Goal: Task Accomplishment & Management: Manage account settings

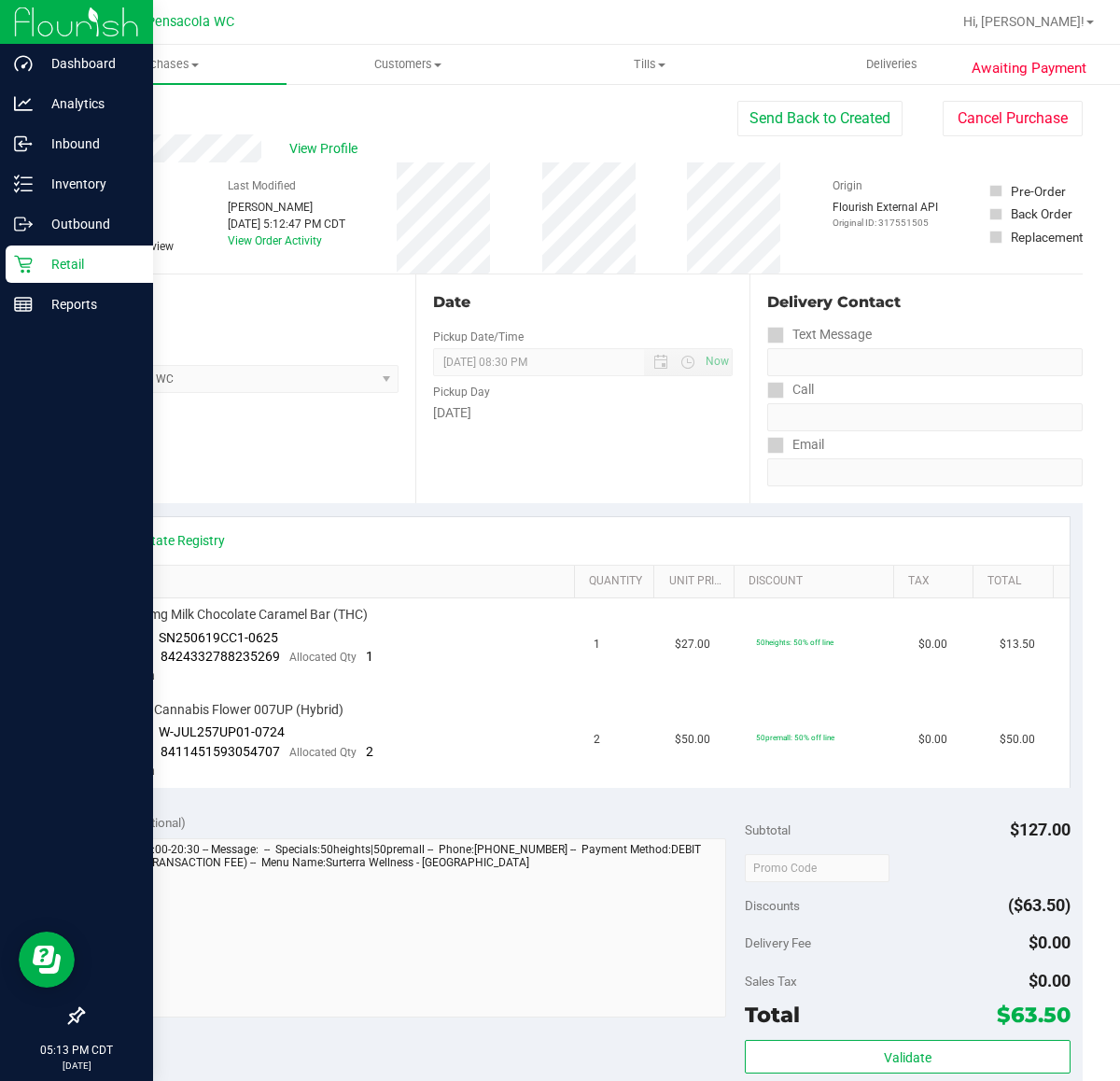
click at [50, 267] on p "Retail" at bounding box center [88, 263] width 112 height 22
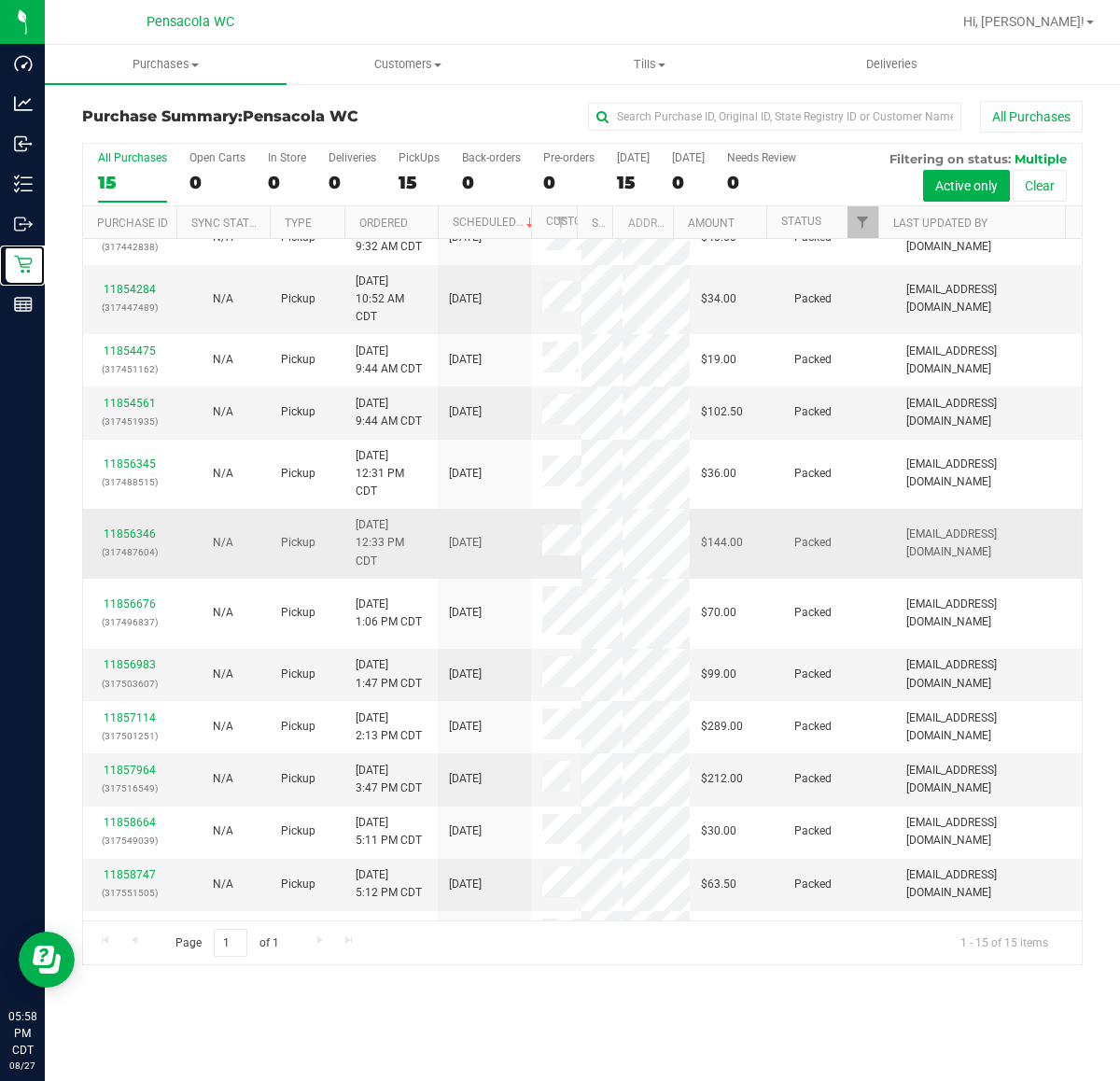
scroll to position [310, 0]
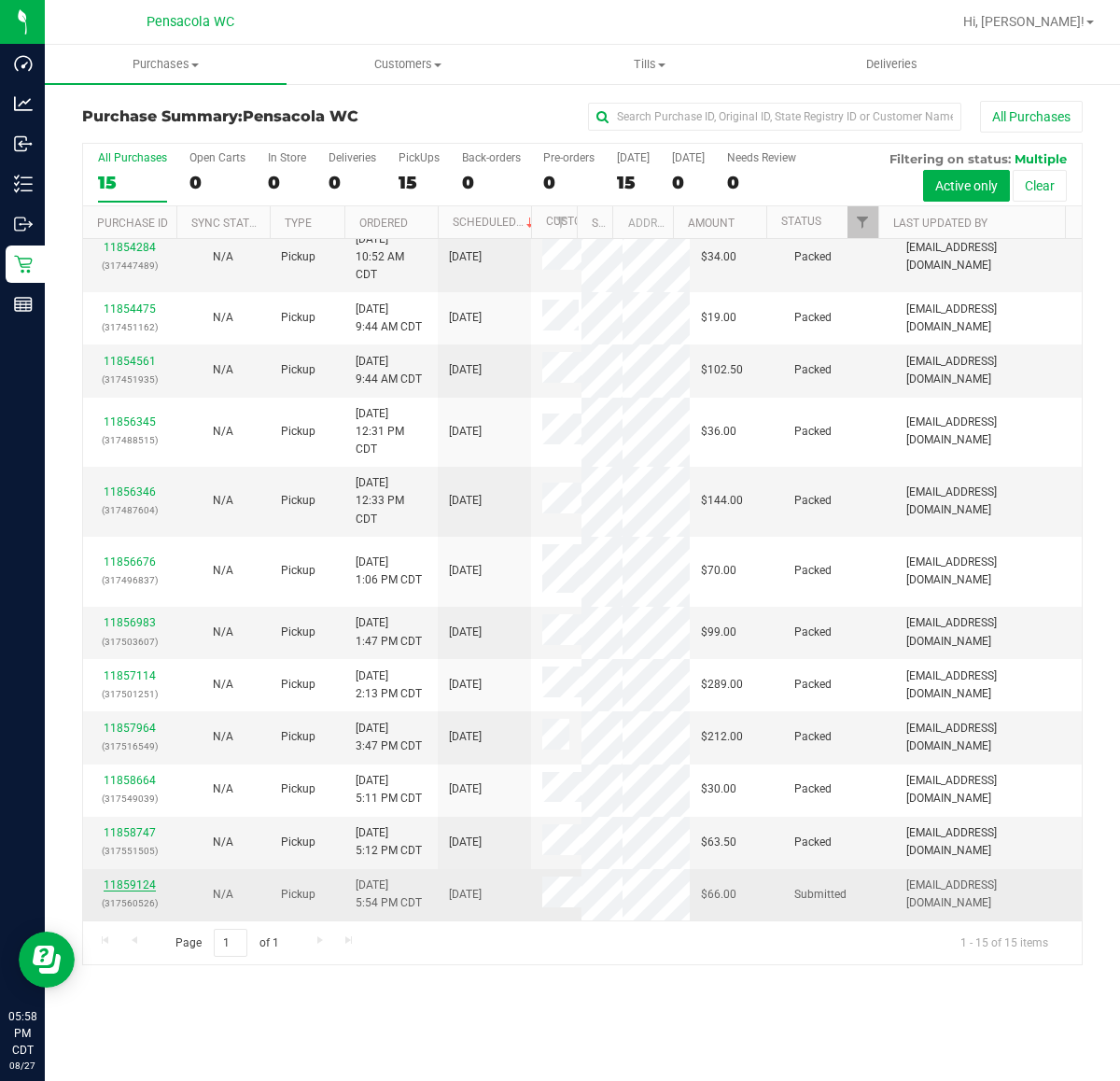
click at [132, 888] on link "11859124" at bounding box center [130, 884] width 52 height 13
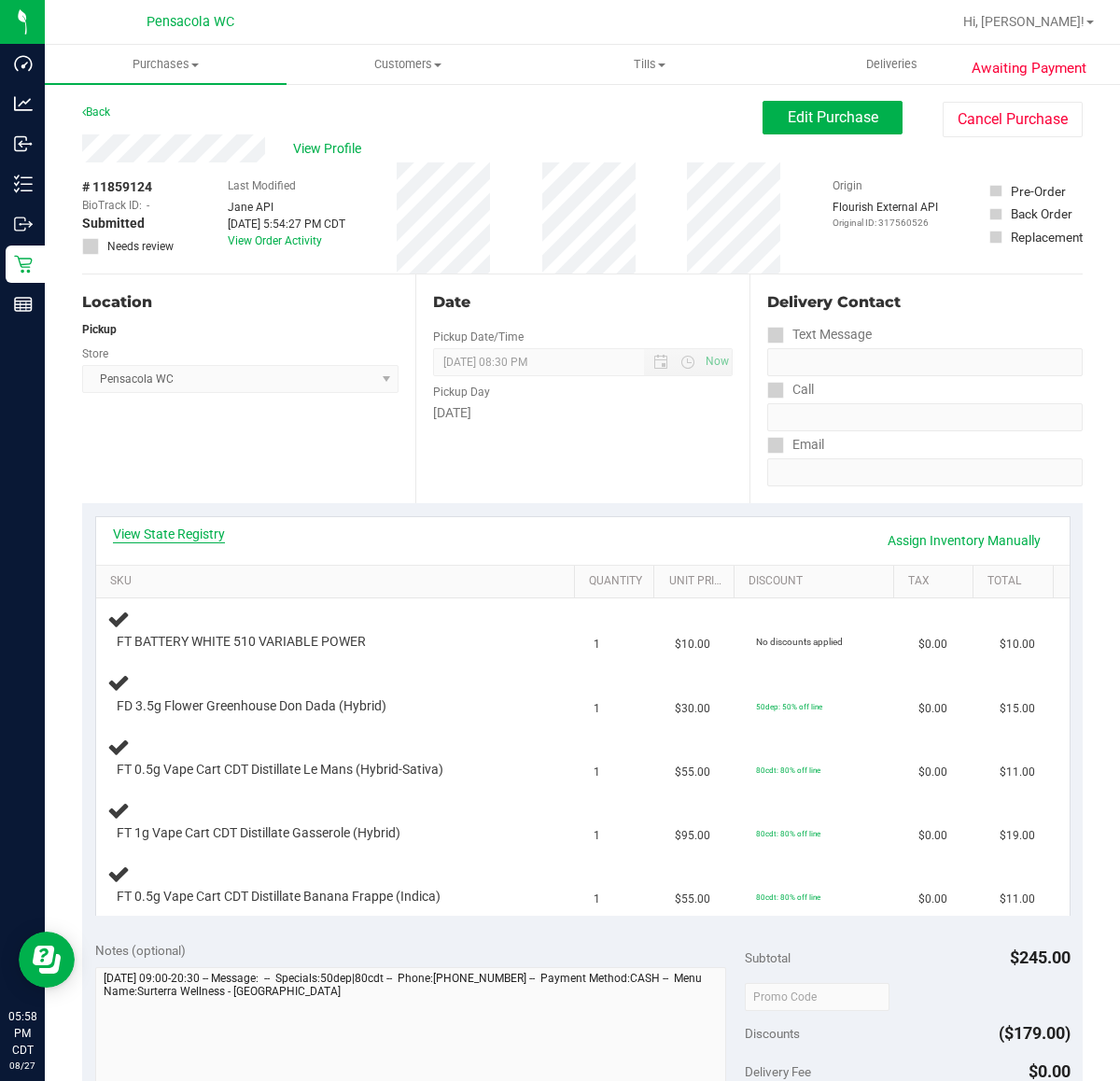
click at [182, 534] on link "View State Registry" at bounding box center [168, 533] width 112 height 18
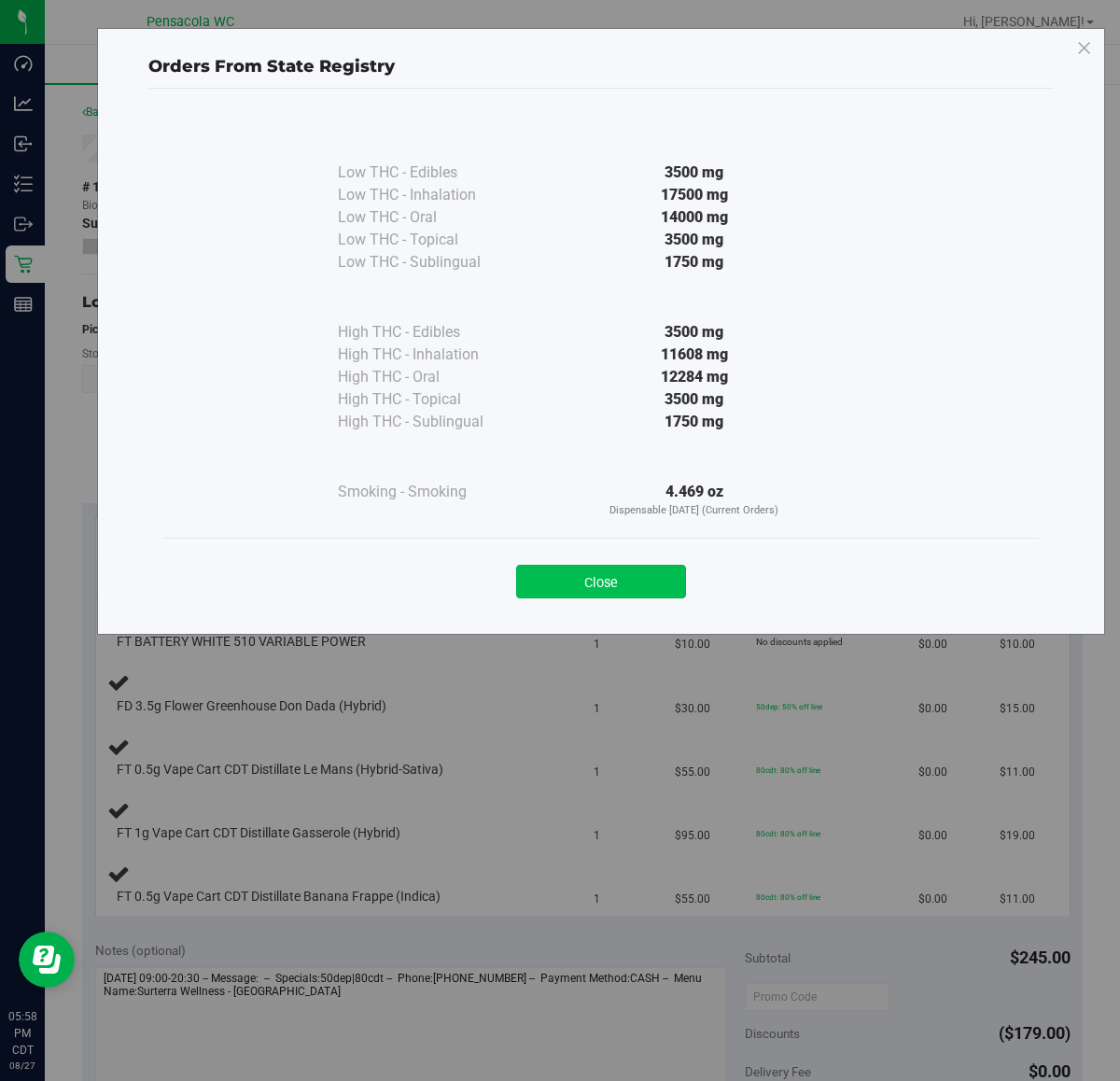
click at [622, 569] on button "Close" at bounding box center [600, 581] width 170 height 34
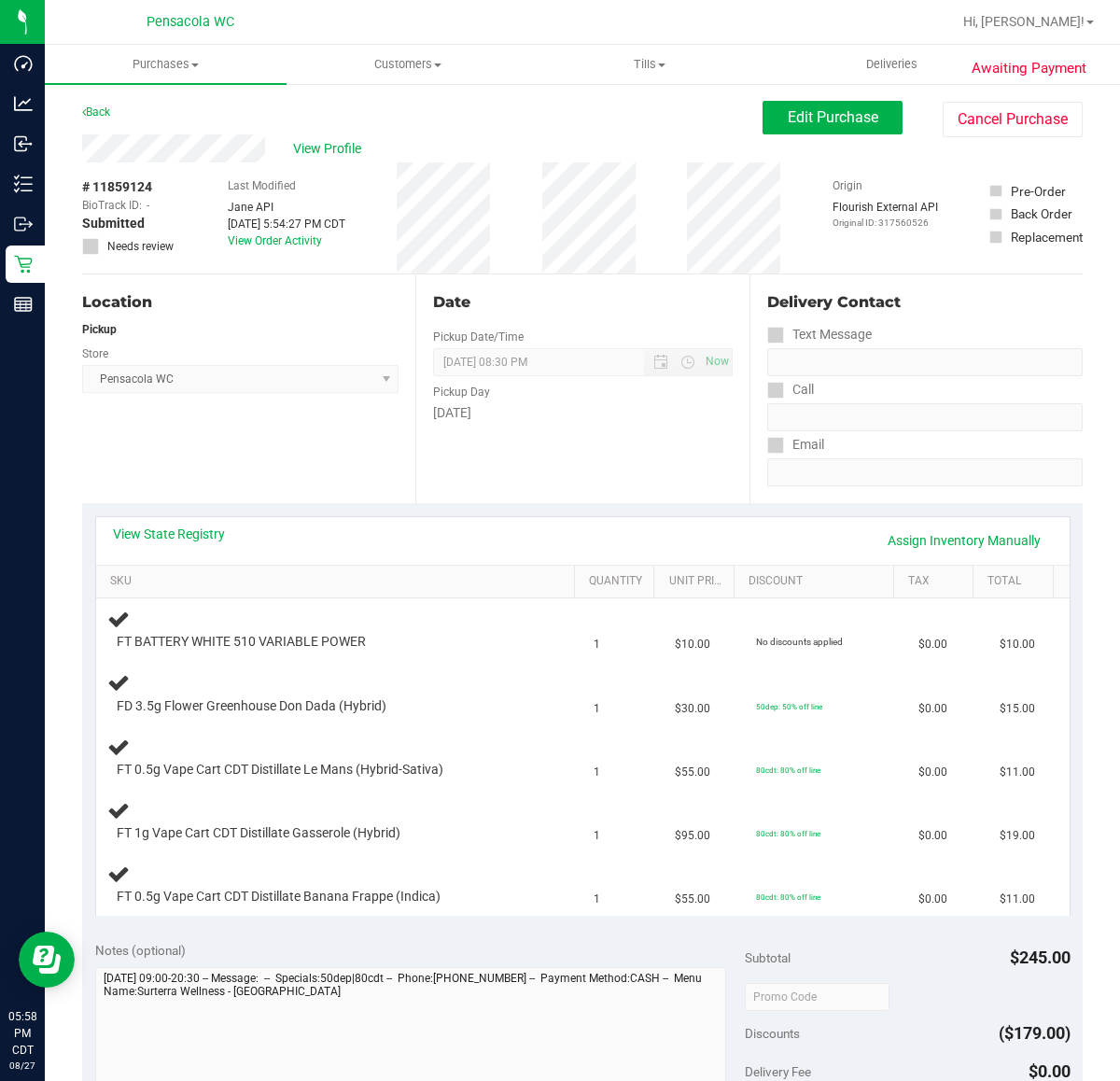
scroll to position [117, 0]
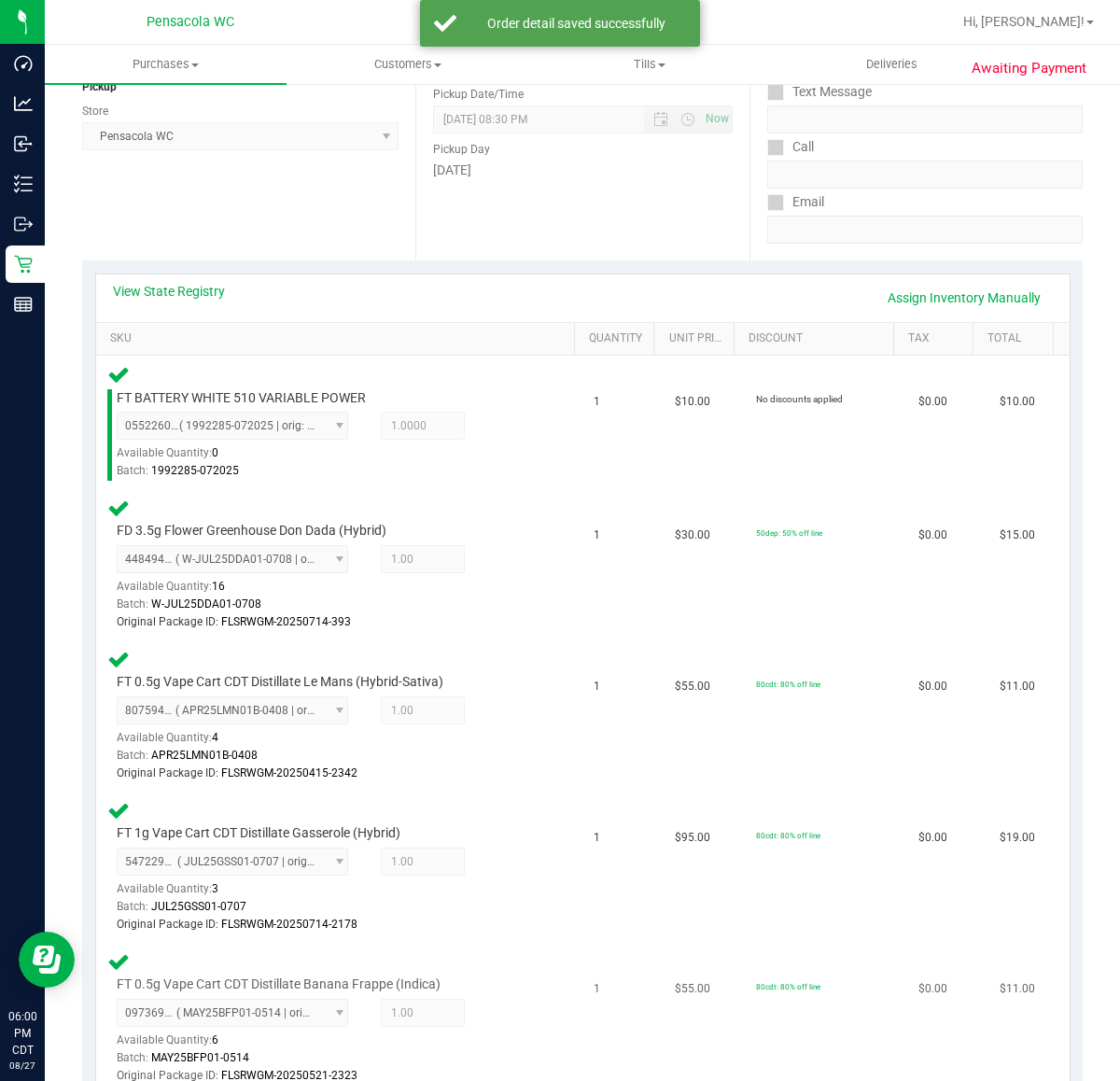
scroll to position [584, 0]
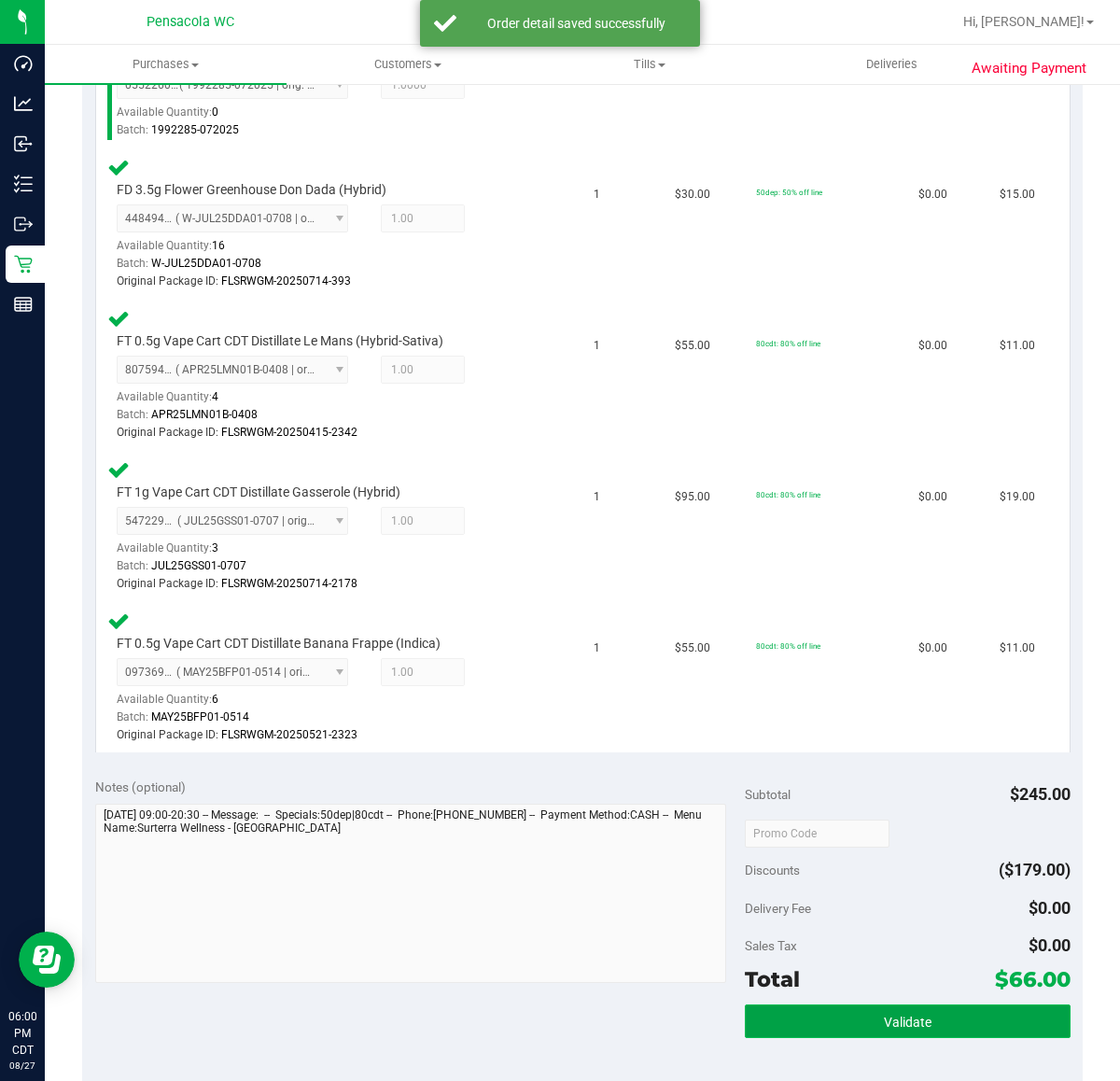
click at [977, 1022] on button "Validate" at bounding box center [907, 1021] width 324 height 34
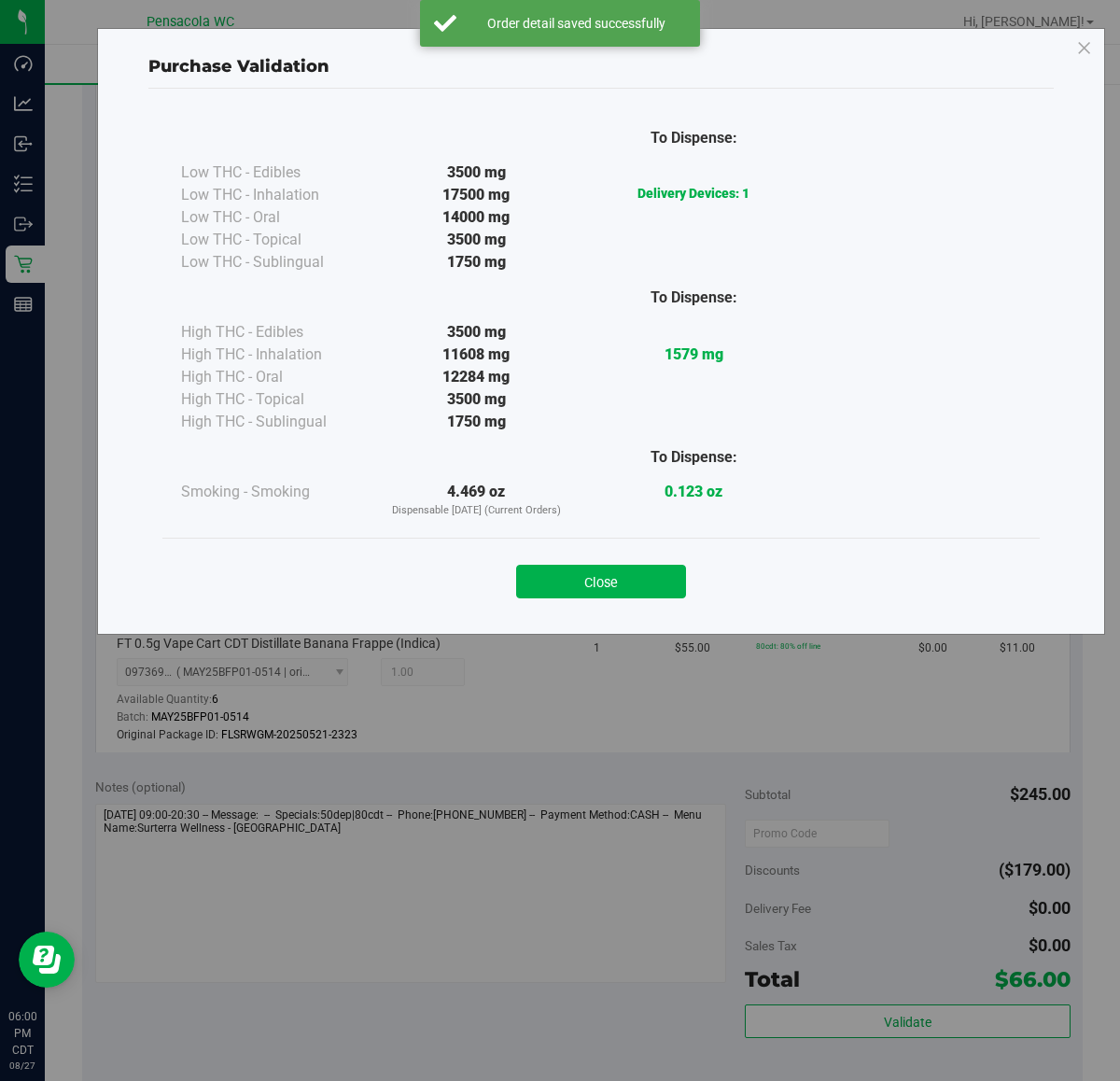
click at [632, 572] on button "Close" at bounding box center [600, 581] width 170 height 34
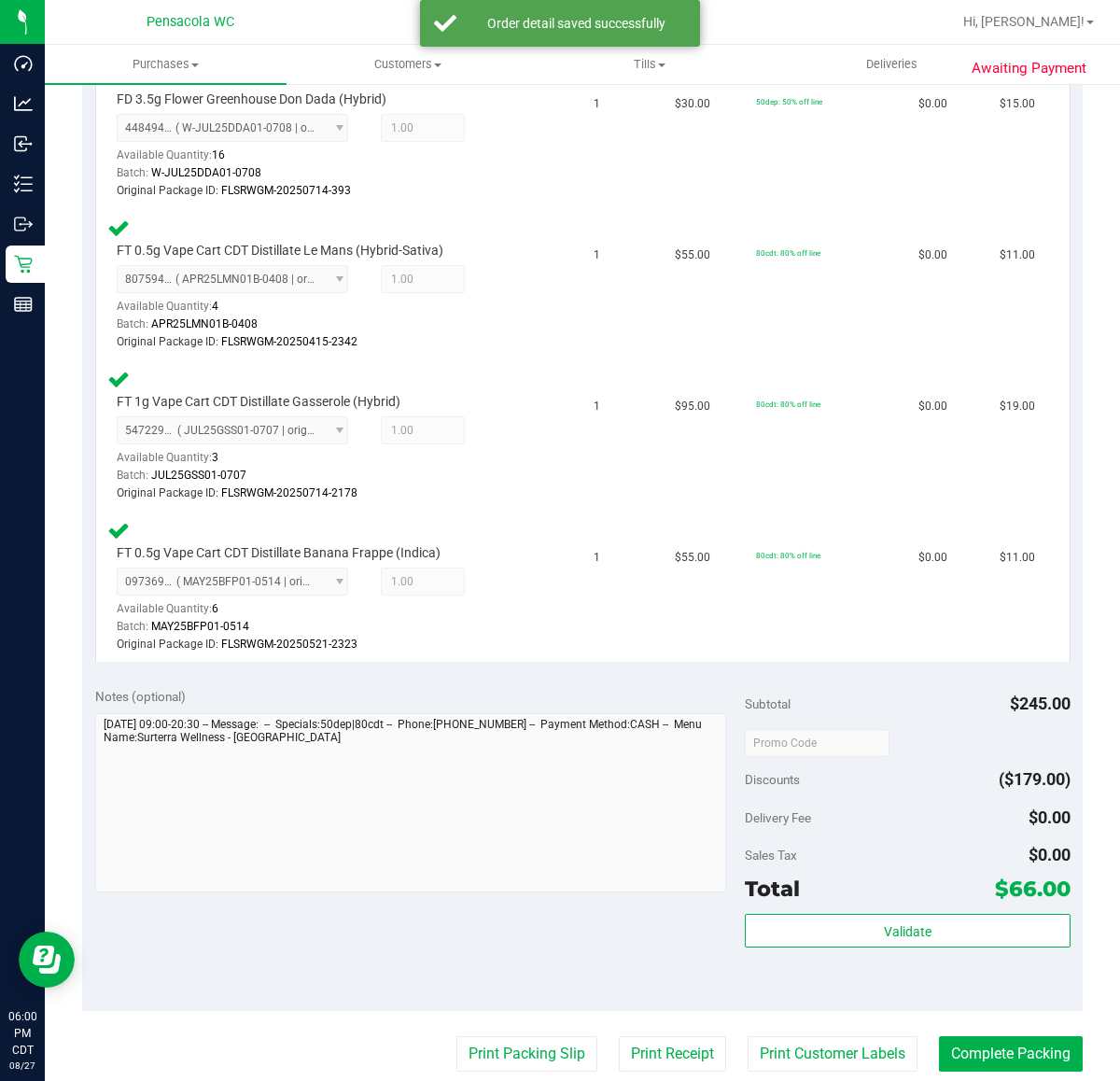
scroll to position [817, 0]
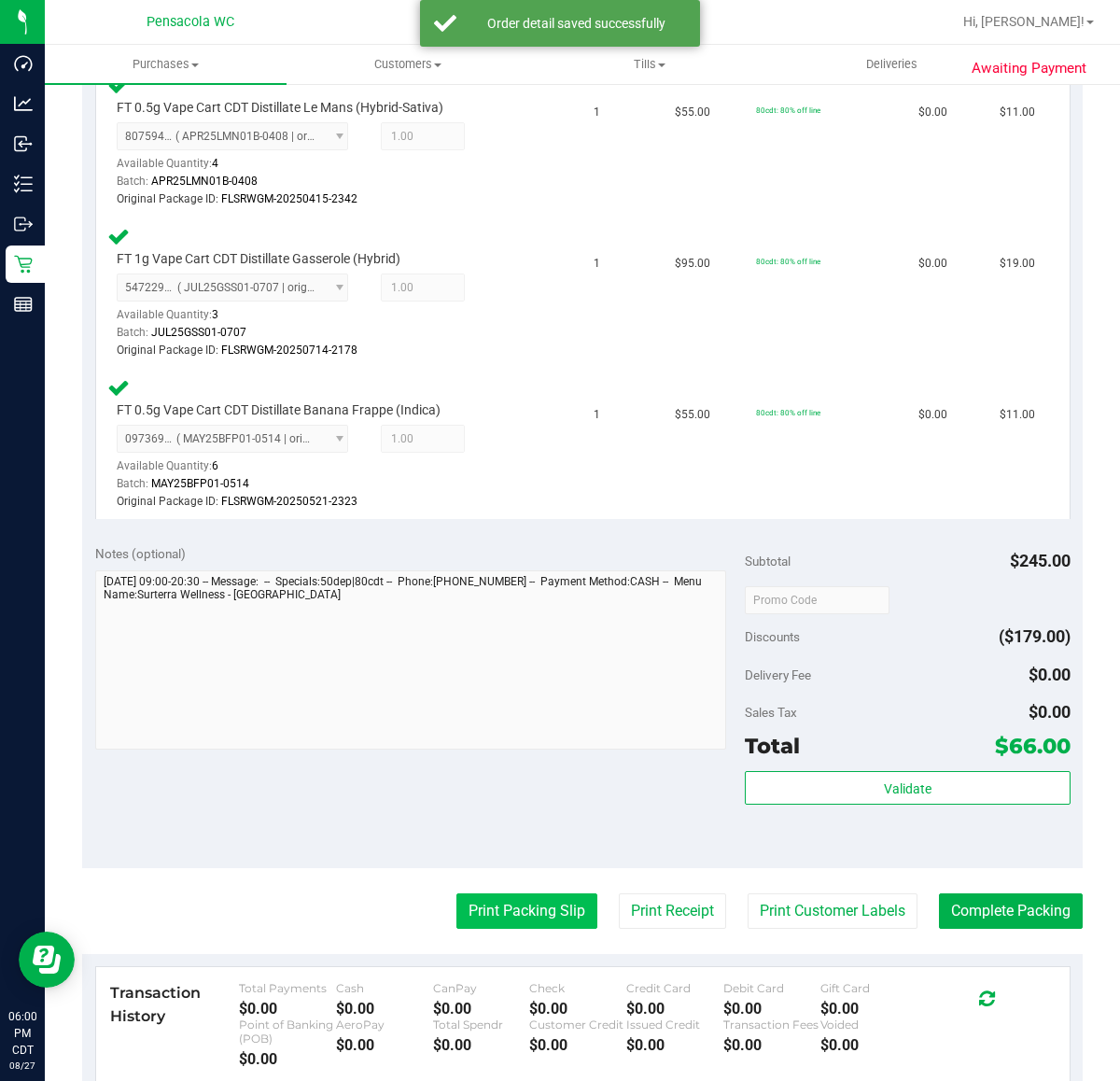
click at [520, 921] on button "Print Packing Slip" at bounding box center [526, 910] width 141 height 36
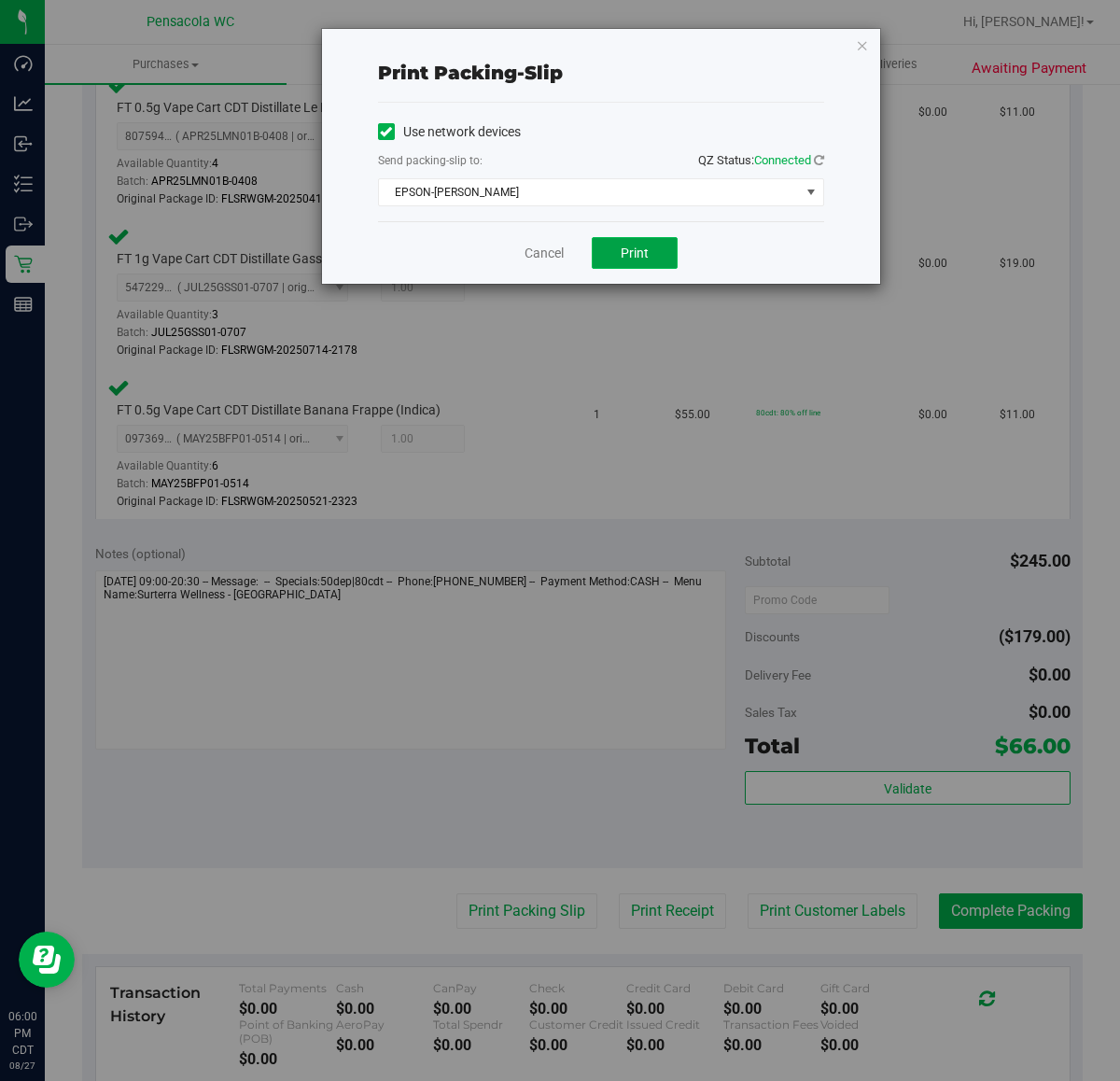
click at [647, 268] on button "Print" at bounding box center [634, 253] width 85 height 32
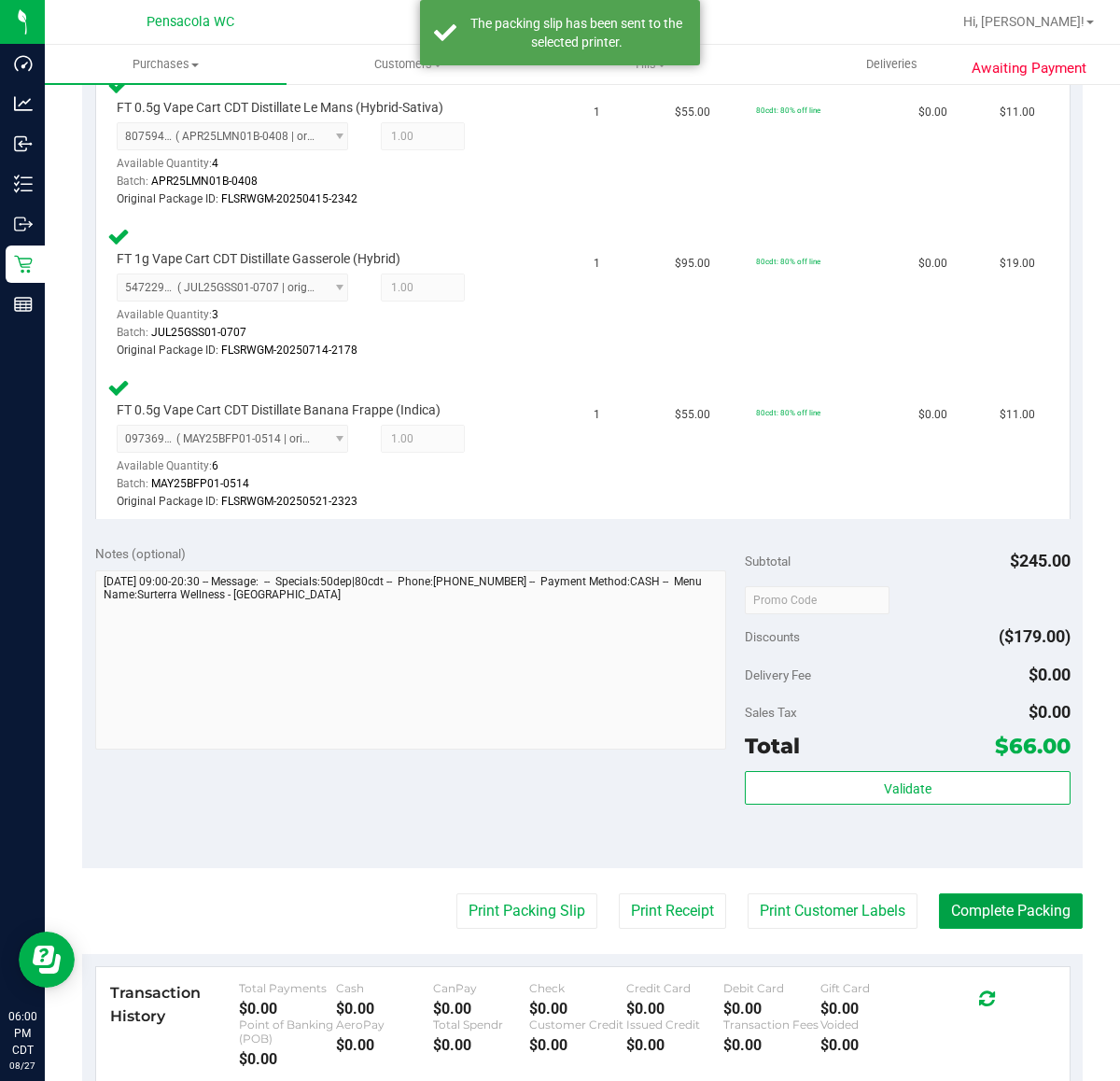
click at [1005, 887] on purchase-details "Back Edit Purchase Cancel Purchase View Profile # 11859124 BioTrack ID: - Submi…" at bounding box center [583, 300] width 1001 height 2033
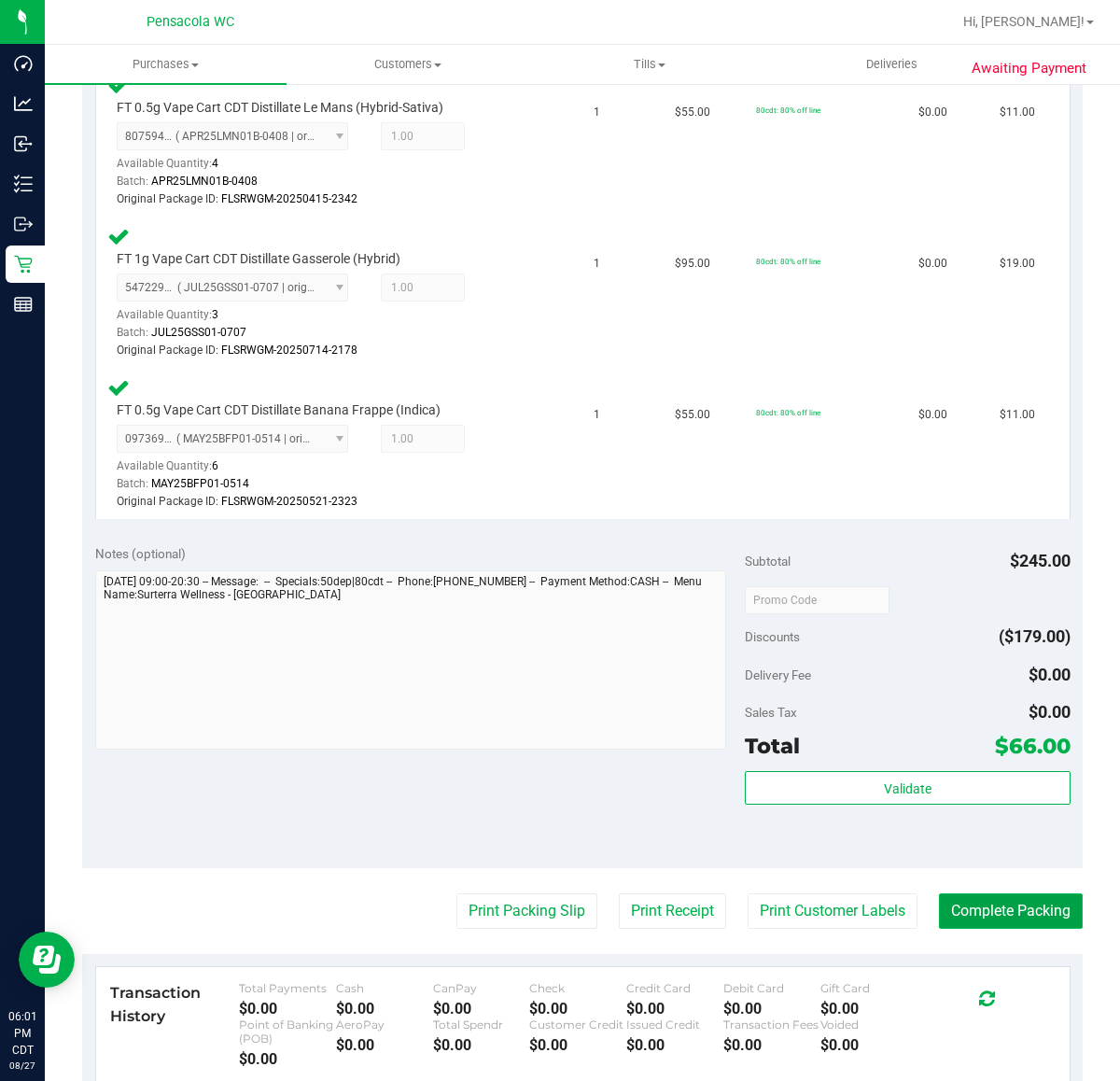
click at [1019, 911] on button "Complete Packing" at bounding box center [1011, 910] width 144 height 36
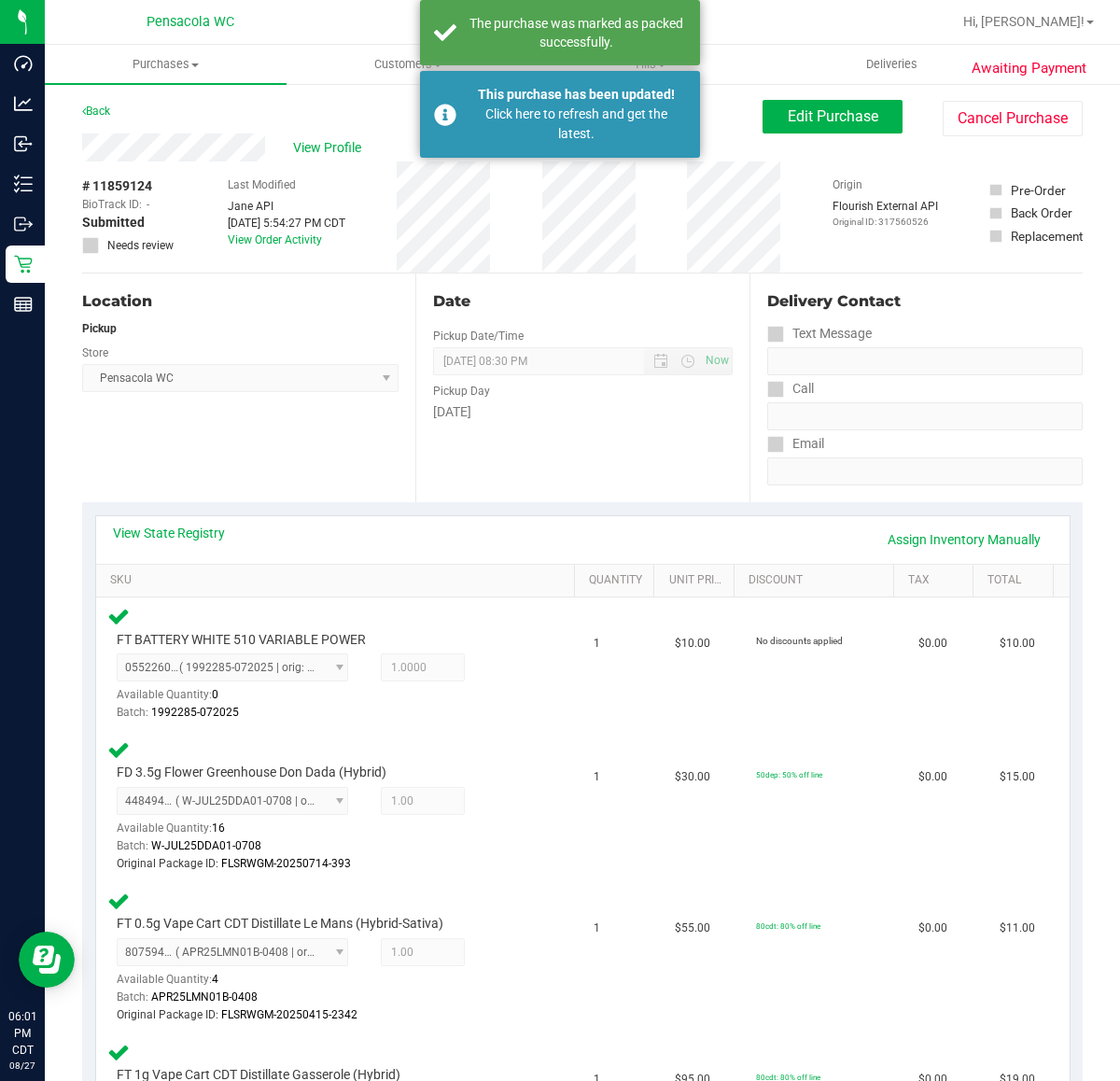
scroll to position [0, 0]
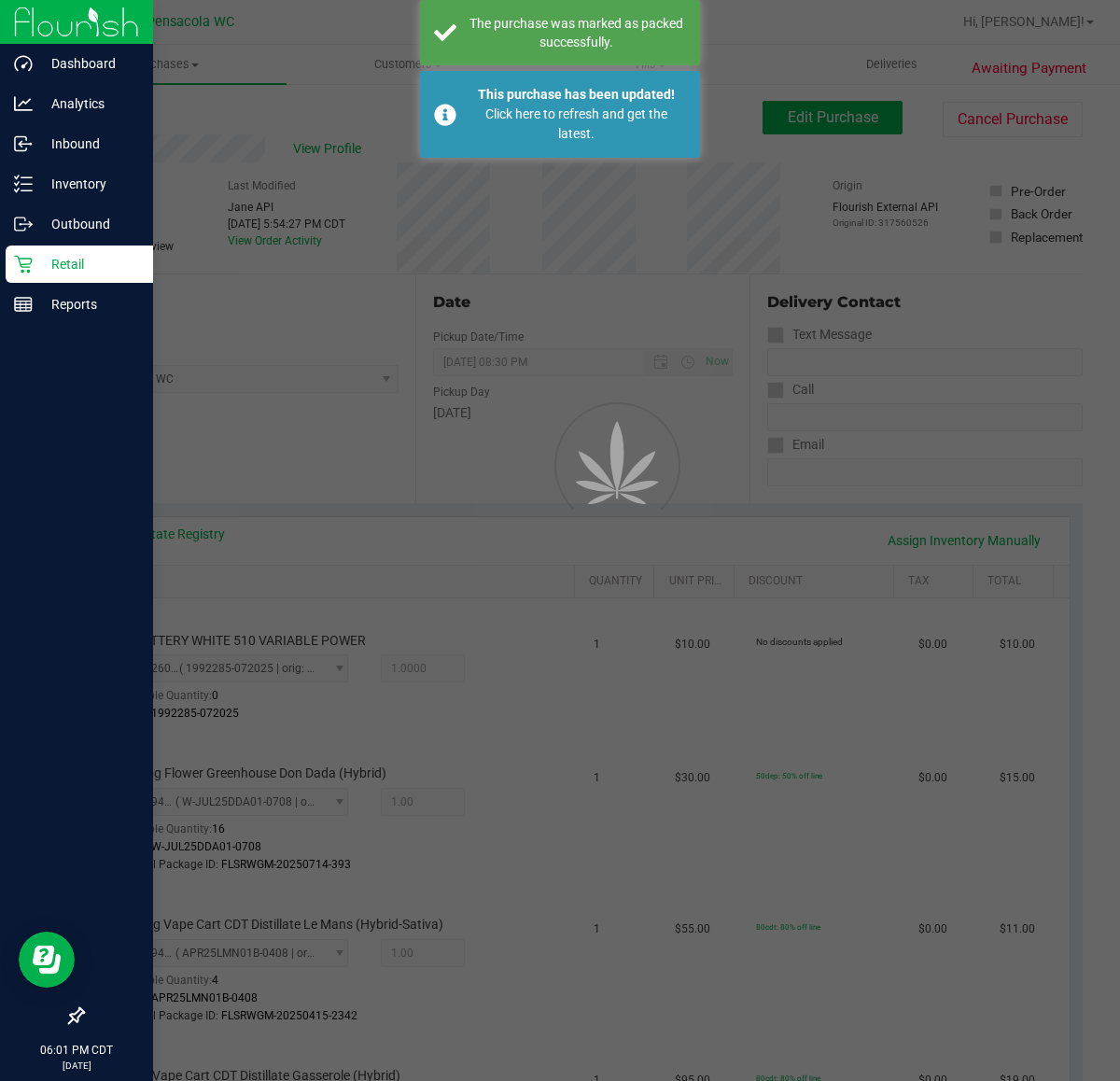
click at [77, 263] on p "Retail" at bounding box center [88, 263] width 112 height 22
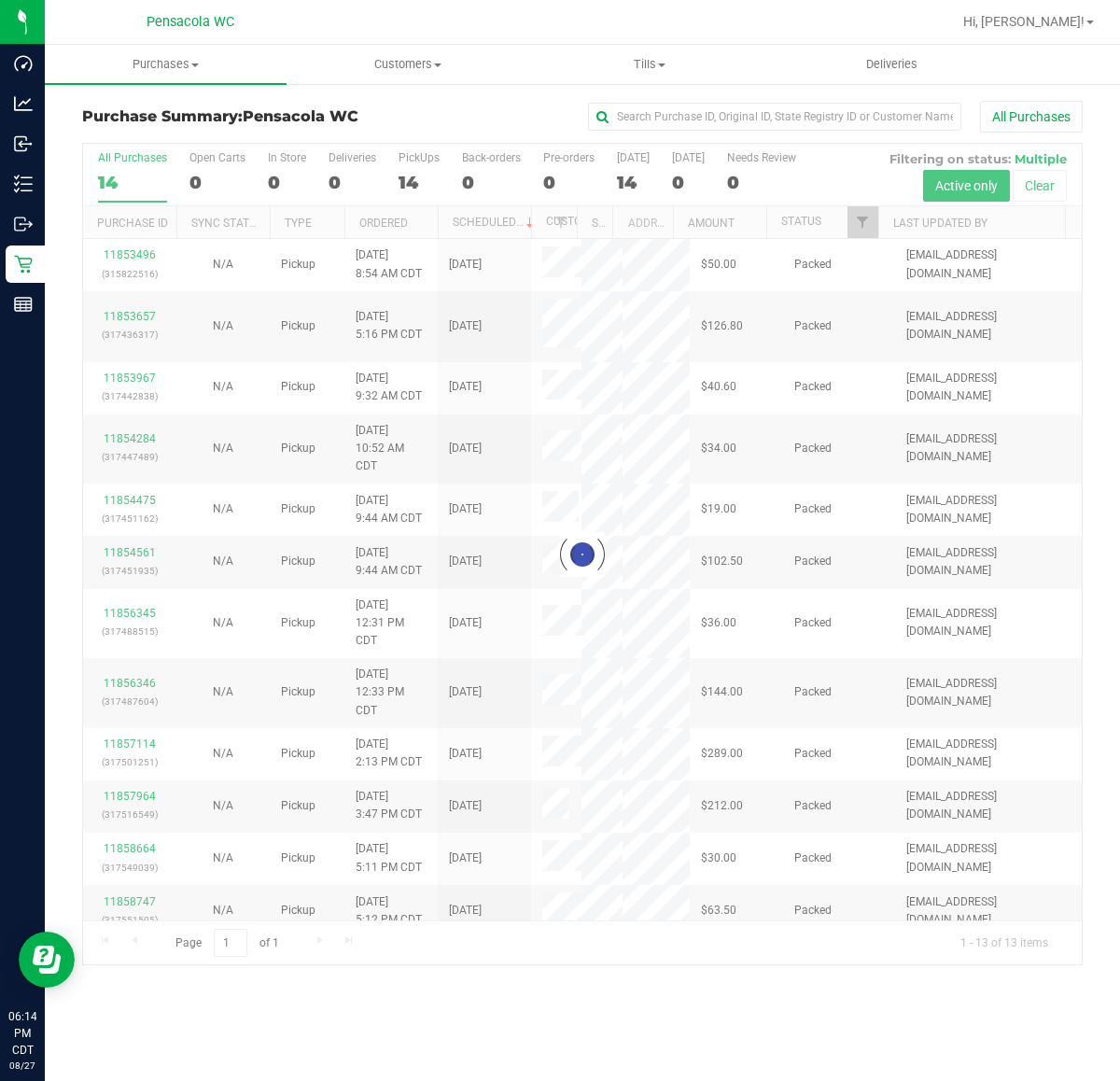
click at [589, 1009] on div "Purchases Summary of purchases Fulfillment All purchases Customers All customer…" at bounding box center [582, 562] width 1075 height 1035
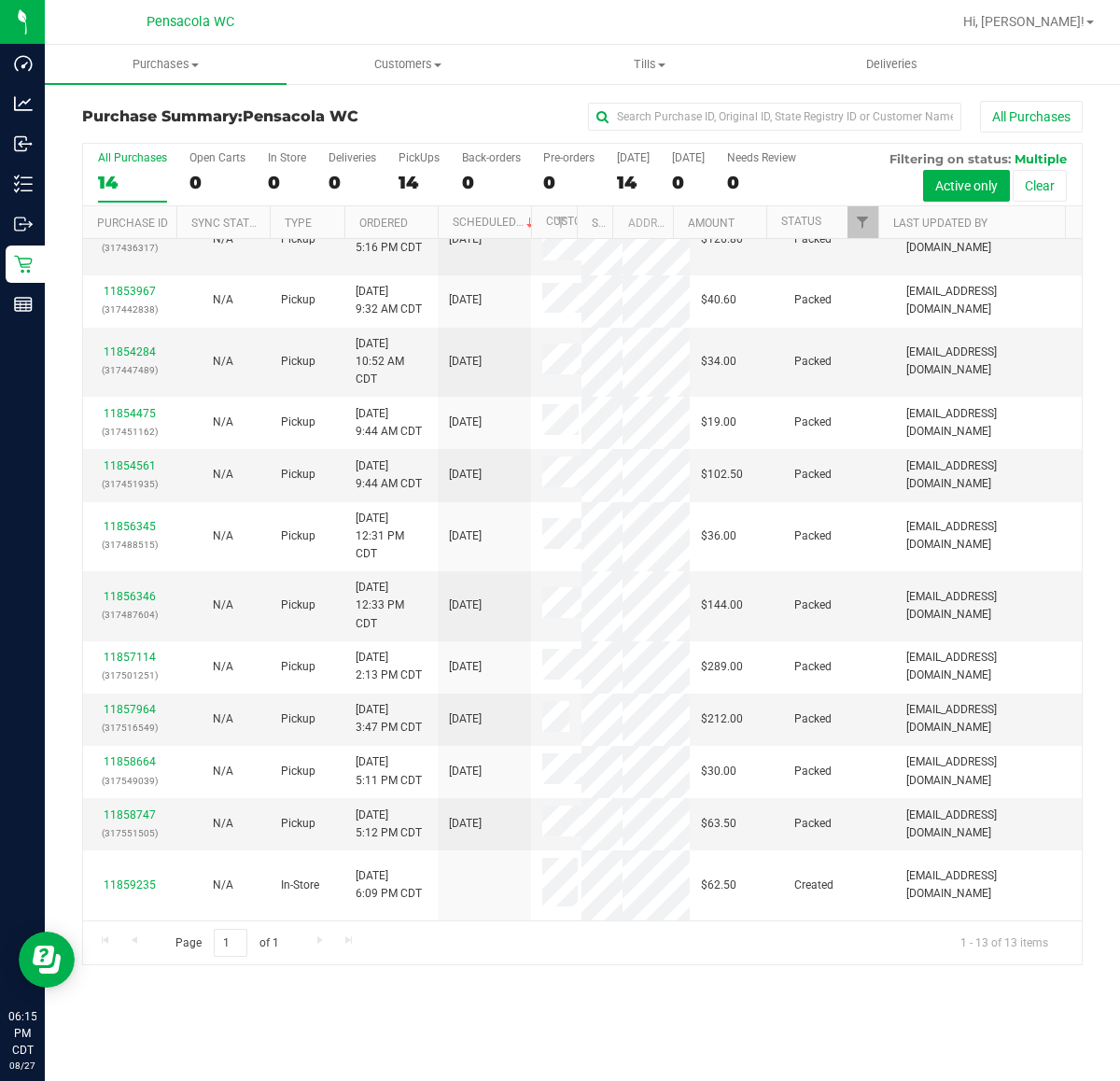
scroll to position [206, 0]
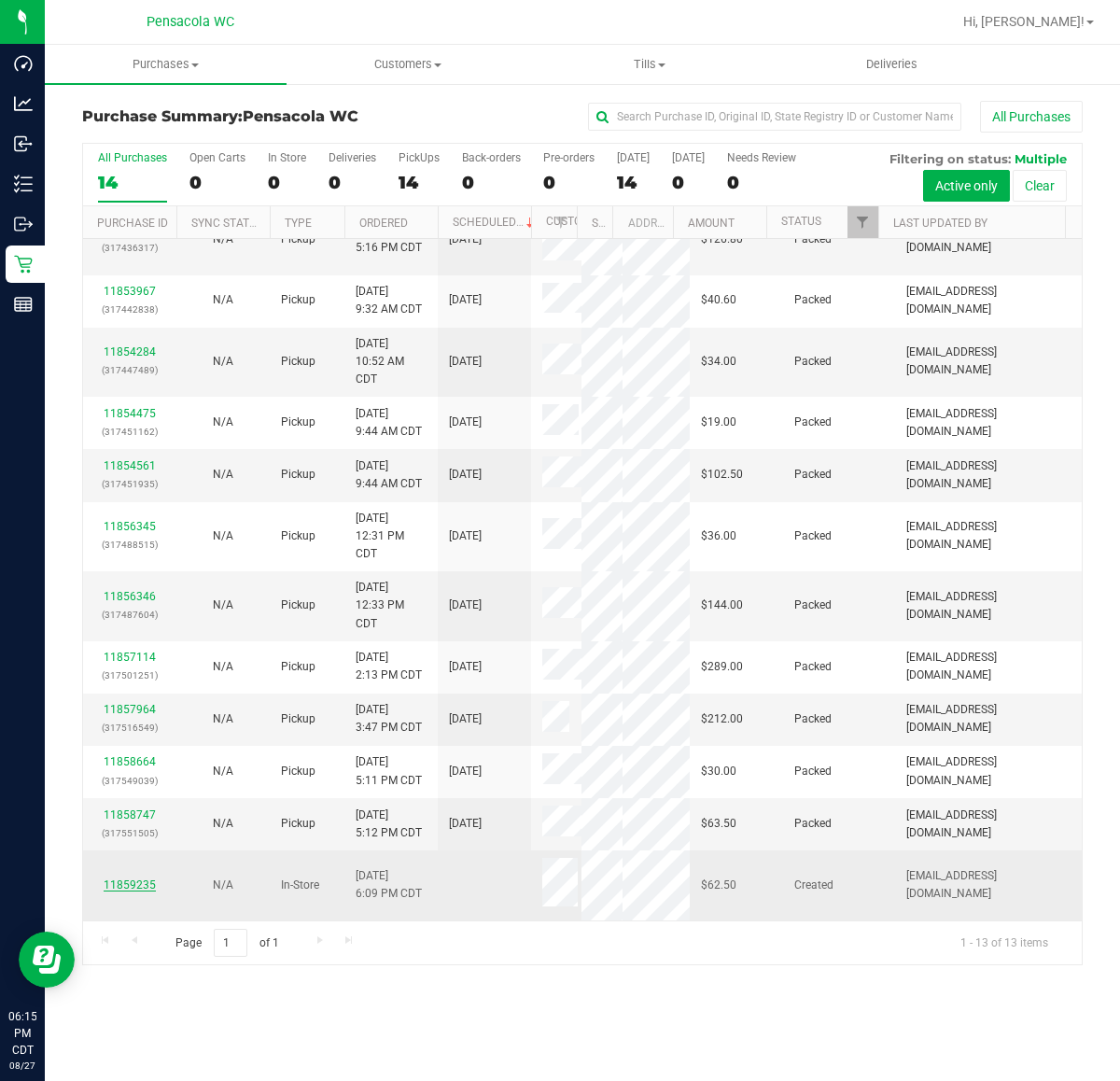
click at [142, 890] on link "11859235" at bounding box center [130, 884] width 52 height 13
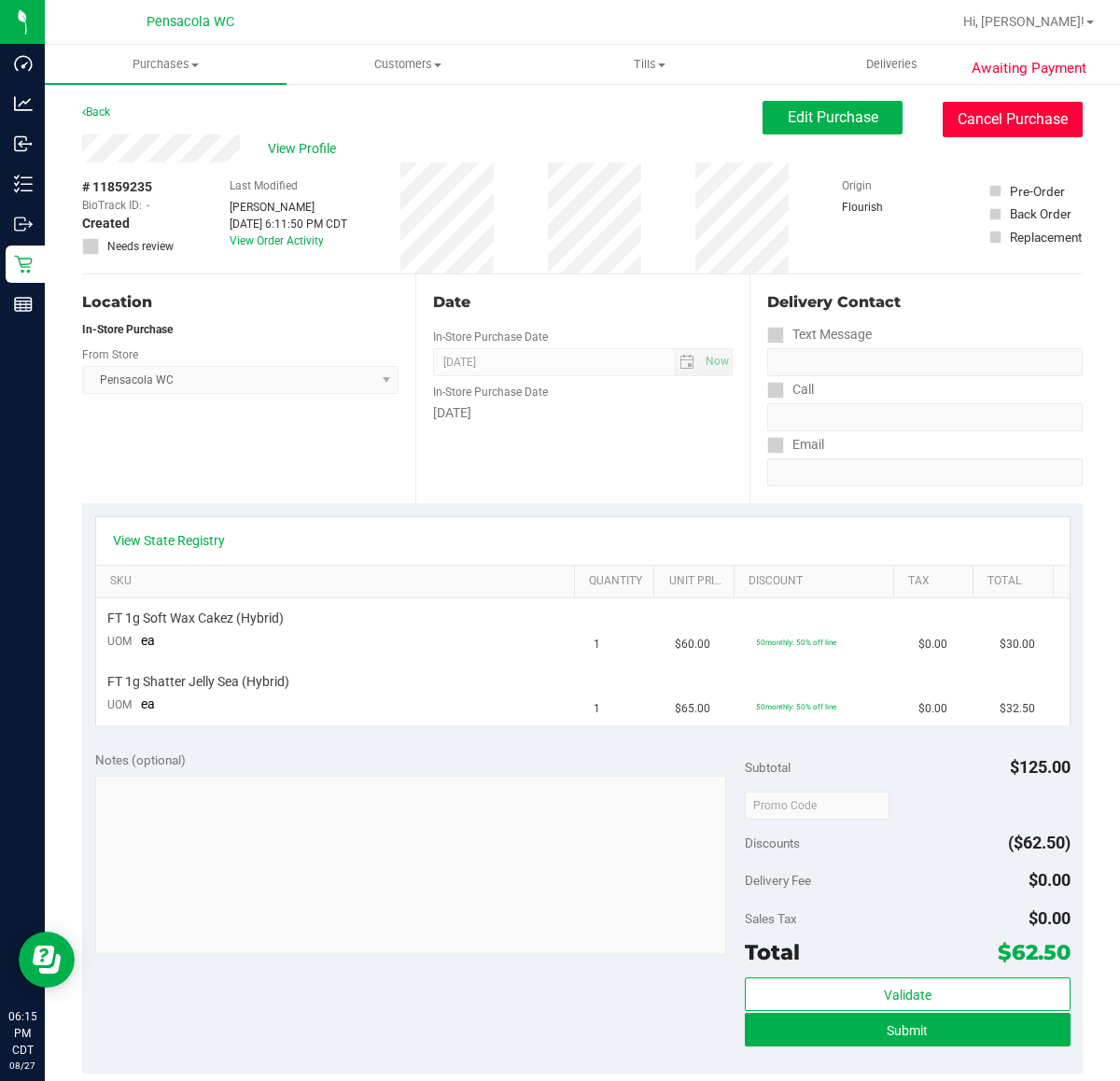
click at [967, 124] on button "Cancel Purchase" at bounding box center [1012, 119] width 140 height 36
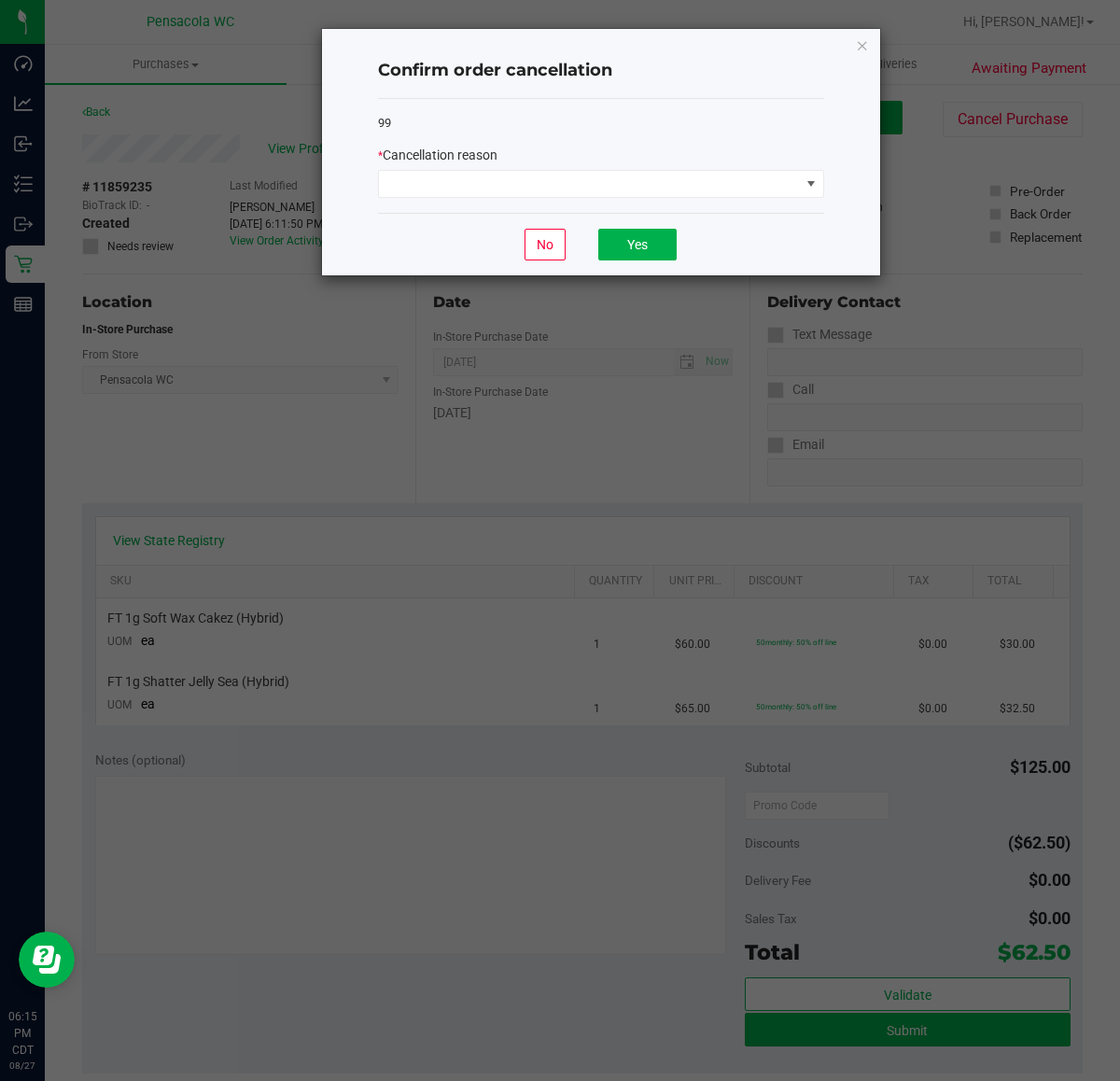
click at [607, 199] on div "99 * Cancellation reason" at bounding box center [600, 156] width 446 height 115
click at [607, 188] on span at bounding box center [589, 184] width 421 height 26
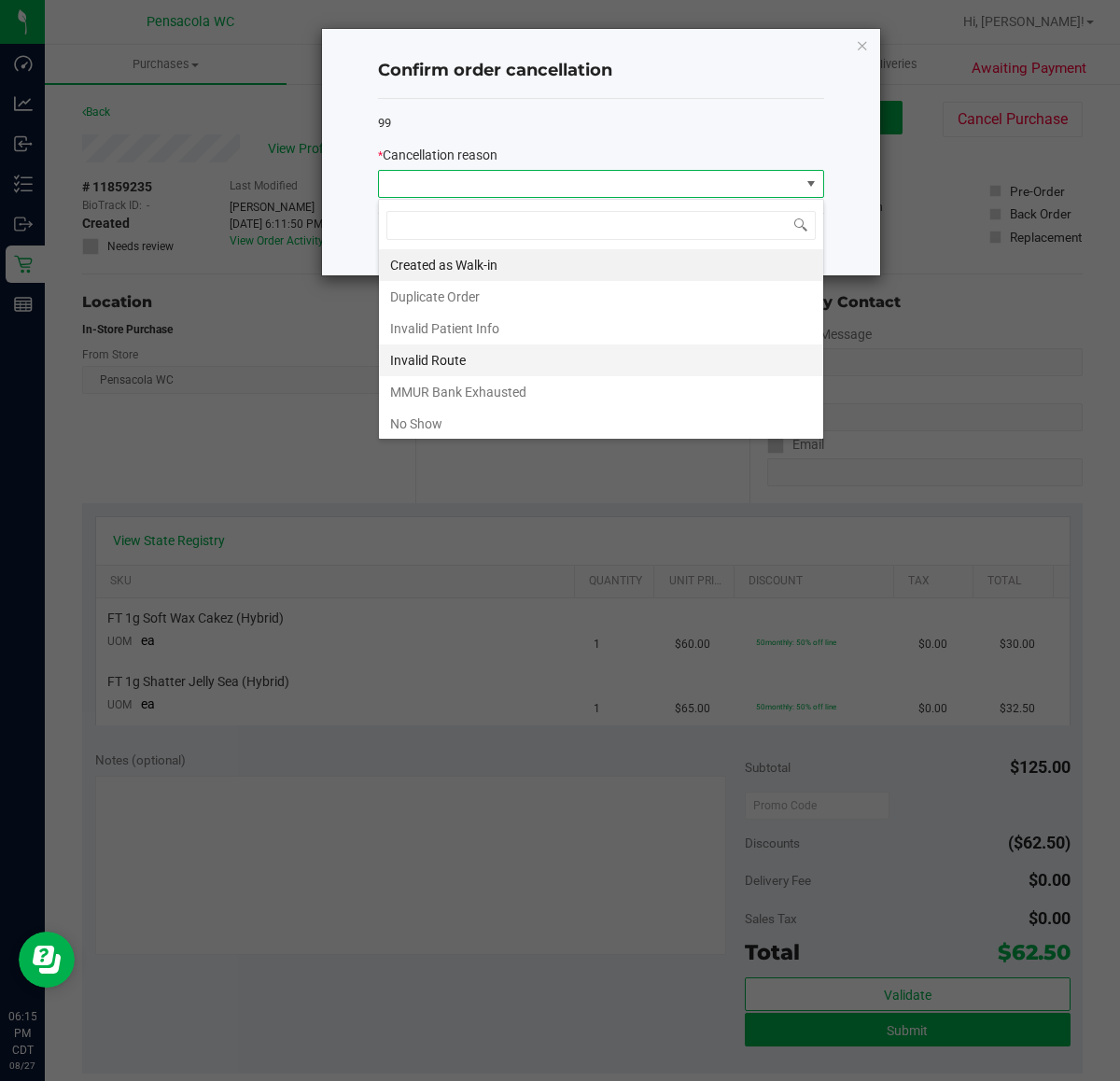
scroll to position [103, 0]
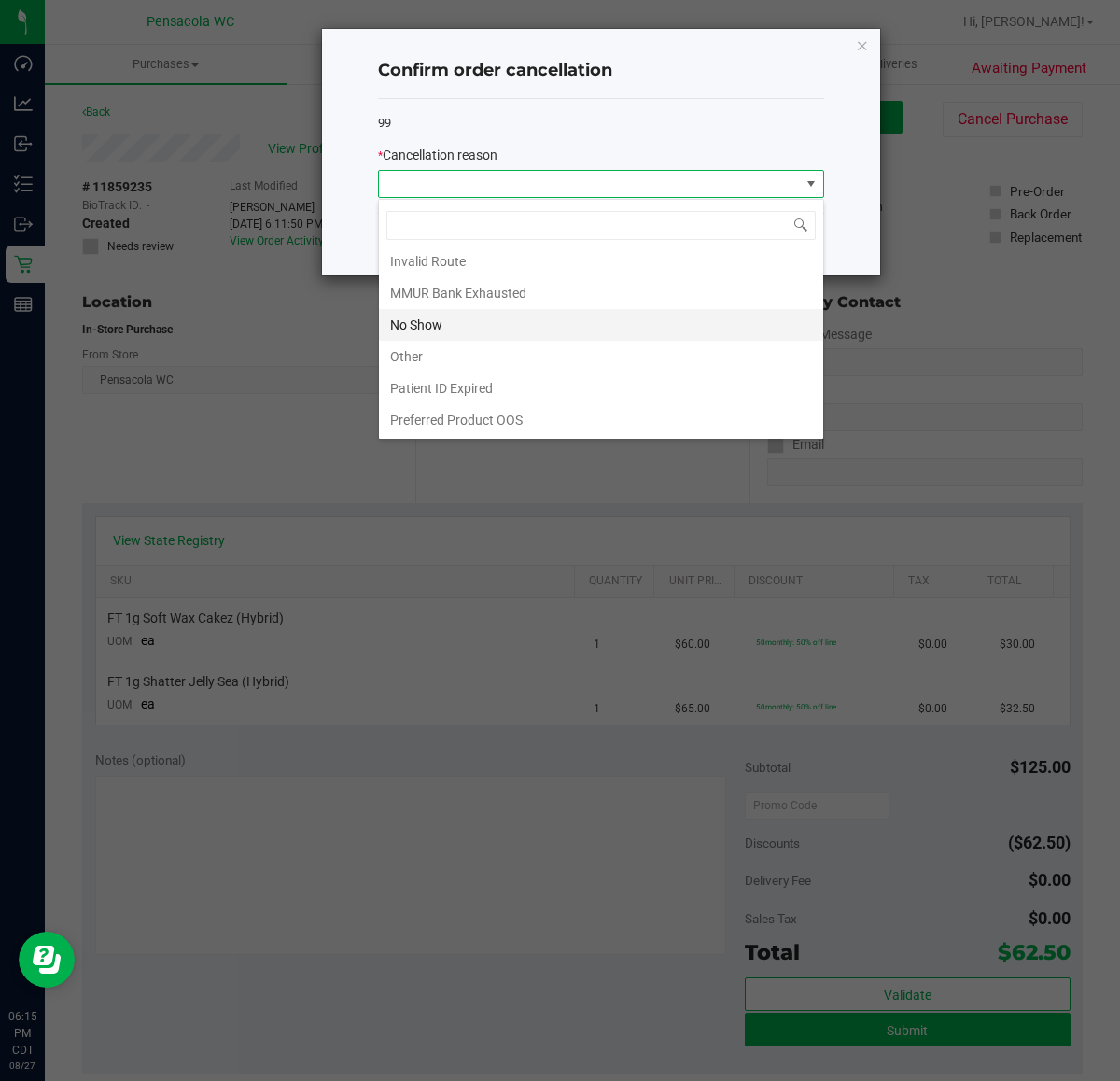
click at [535, 329] on li "No Show" at bounding box center [600, 324] width 444 height 32
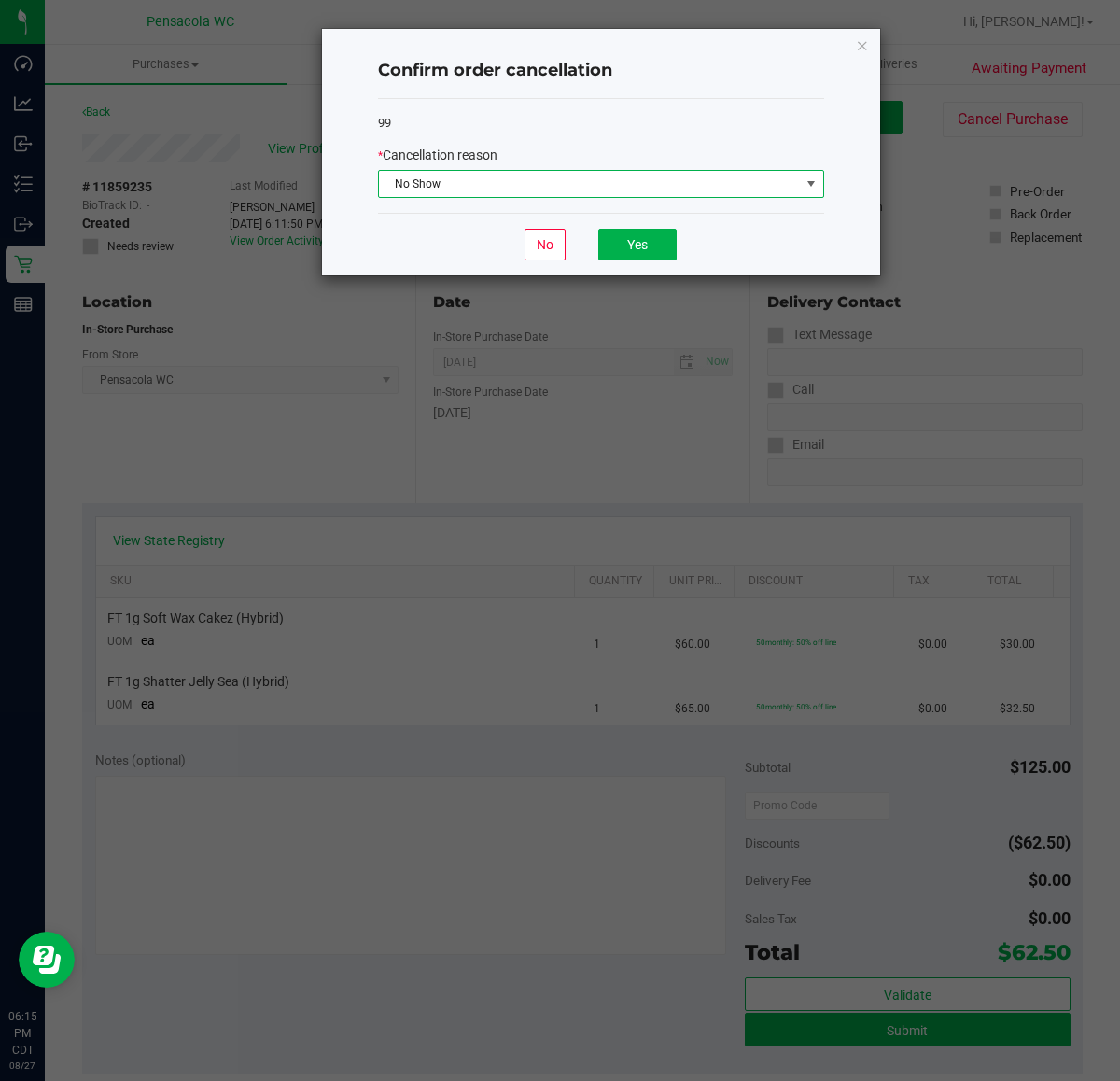
click at [652, 224] on div "No Yes" at bounding box center [600, 244] width 446 height 62
click at [649, 253] on button "Yes" at bounding box center [637, 244] width 79 height 32
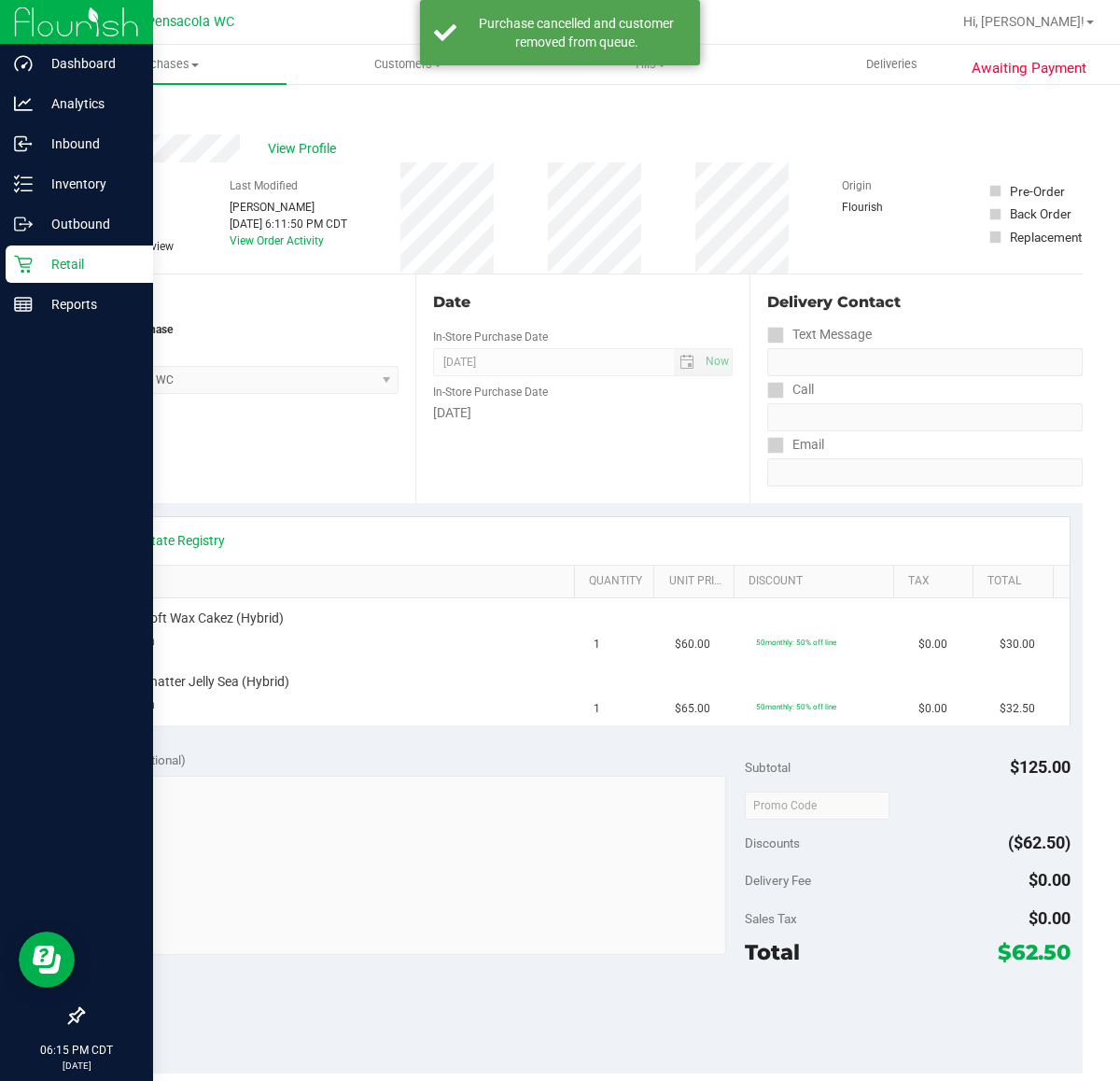
click at [57, 264] on p "Retail" at bounding box center [88, 263] width 112 height 22
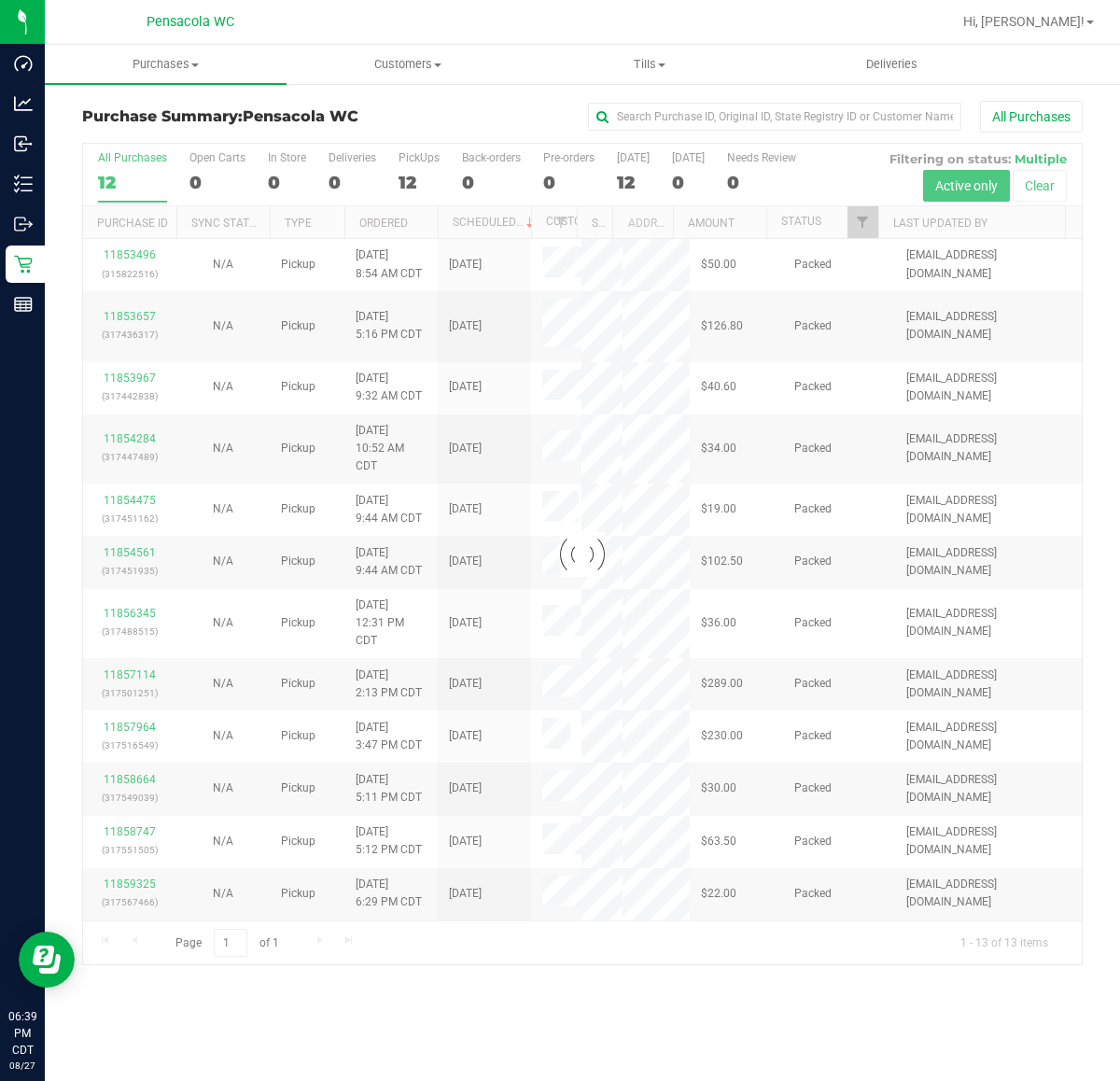
click at [652, 950] on div at bounding box center [583, 555] width 999 height 822
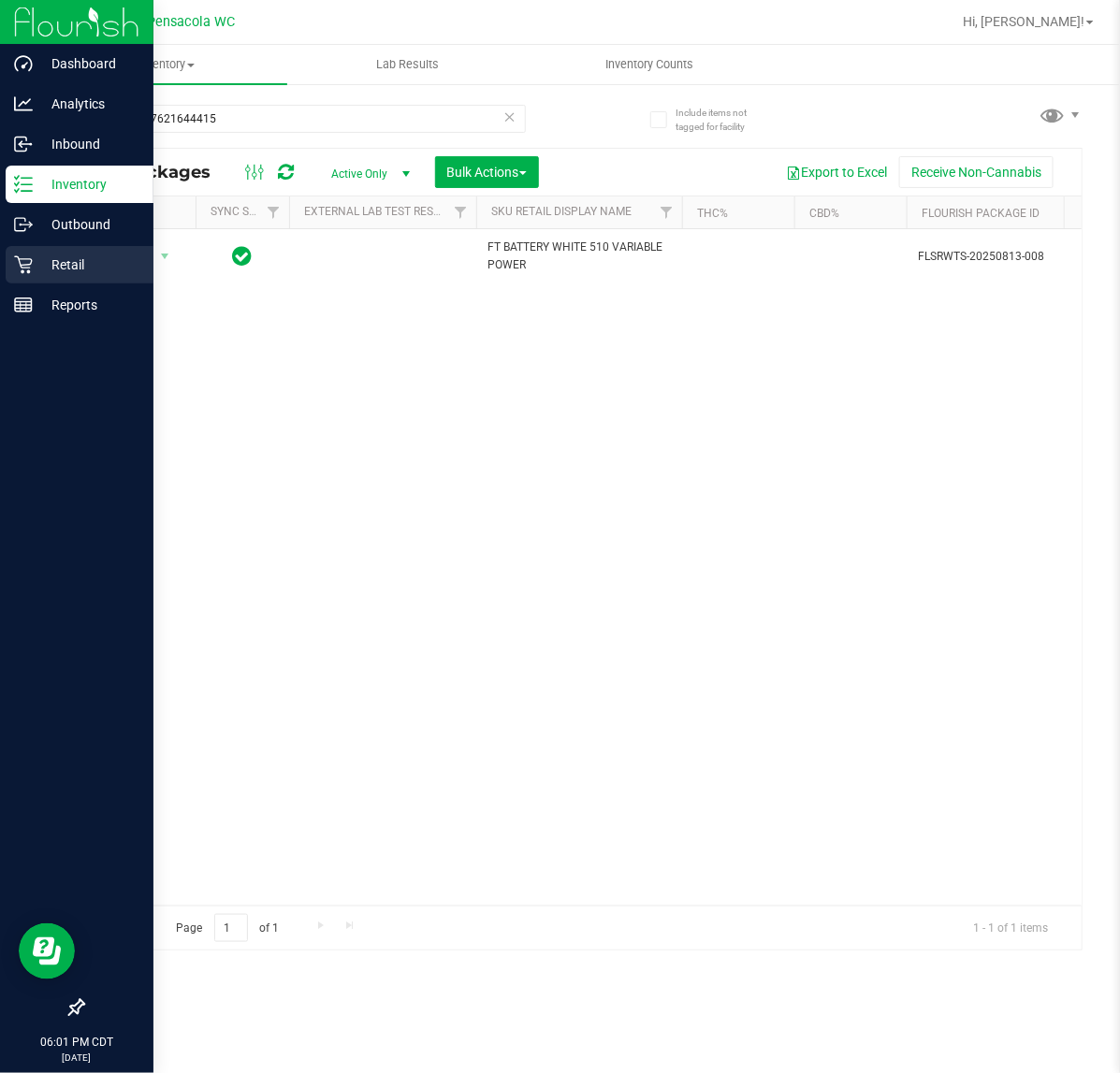
click at [36, 267] on p "Retail" at bounding box center [89, 264] width 112 height 22
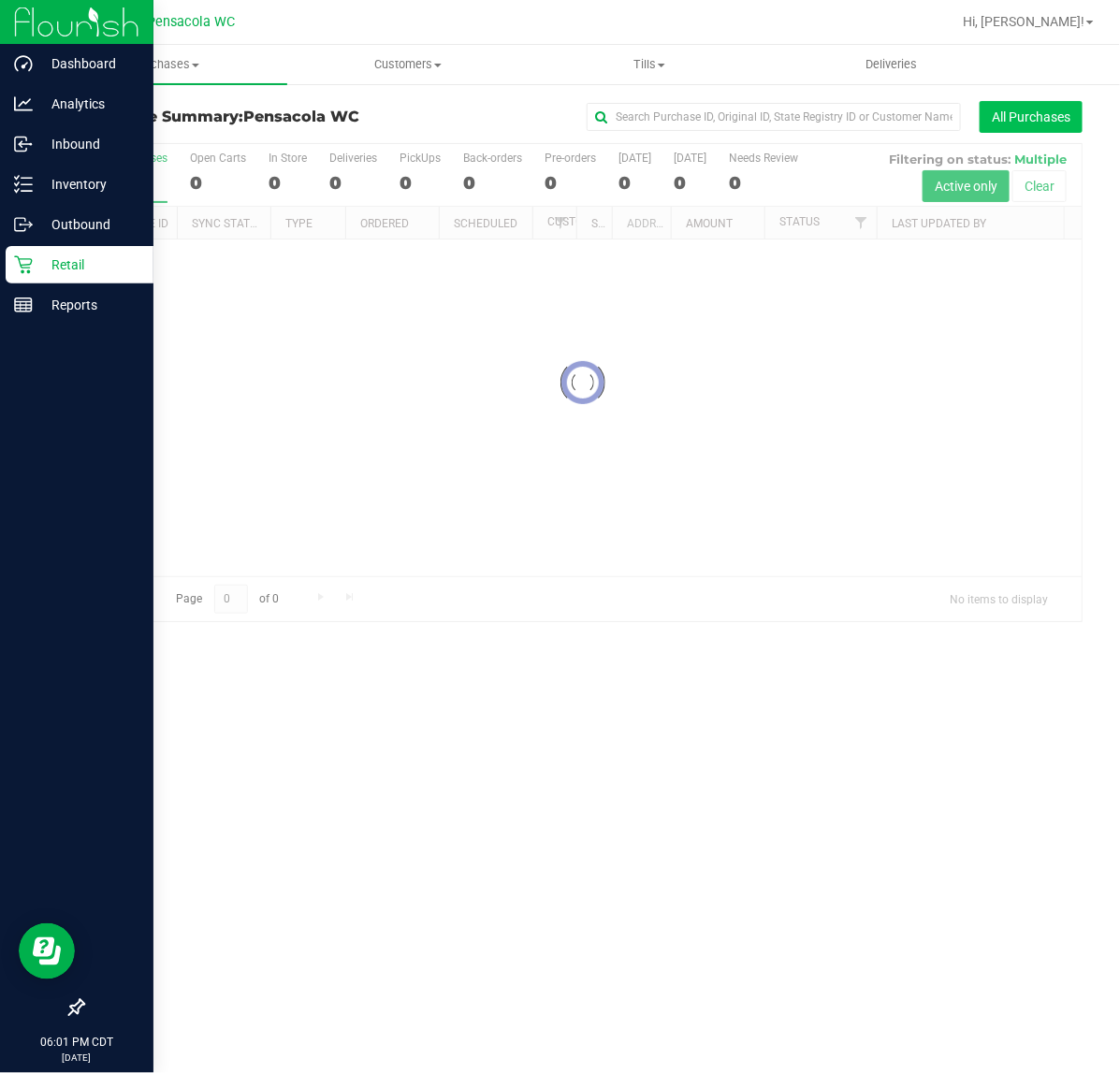
click at [1051, 105] on button "All Purchases" at bounding box center [1031, 117] width 103 height 32
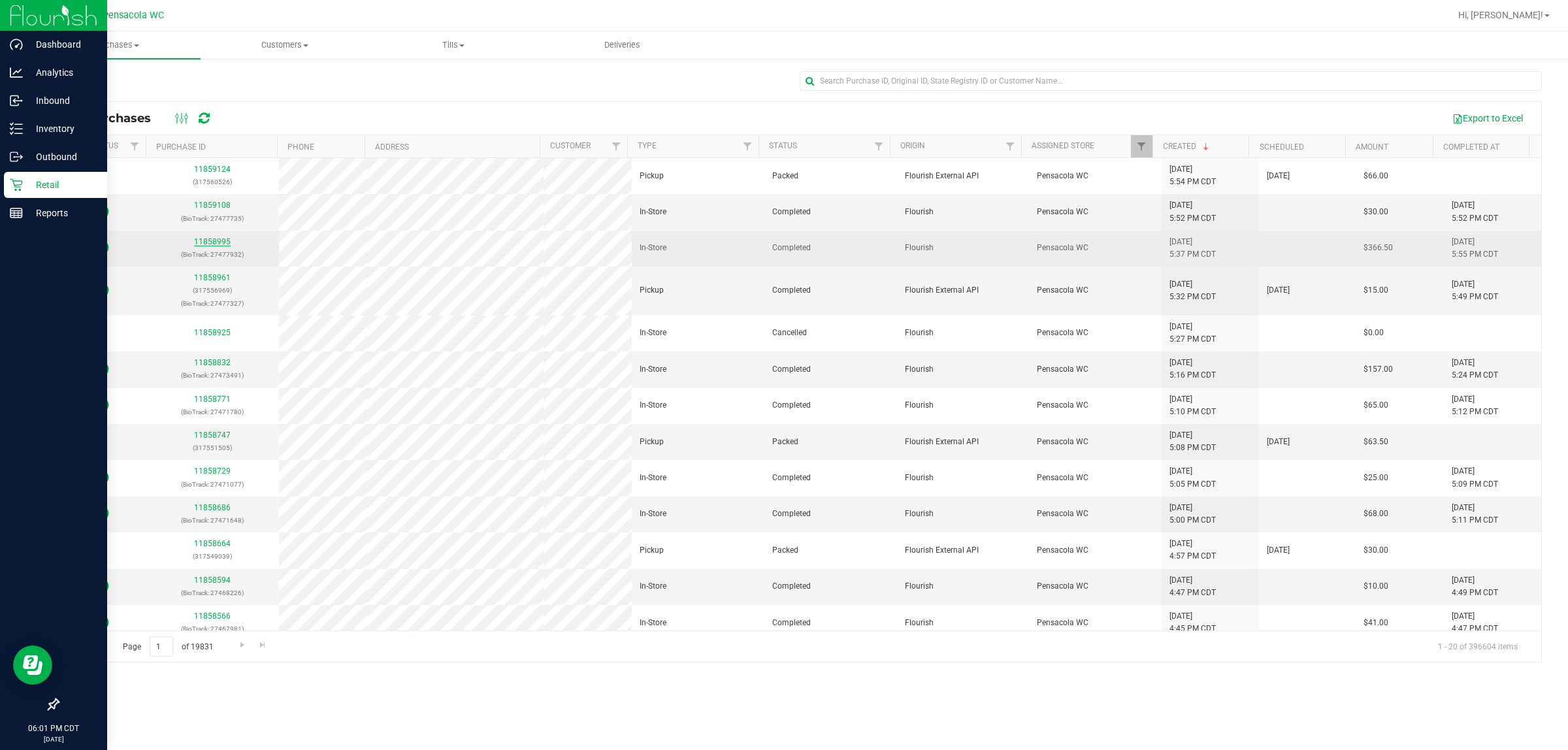
click at [204, 241] on link "11858995" at bounding box center [212, 241] width 37 height 9
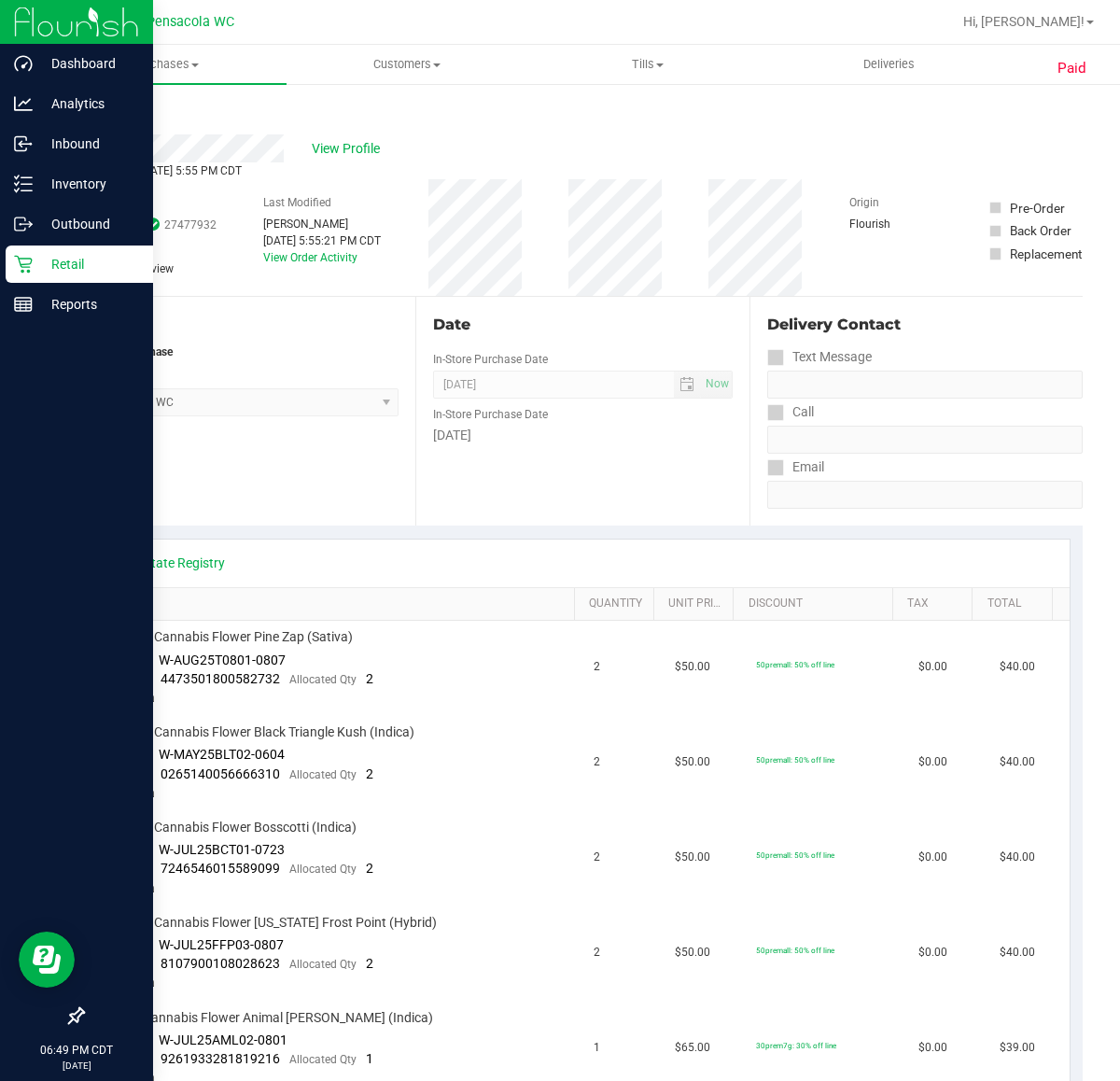
click at [15, 261] on icon at bounding box center [22, 263] width 18 height 18
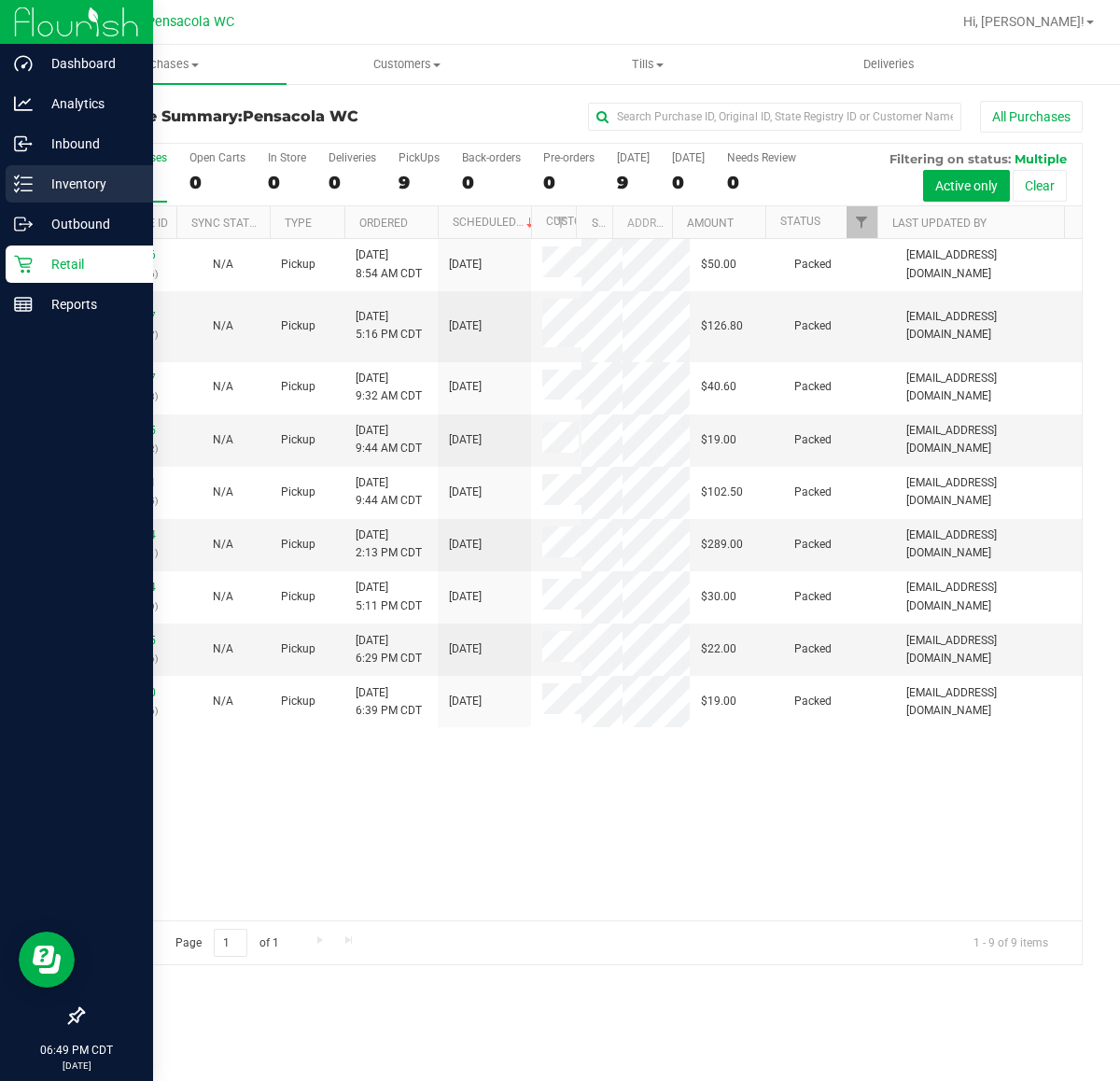
click at [14, 188] on icon at bounding box center [22, 184] width 18 height 18
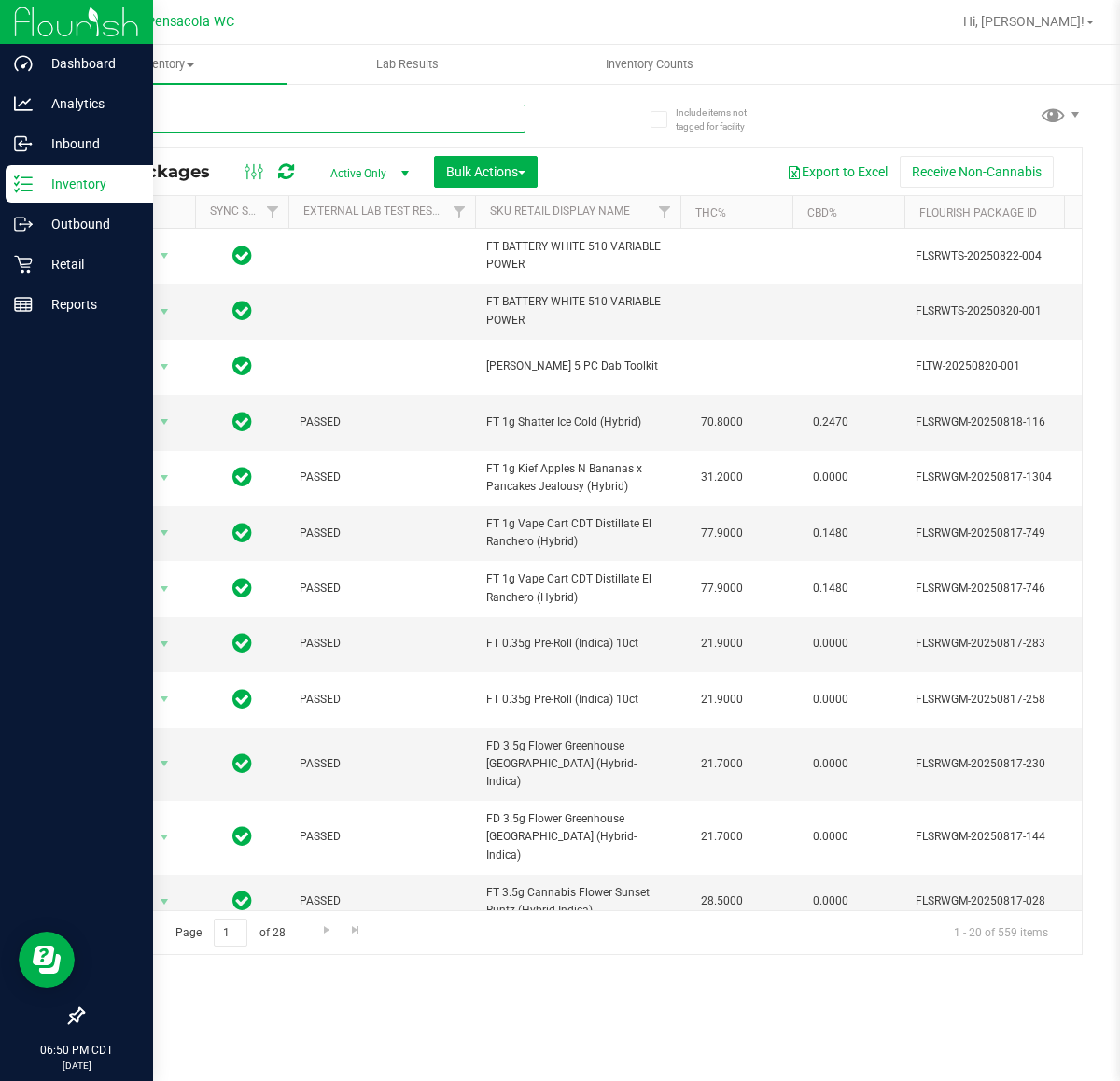
click at [193, 121] on input "text" at bounding box center [304, 118] width 443 height 28
paste input "7422808500326891"
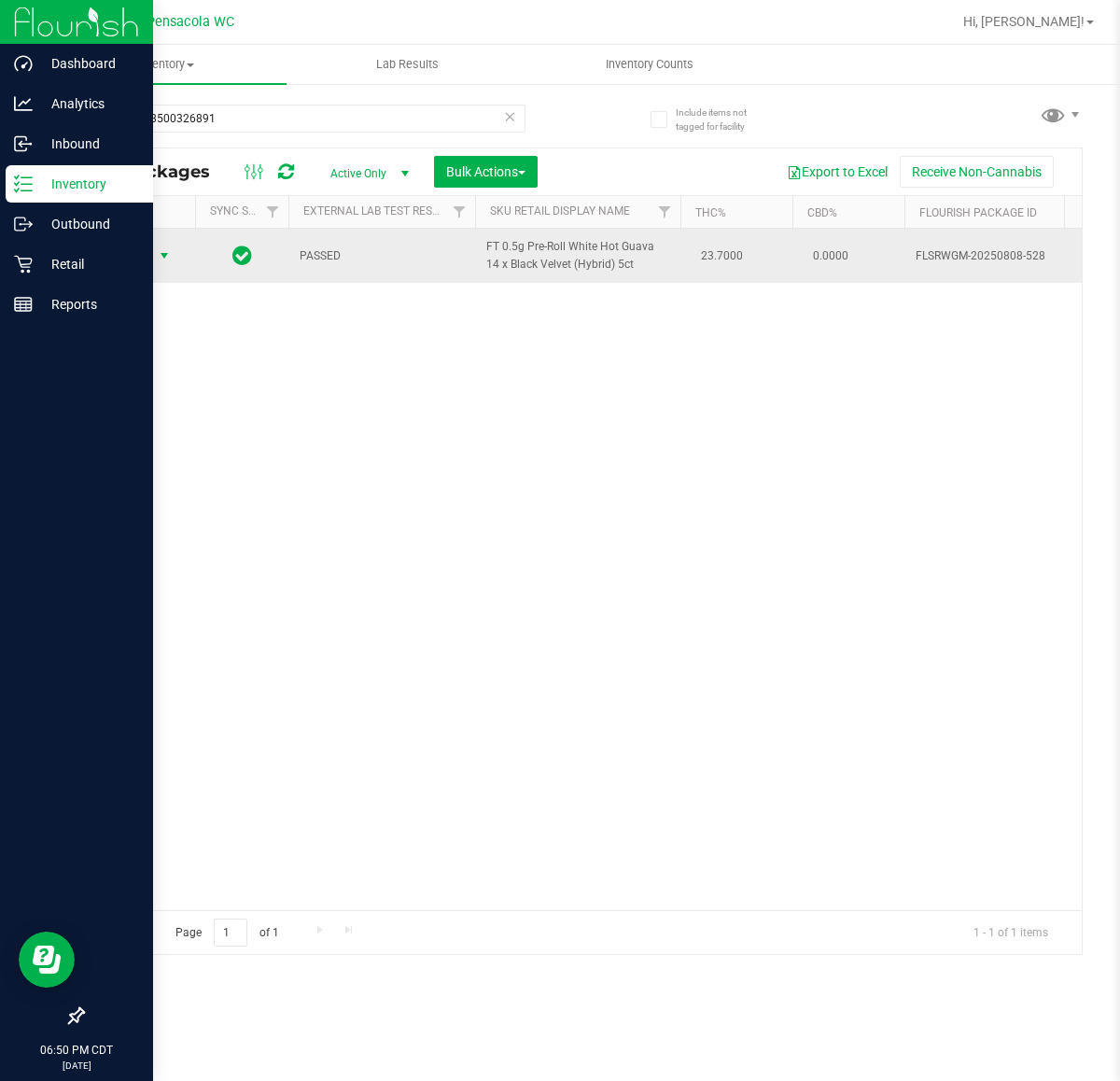
click at [160, 259] on span "select" at bounding box center [163, 255] width 15 height 15
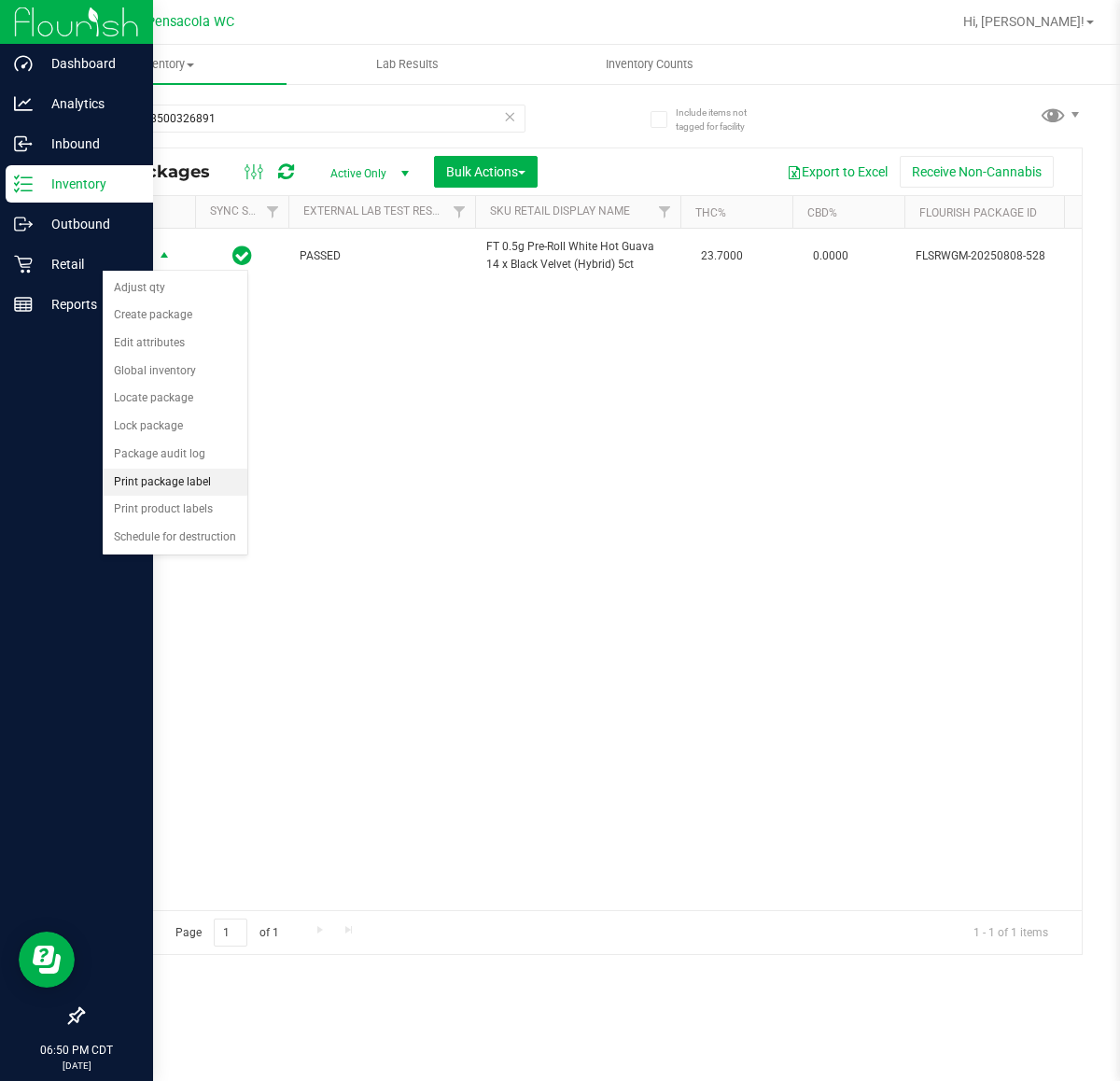
click at [159, 495] on li "Print package label" at bounding box center [175, 482] width 145 height 28
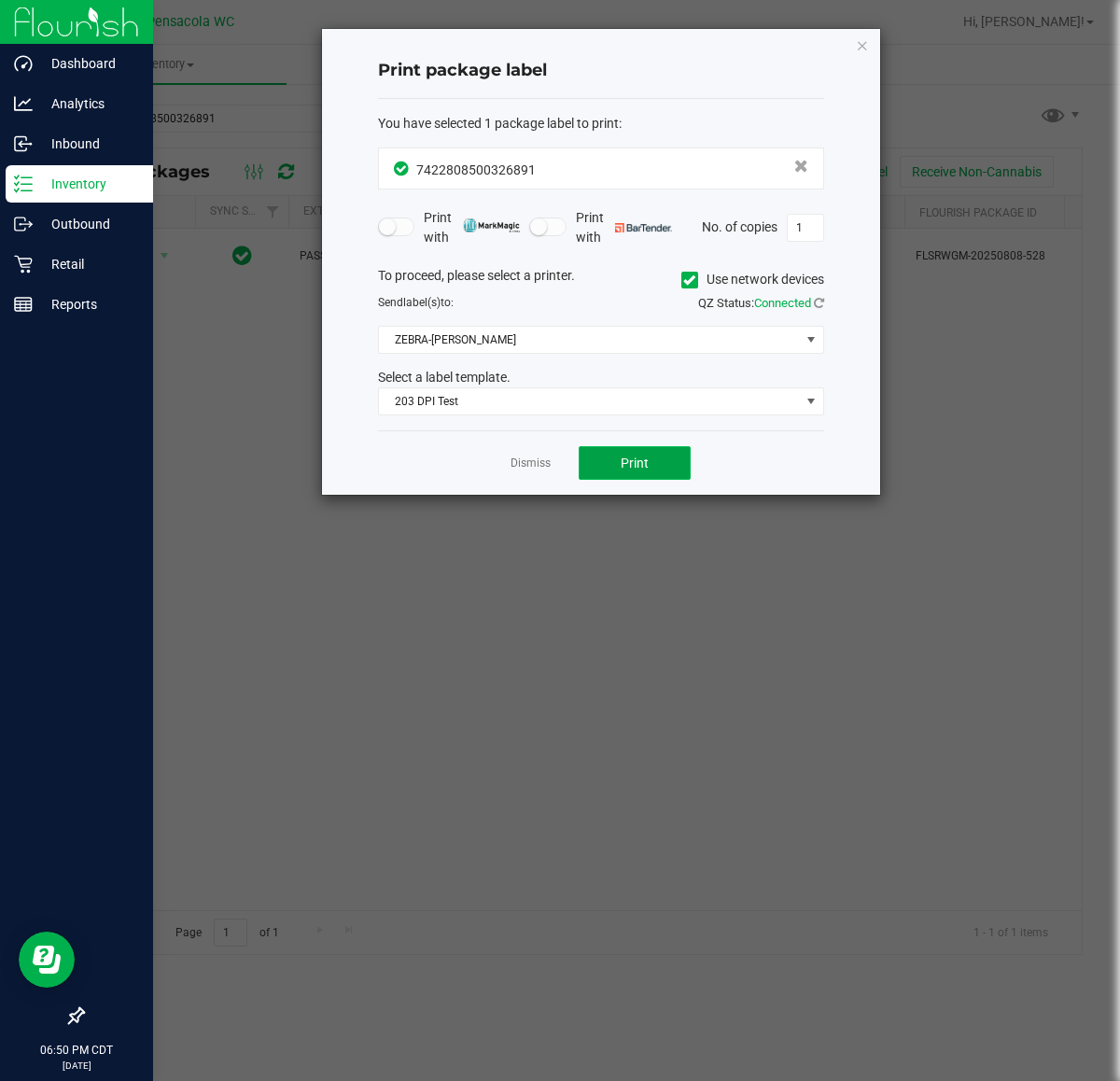
click at [603, 459] on button "Print" at bounding box center [634, 462] width 112 height 34
click at [541, 456] on app-cancel-button "Dismiss" at bounding box center [530, 463] width 40 height 19
click at [525, 458] on link "Dismiss" at bounding box center [530, 463] width 40 height 16
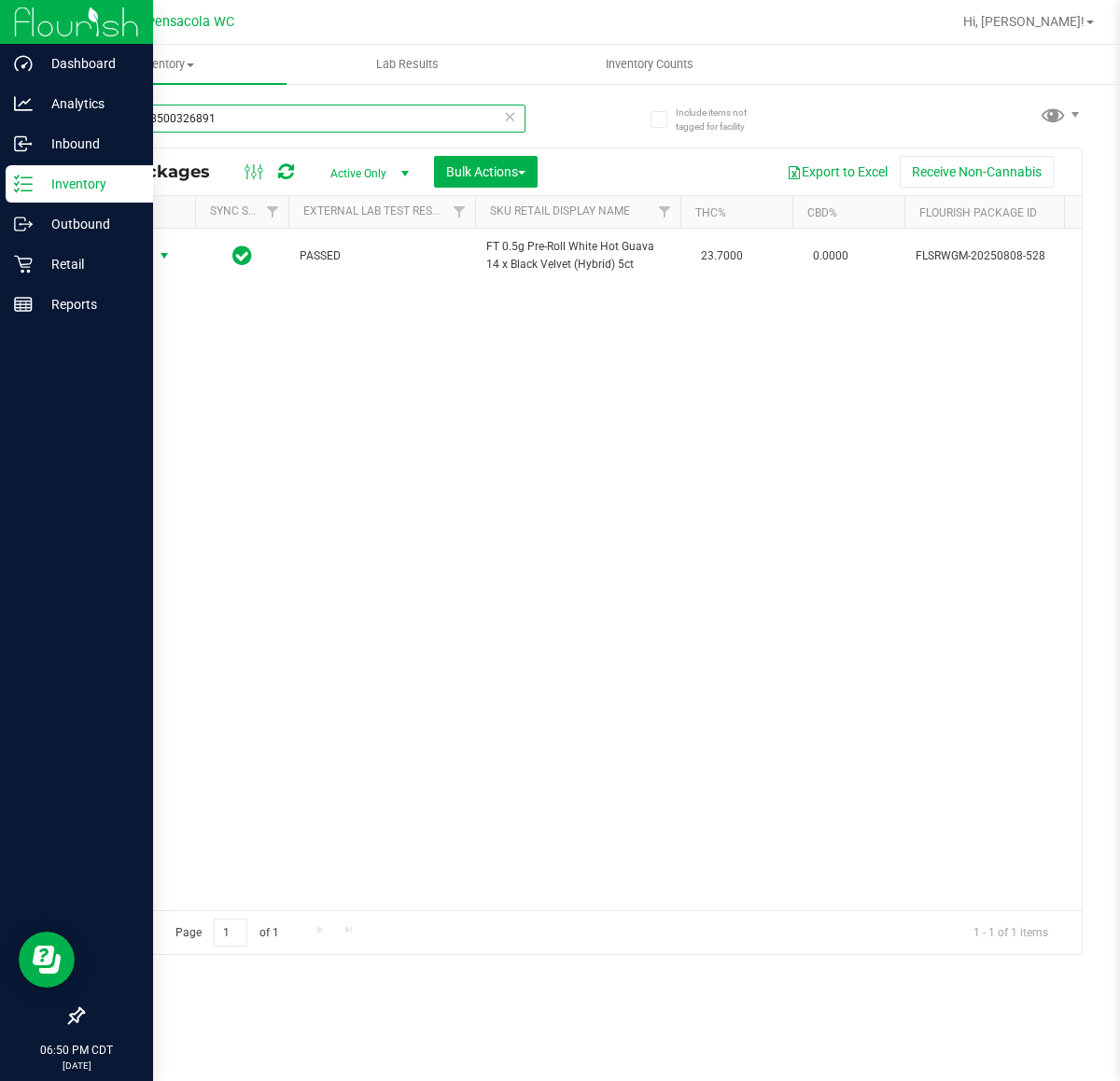
click at [228, 122] on input "7422808500326891" at bounding box center [304, 118] width 443 height 28
paste input "5910582440379414"
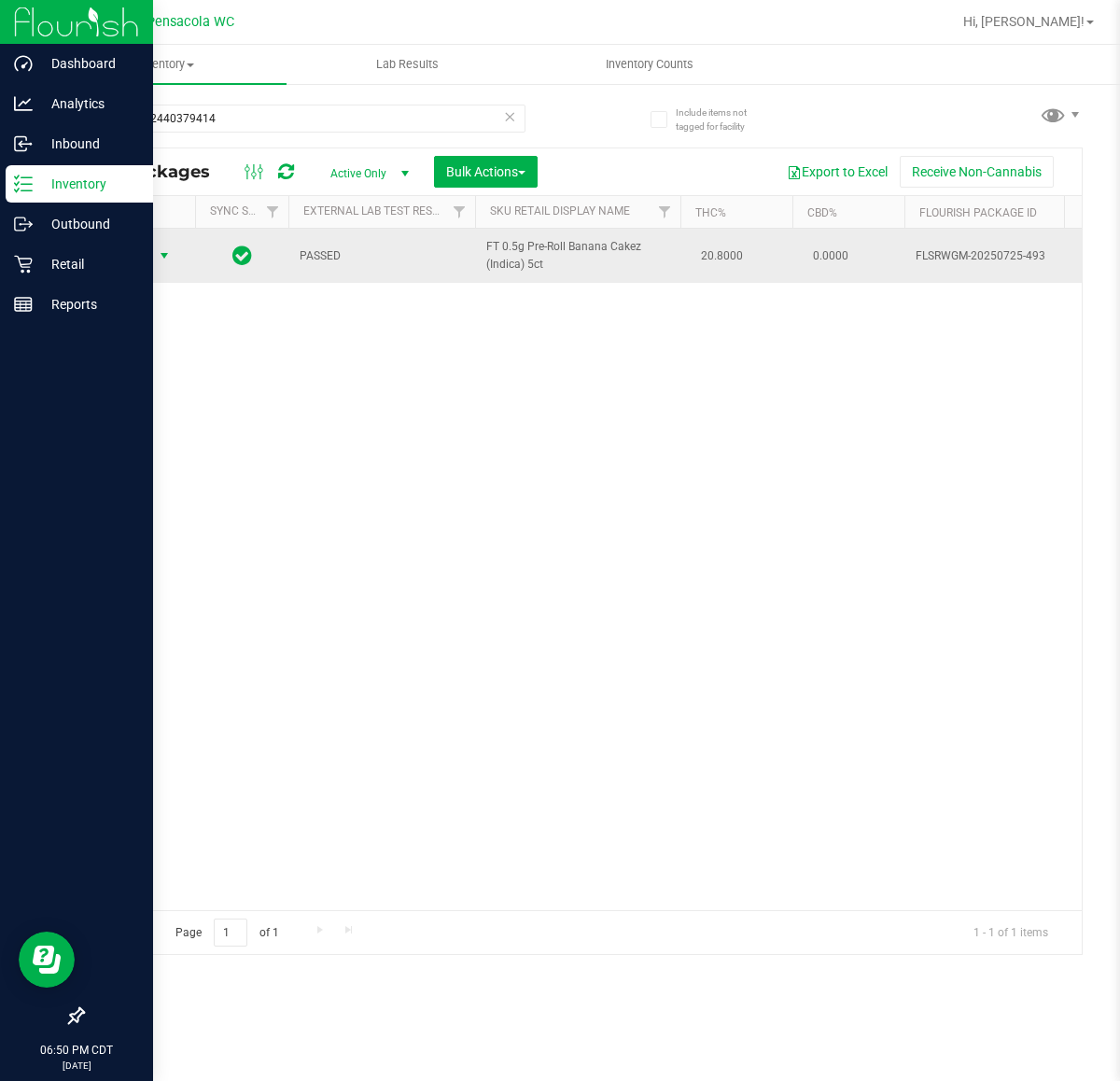
click at [142, 256] on span "Action" at bounding box center [127, 255] width 51 height 26
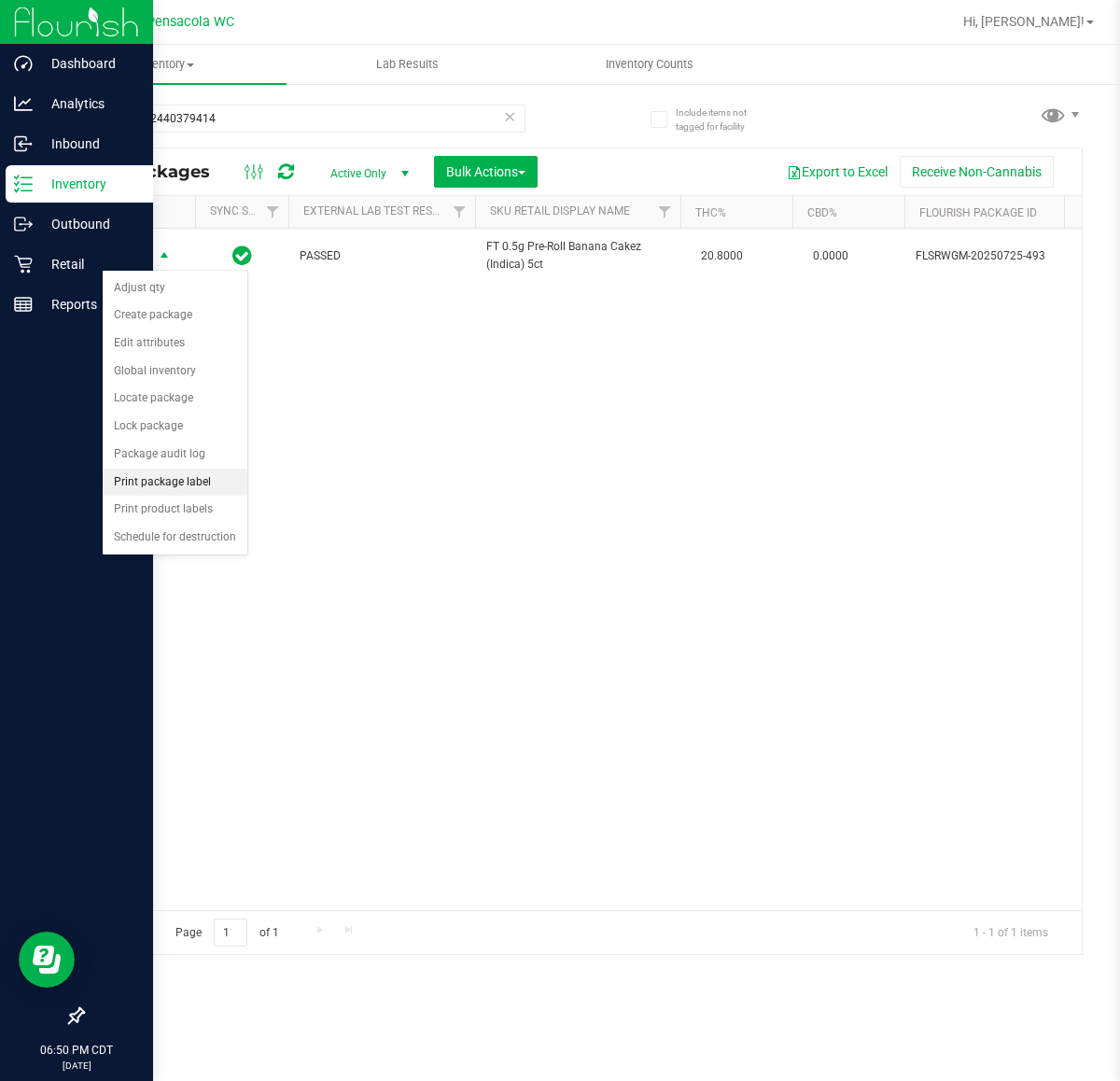
click at [188, 488] on li "Print package label" at bounding box center [175, 482] width 145 height 28
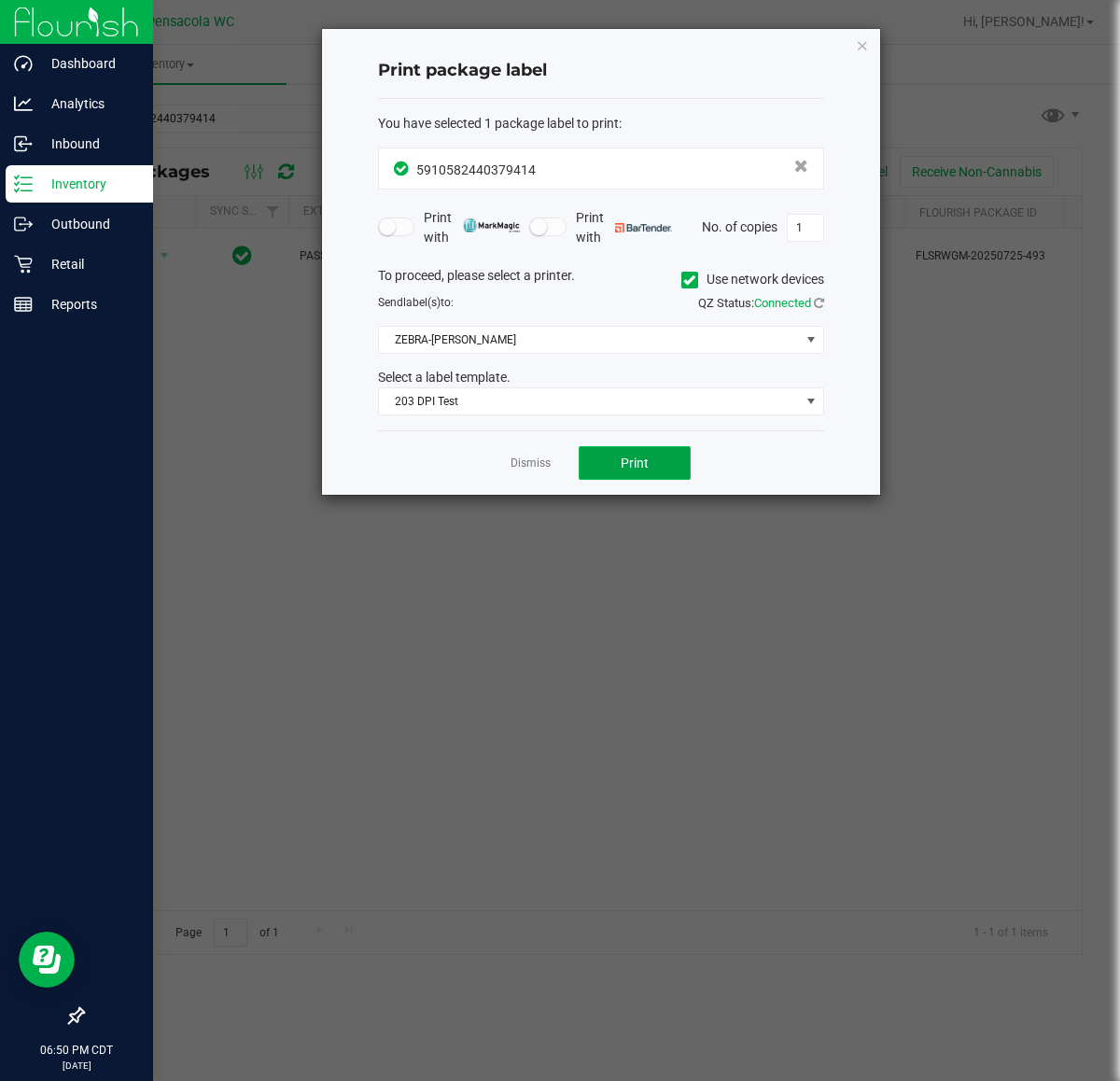
click at [637, 460] on span "Print" at bounding box center [634, 462] width 28 height 15
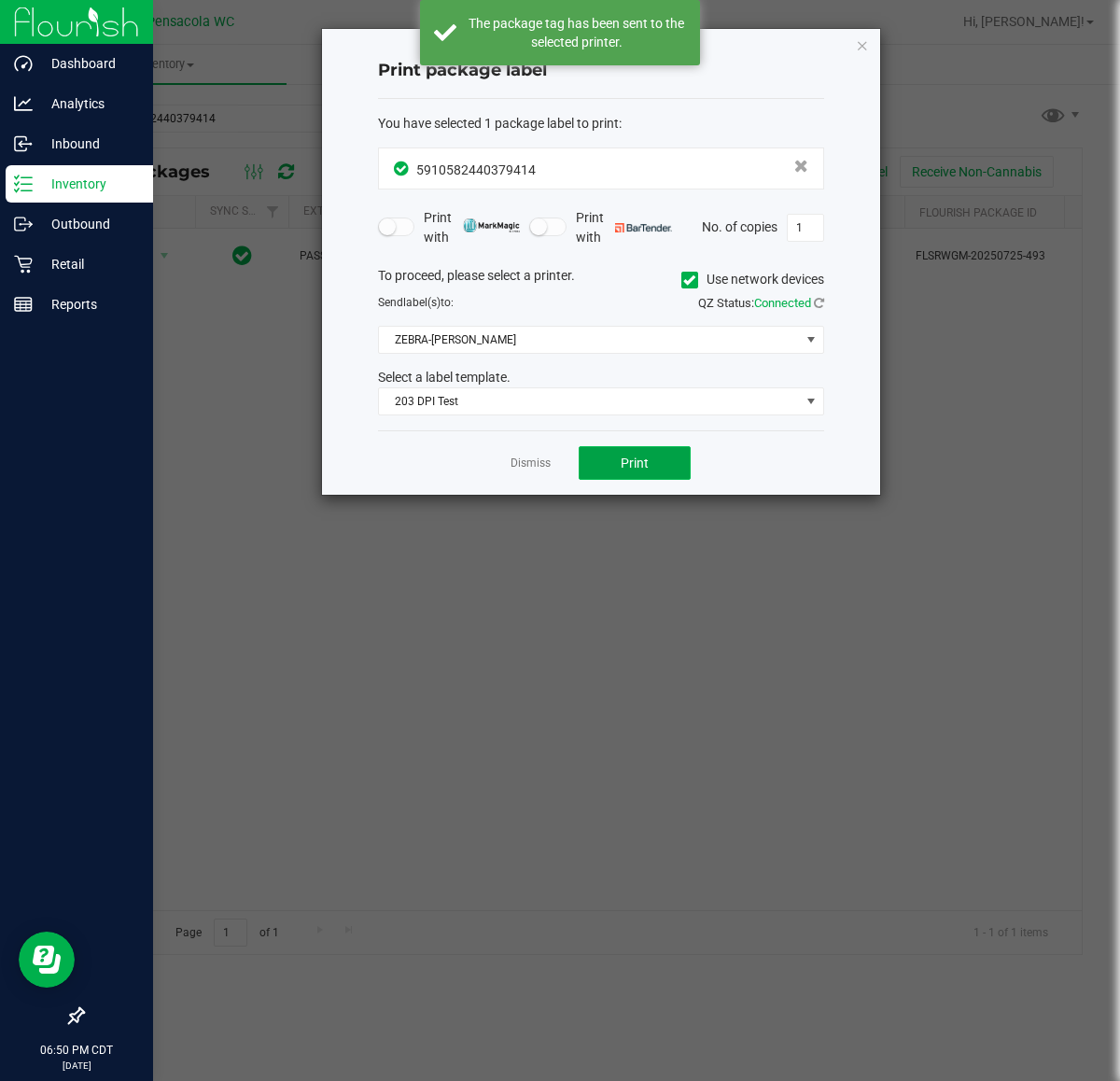
click at [637, 460] on span "Print" at bounding box center [634, 462] width 28 height 15
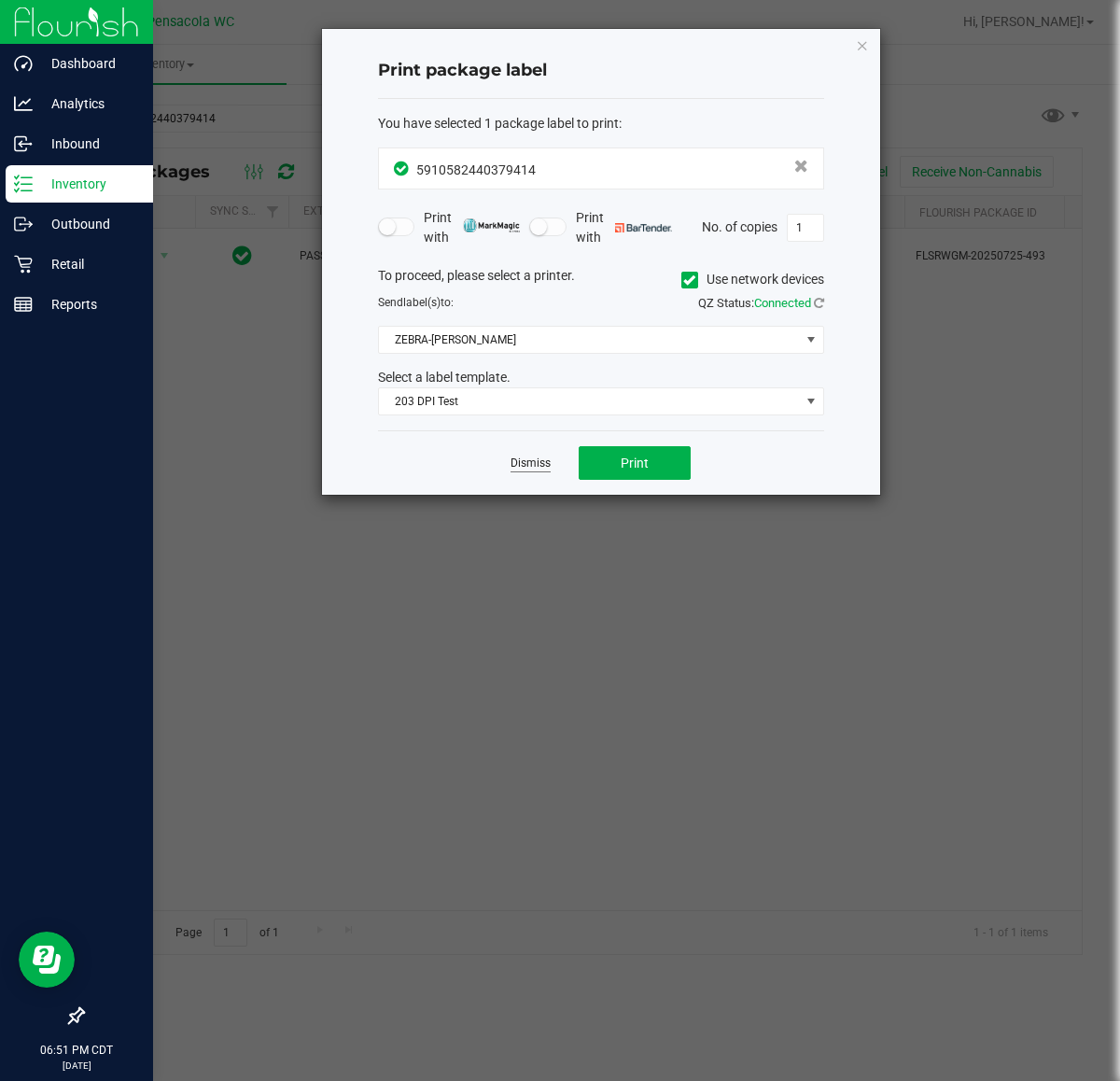
click at [544, 464] on link "Dismiss" at bounding box center [530, 463] width 40 height 16
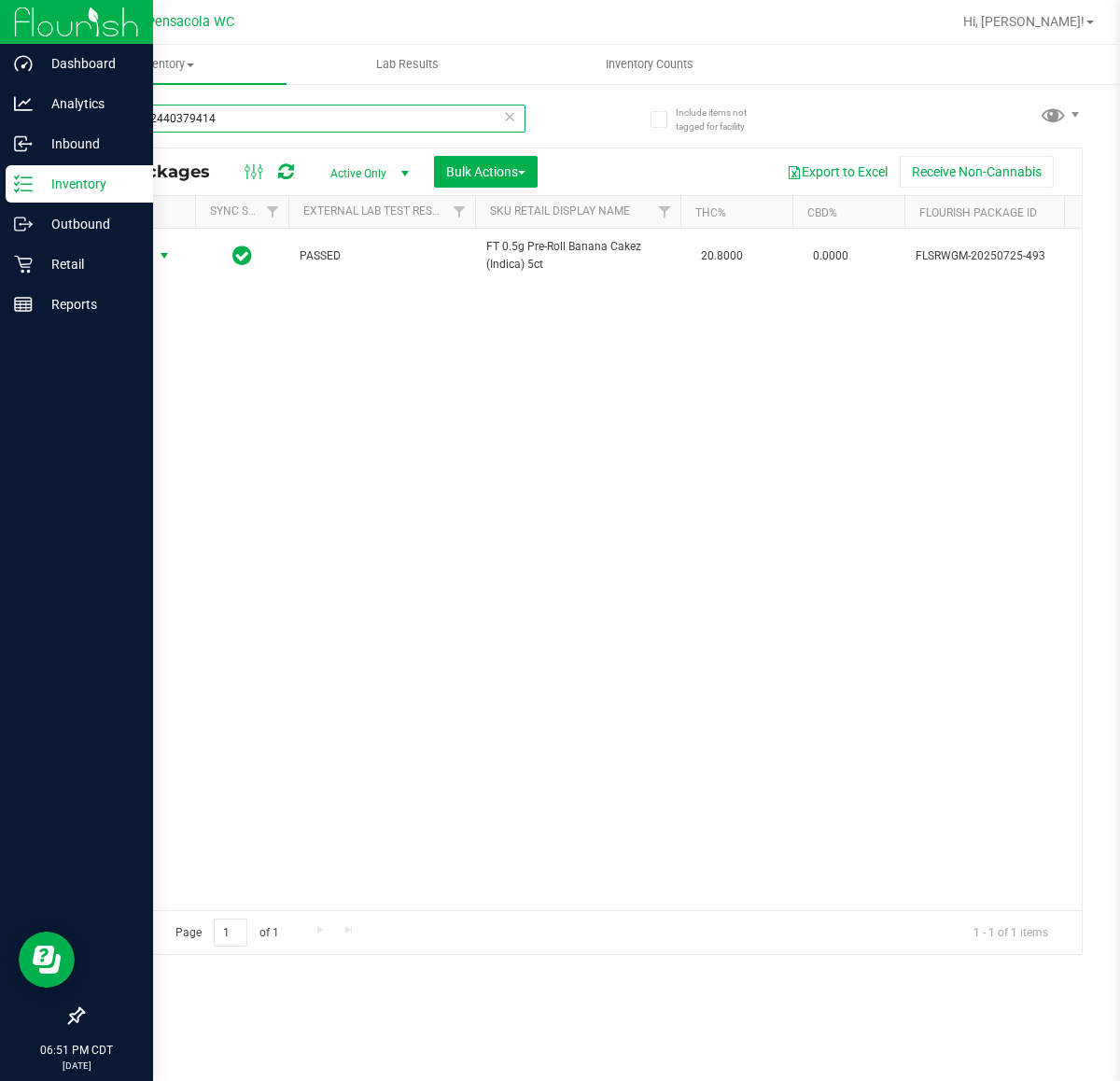
click at [272, 118] on input "5910582440379414" at bounding box center [304, 118] width 443 height 28
type input "5"
drag, startPoint x: 306, startPoint y: 128, endPoint x: -348, endPoint y: 123, distance: 654.0
click at [0, 123] on html "Dashboard Analytics Inbound Inventory Outbound Retail Reports 06:52 PM CDT 08/2…" at bounding box center [560, 540] width 1120 height 1081
click at [262, 108] on input "bez" at bounding box center [304, 118] width 443 height 28
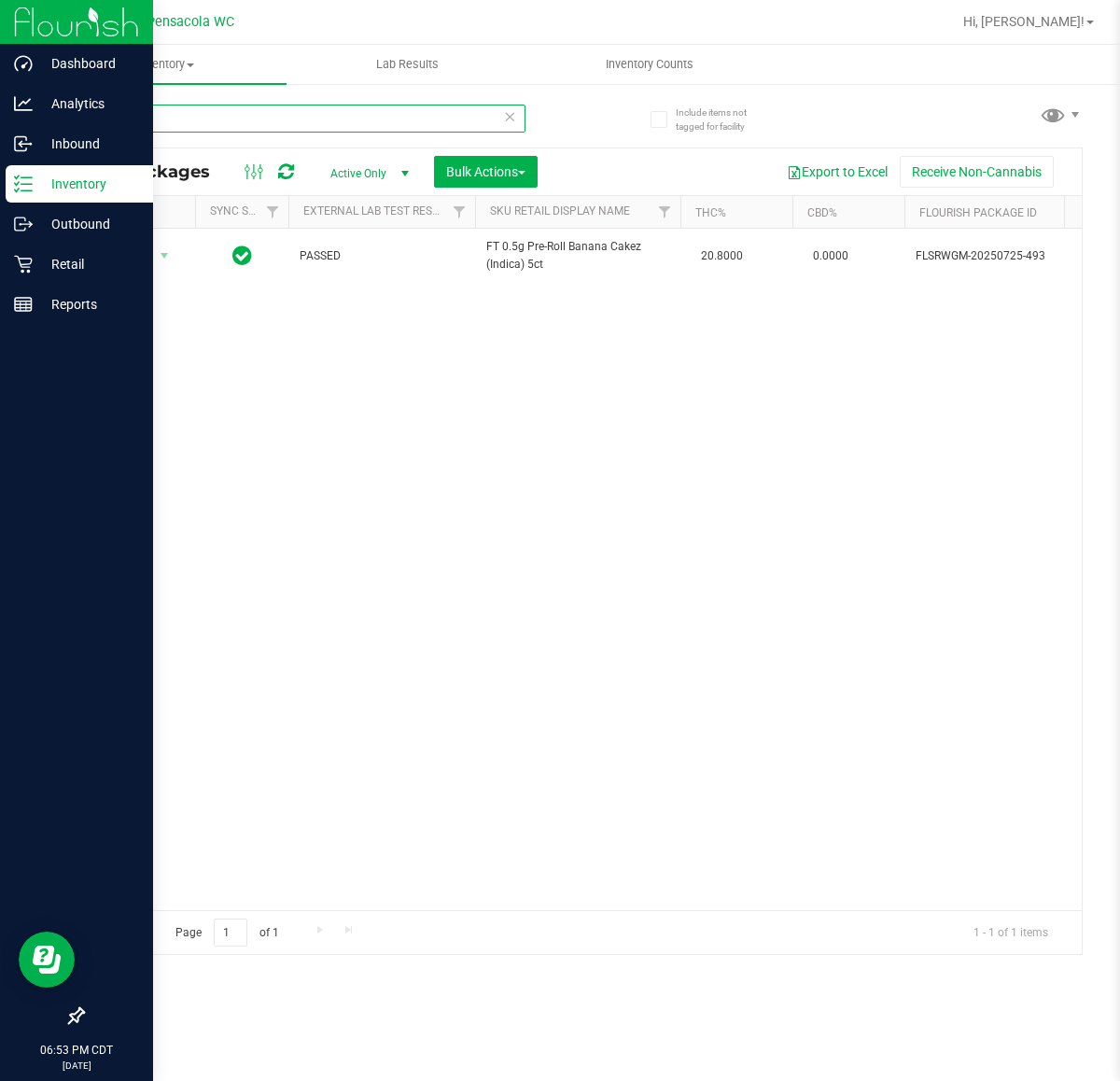
click at [262, 108] on input "bez" at bounding box center [304, 118] width 443 height 28
paste input "5076583429371786"
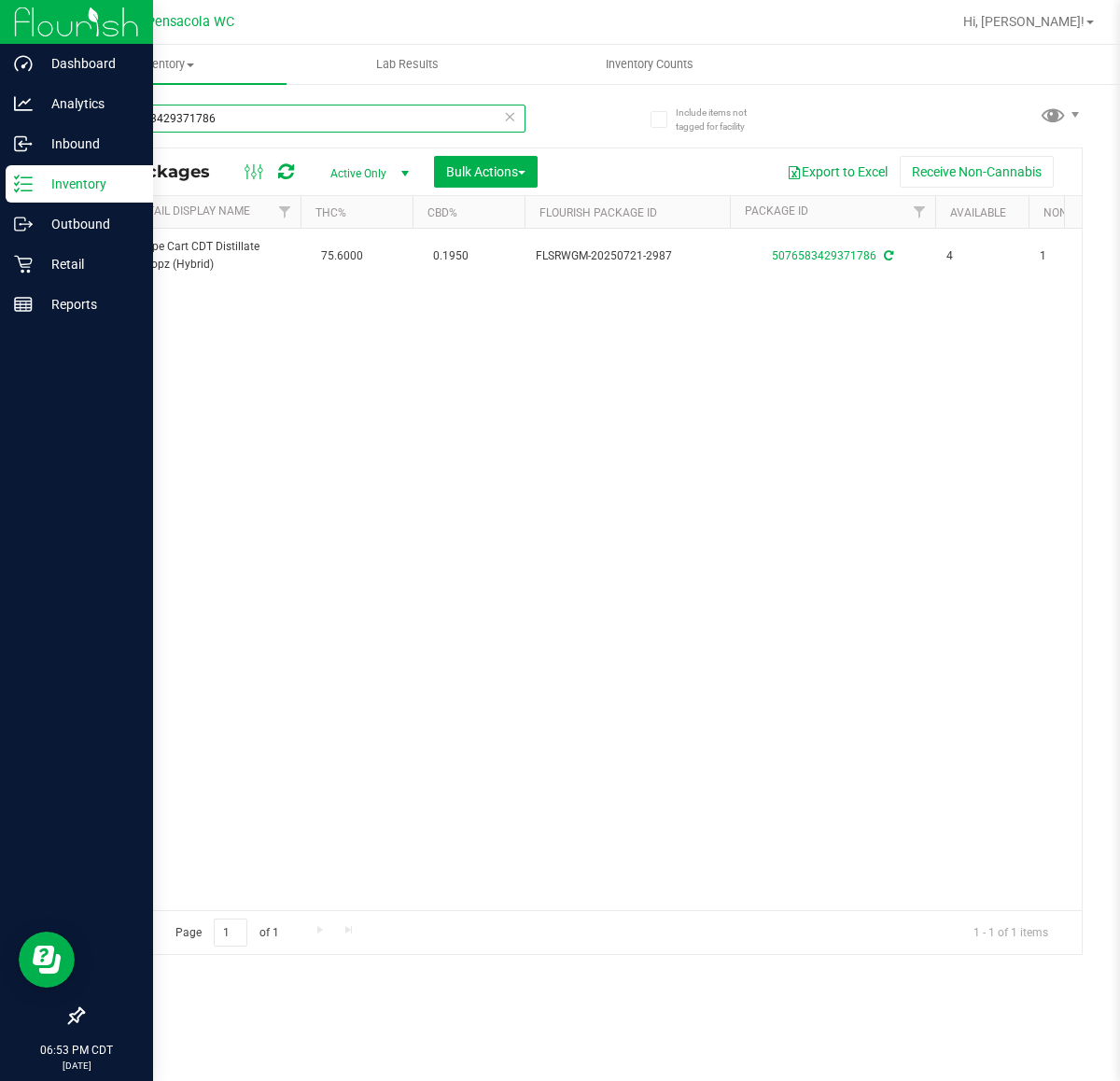
scroll to position [0, 379]
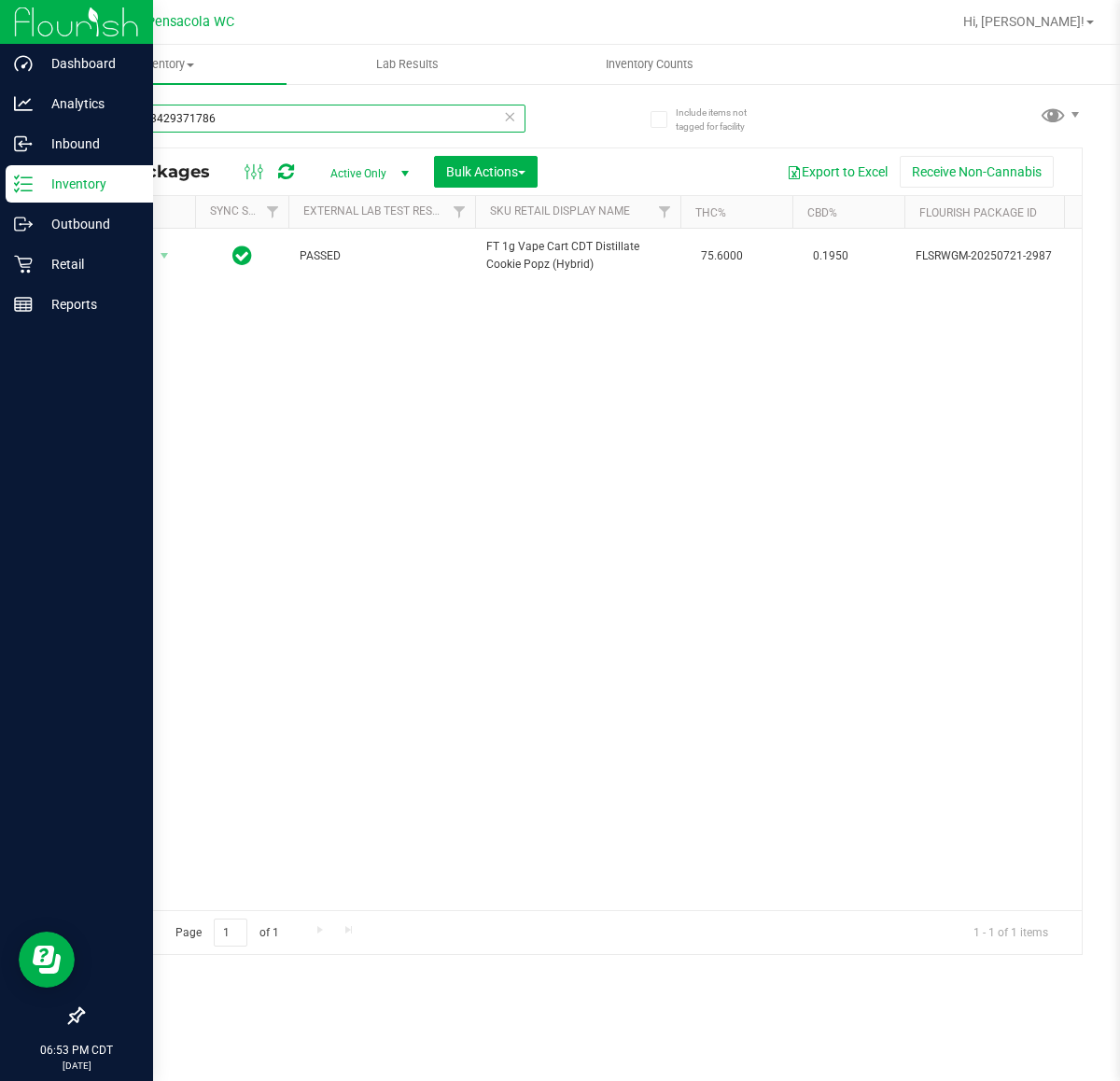
click at [329, 109] on input "5076583429371786" at bounding box center [304, 118] width 443 height 28
paste input "269707974380475"
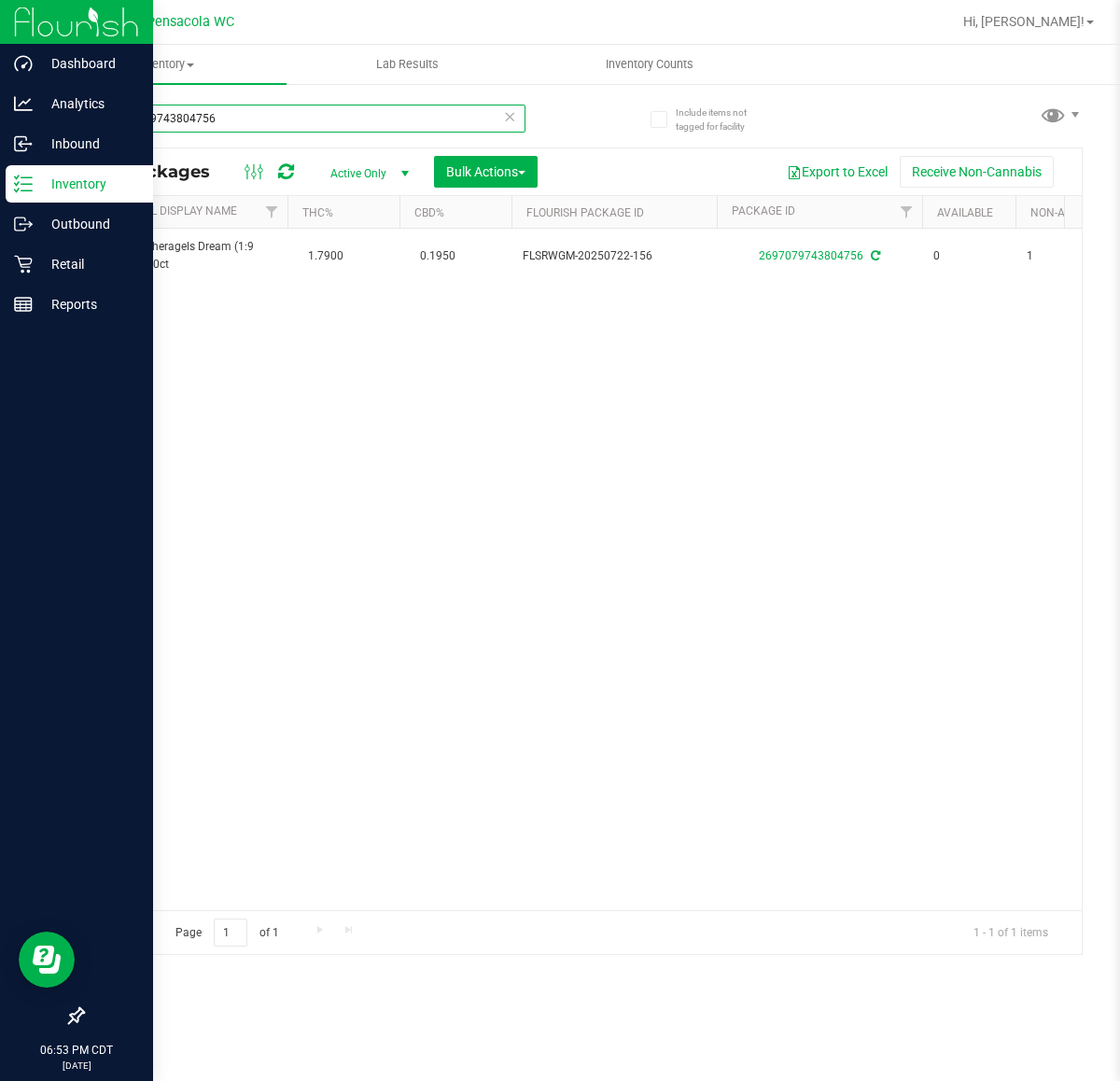
scroll to position [0, 249]
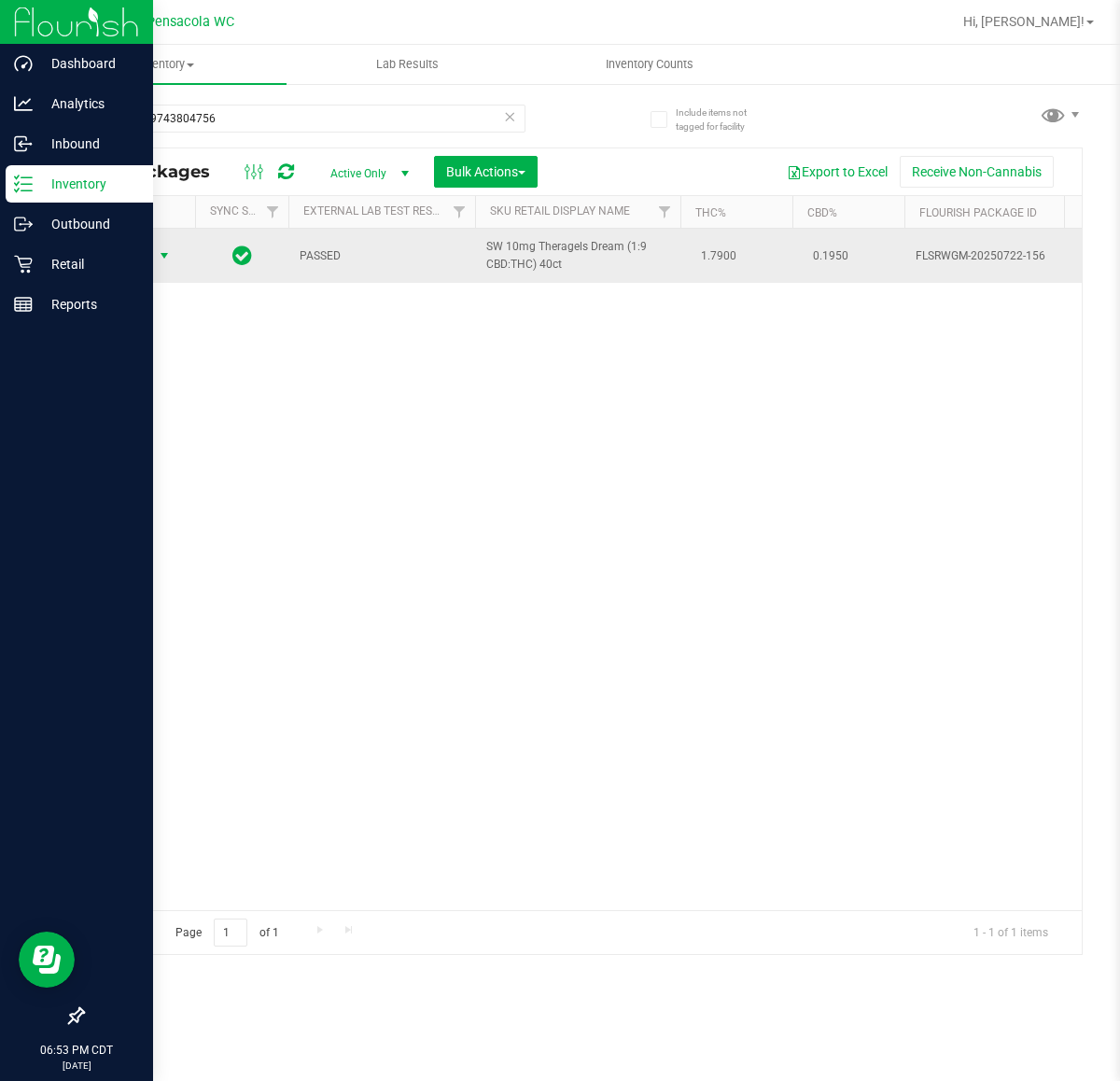
click at [163, 250] on span "select" at bounding box center [163, 255] width 15 height 15
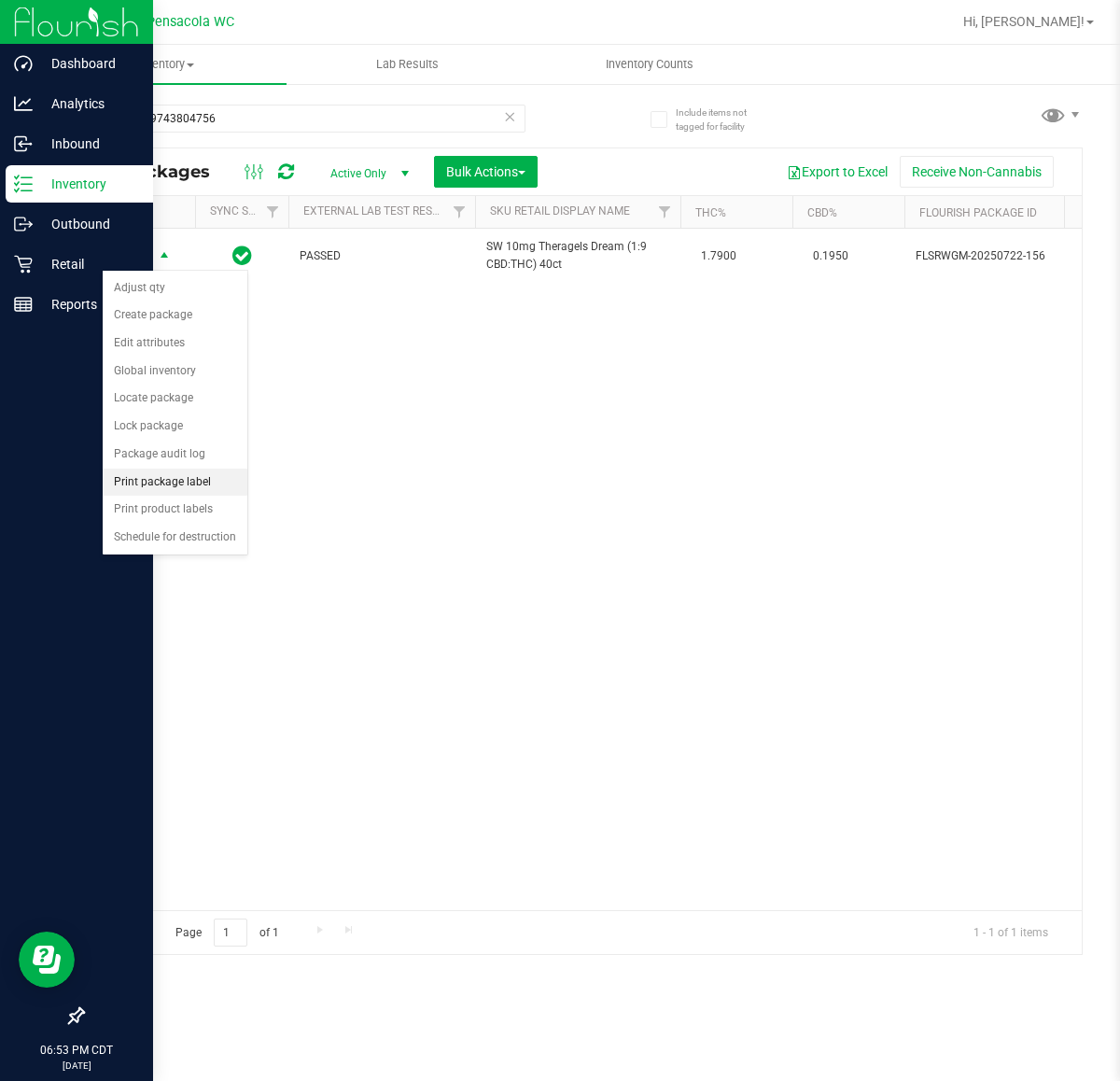
click at [184, 488] on li "Print package label" at bounding box center [175, 482] width 145 height 28
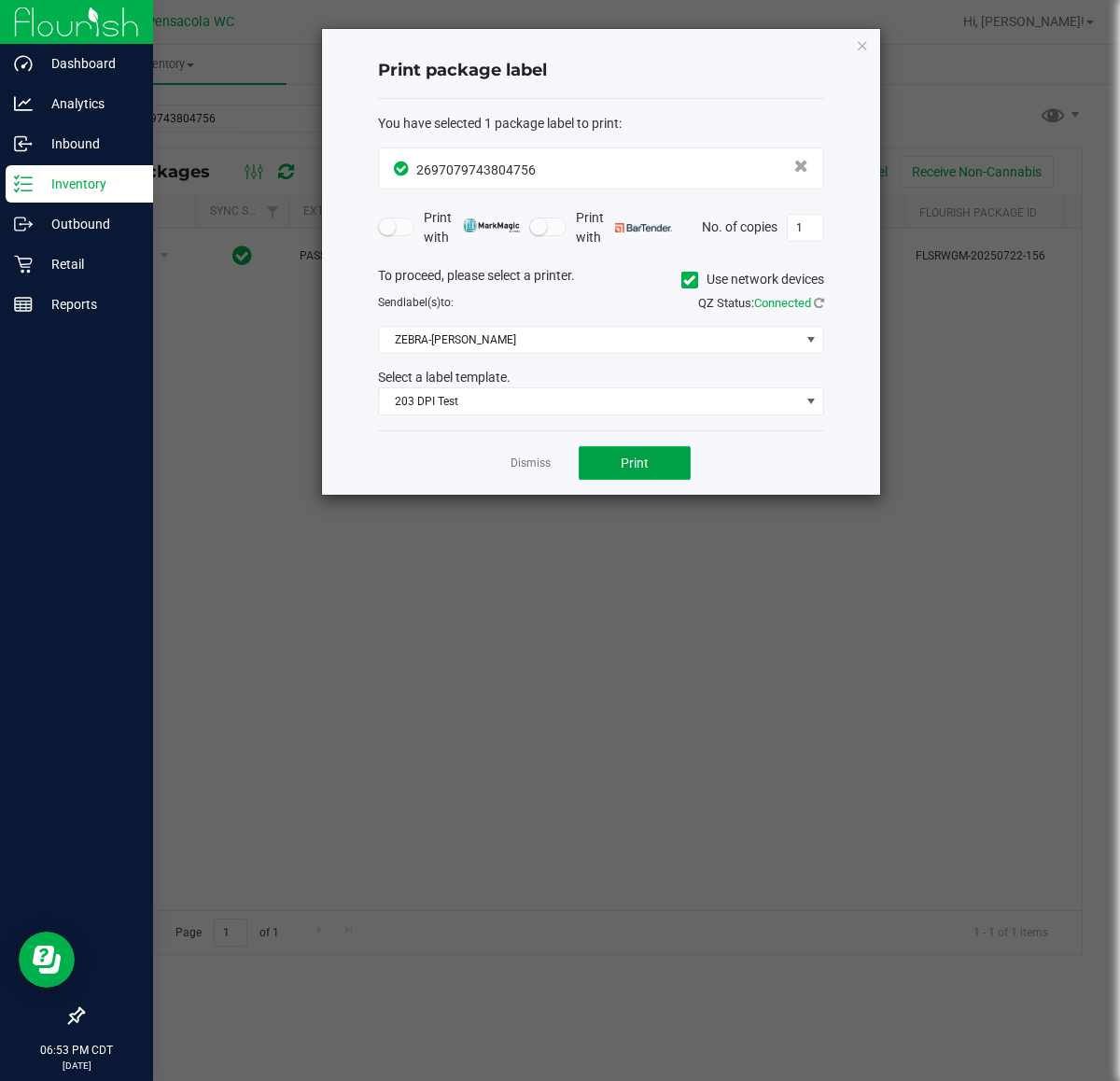
click at [663, 468] on button "Print" at bounding box center [634, 462] width 112 height 34
click at [538, 467] on link "Dismiss" at bounding box center [530, 463] width 40 height 16
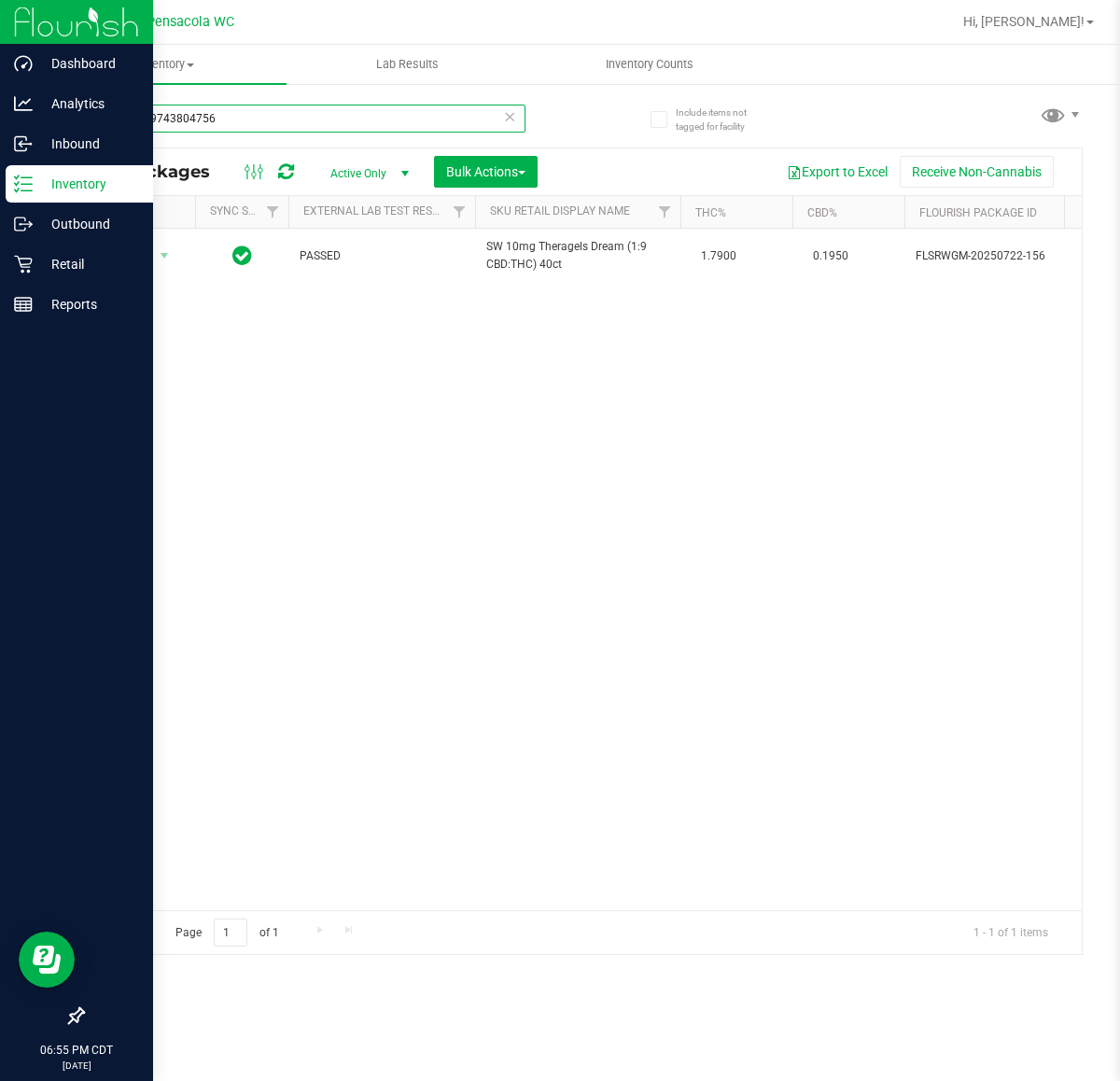
drag, startPoint x: 233, startPoint y: 112, endPoint x: -543, endPoint y: 110, distance: 776.0
click at [0, 110] on html "Dashboard Analytics Inbound Inventory Outbound Retail Reports 06:55 PM CDT 08/2…" at bounding box center [560, 540] width 1120 height 1081
paste input "884306276327696"
drag, startPoint x: 222, startPoint y: 109, endPoint x: -375, endPoint y: 123, distance: 597.2
click at [0, 123] on html "Dashboard Analytics Inbound Inventory Outbound Retail Reports 06:56 PM CDT 08/2…" at bounding box center [560, 540] width 1120 height 1081
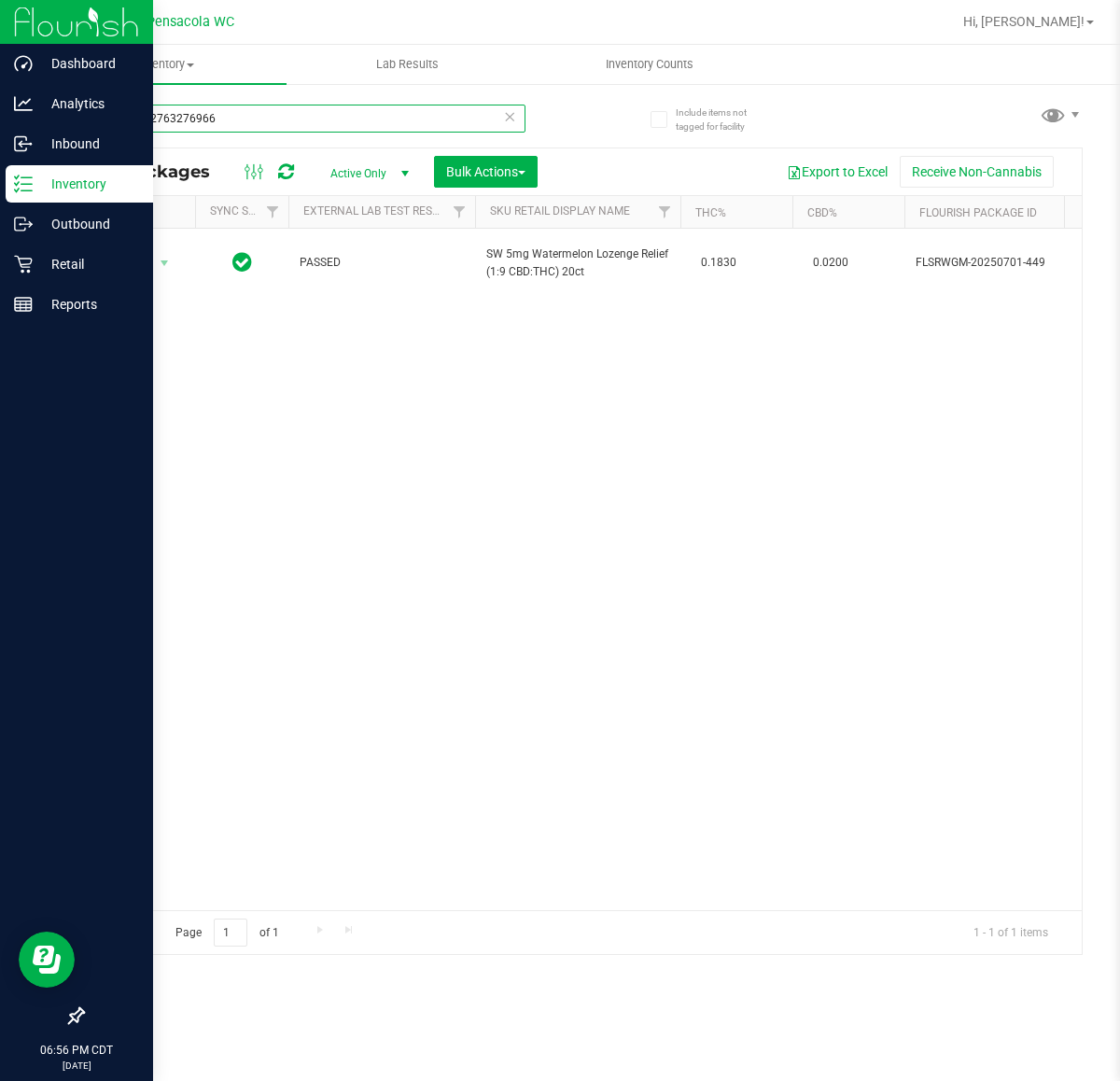
paste input "075943638250267"
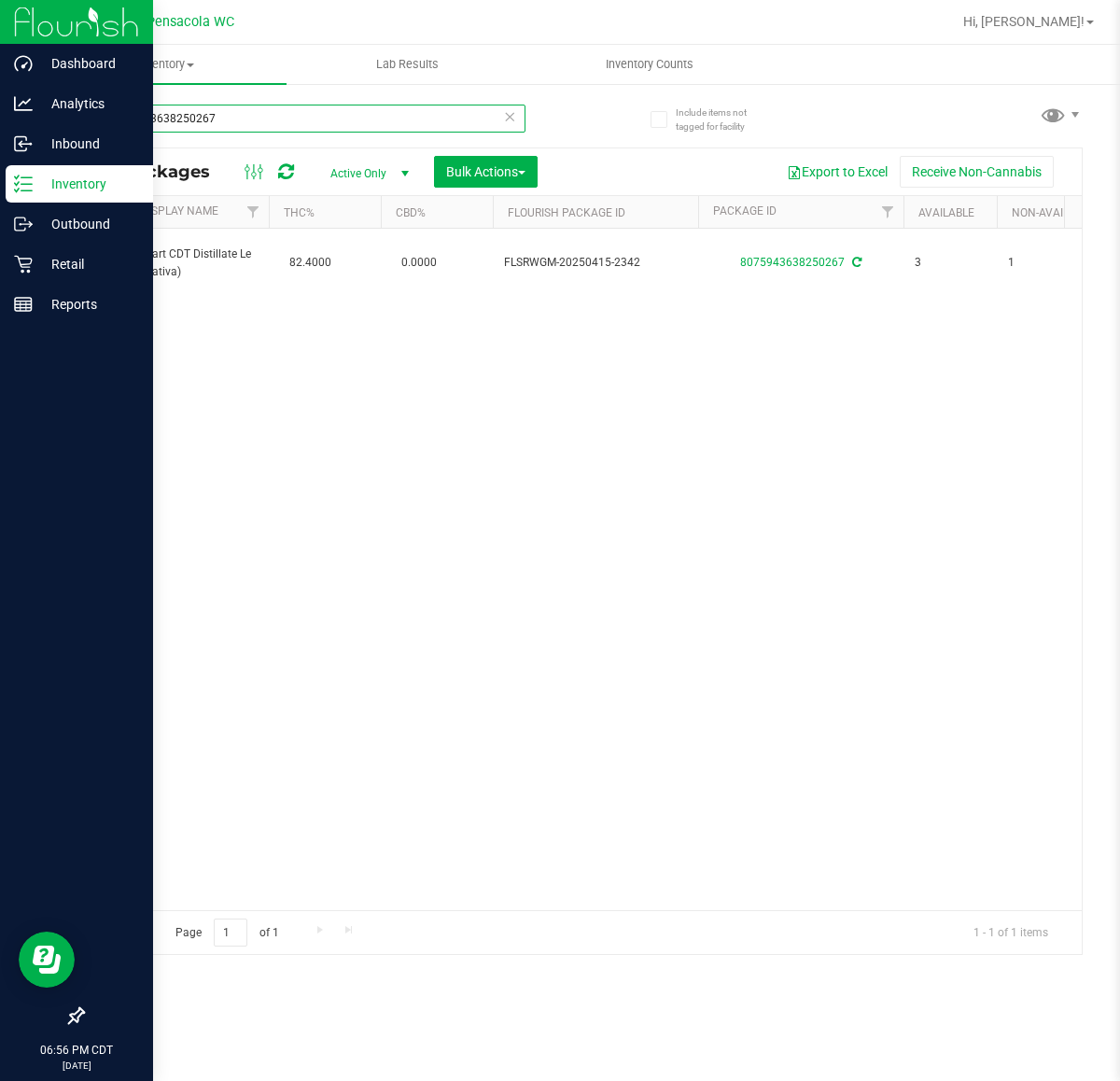
scroll to position [0, 413]
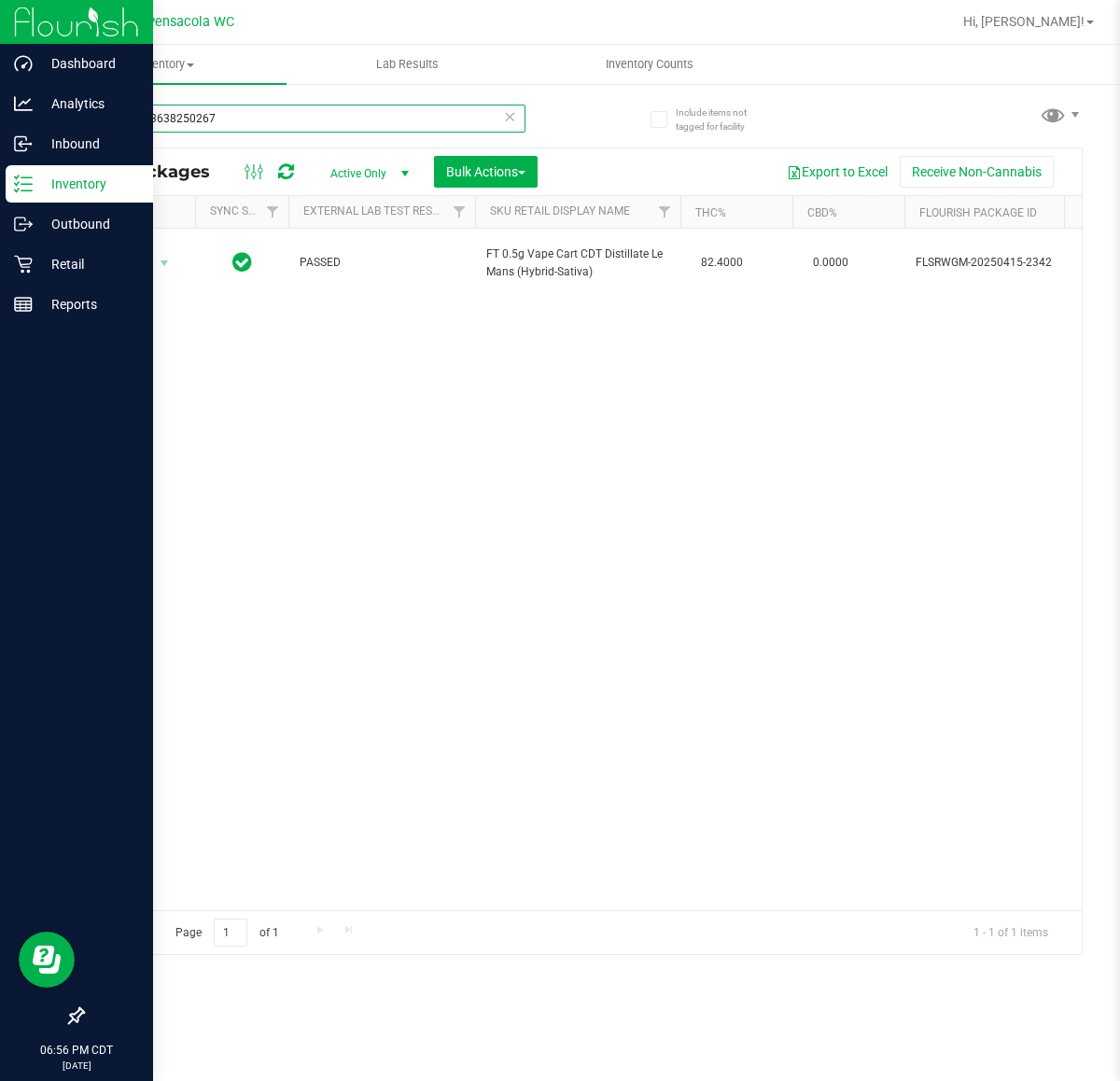
drag, startPoint x: 339, startPoint y: 104, endPoint x: -479, endPoint y: 175, distance: 821.1
click at [0, 175] on html "Dashboard Analytics Inbound Inventory Outbound Retail Reports 06:56 PM CDT 08/2…" at bounding box center [560, 540] width 1120 height 1081
paste input "024283542658911"
type input "0242835426589117"
click at [507, 123] on icon at bounding box center [509, 116] width 13 height 22
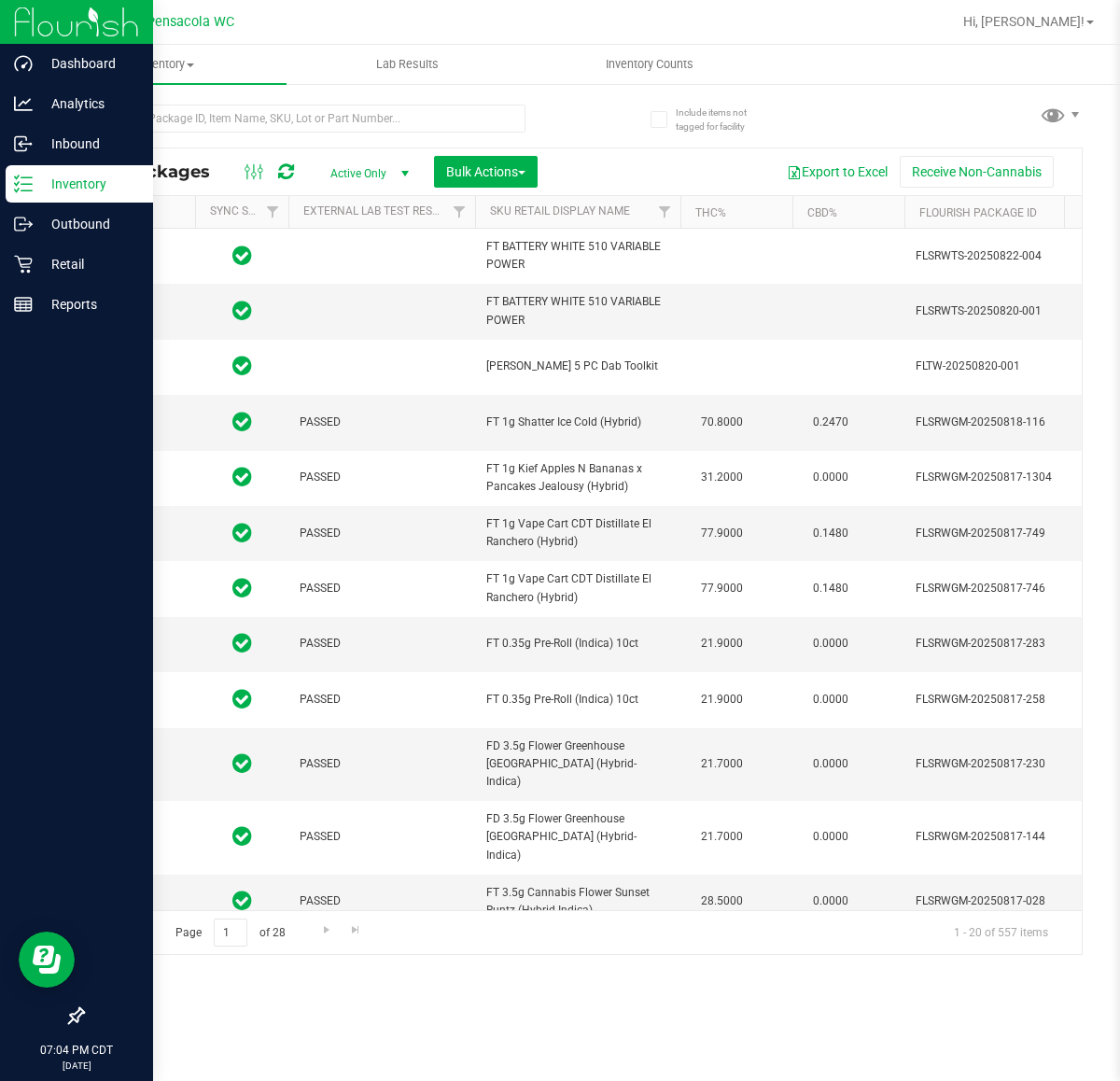
type input "2026-02-15"
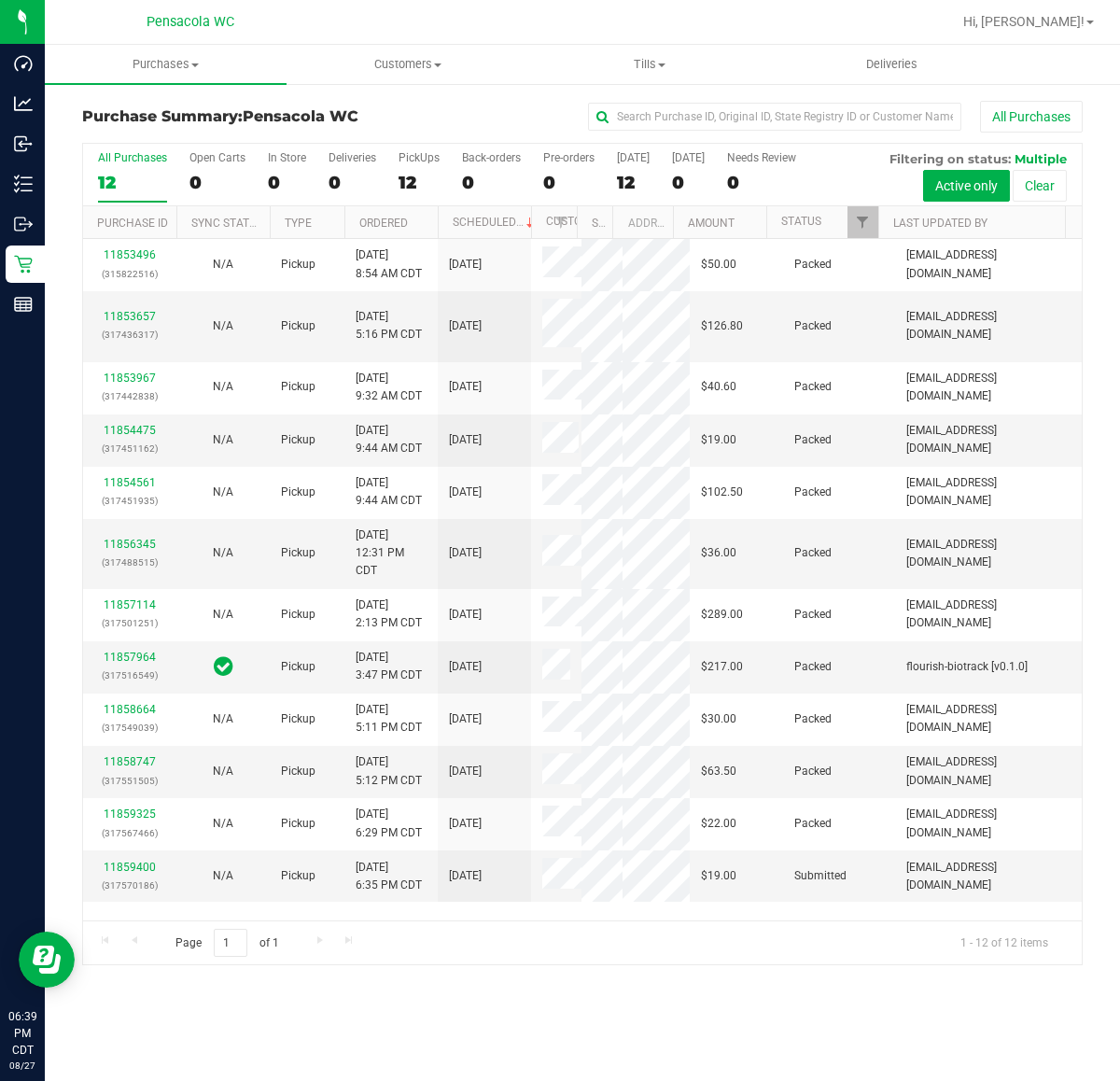
scroll to position [65, 0]
click at [121, 873] on link "11859400" at bounding box center [130, 866] width 52 height 13
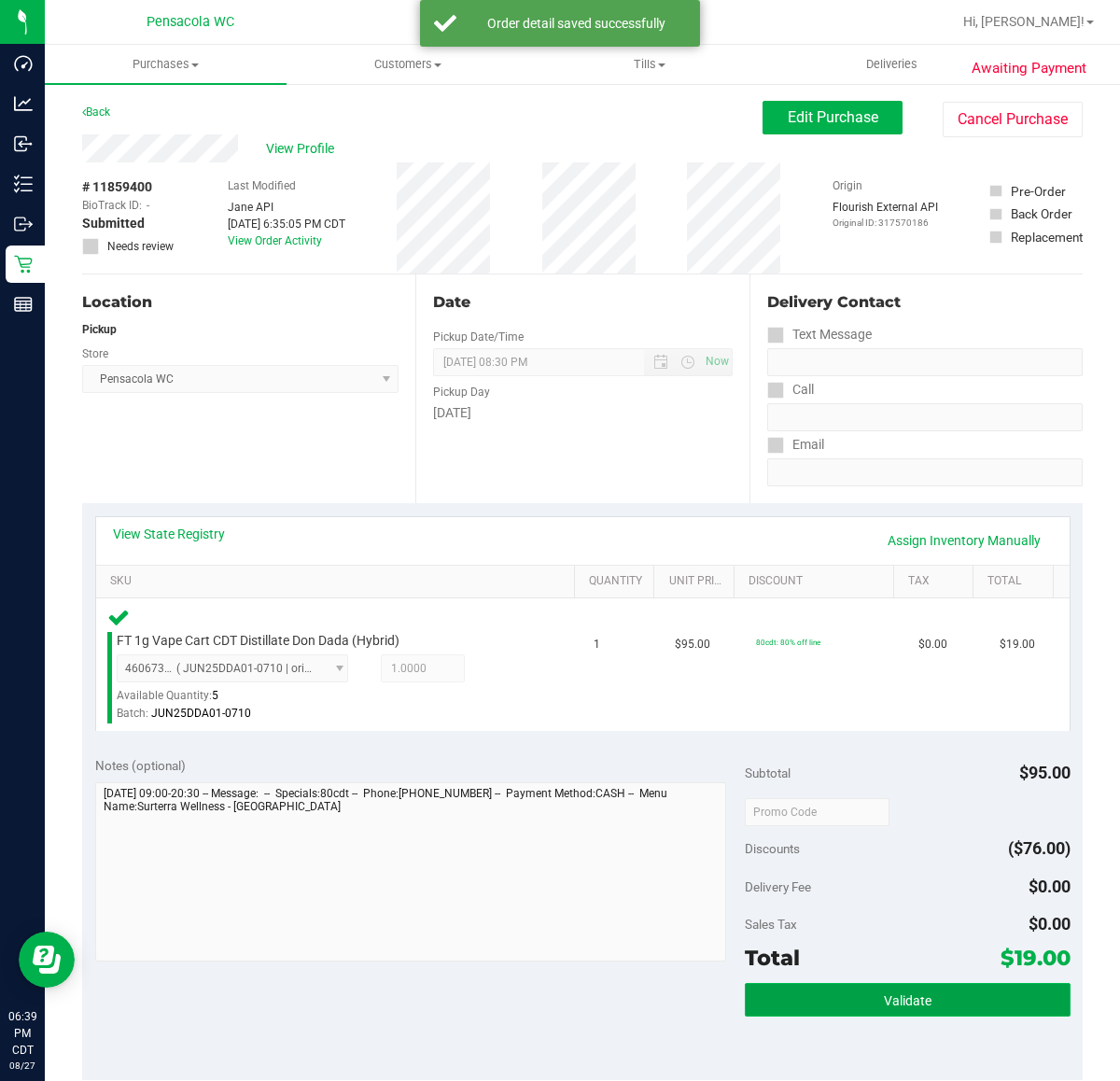
click at [943, 995] on button "Validate" at bounding box center [907, 999] width 324 height 34
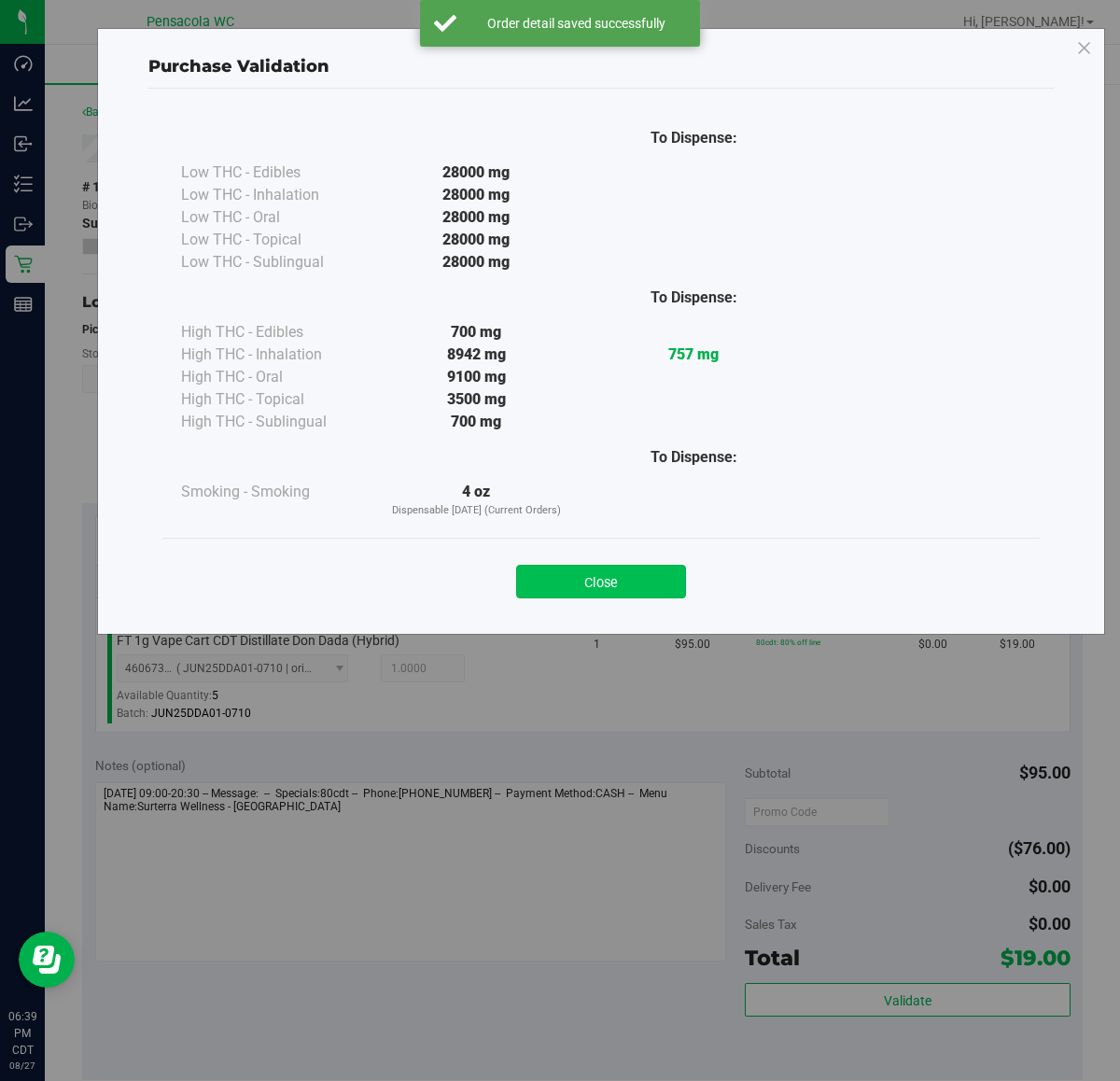
click at [679, 581] on button "Close" at bounding box center [600, 581] width 170 height 34
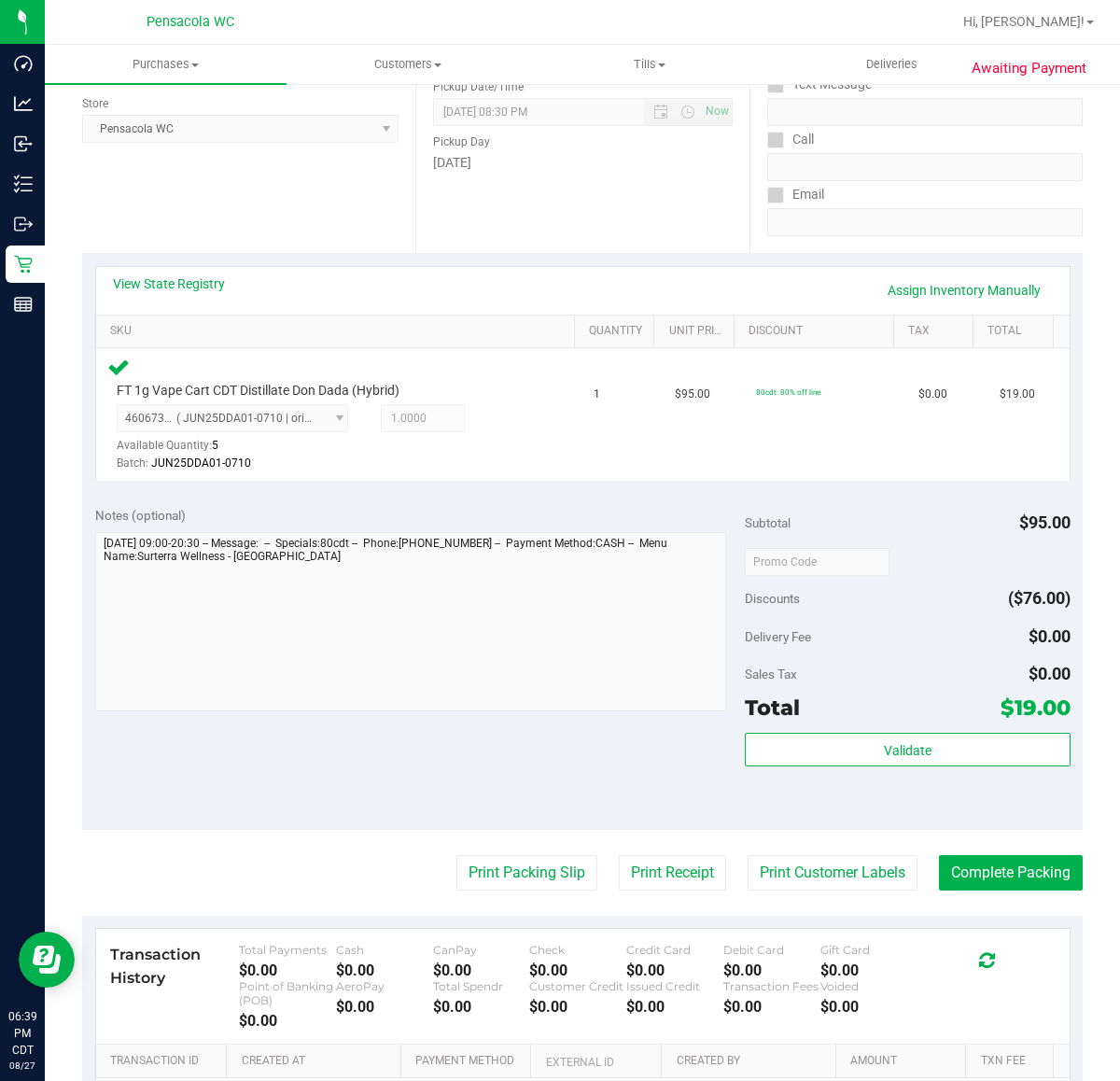
scroll to position [253, 0]
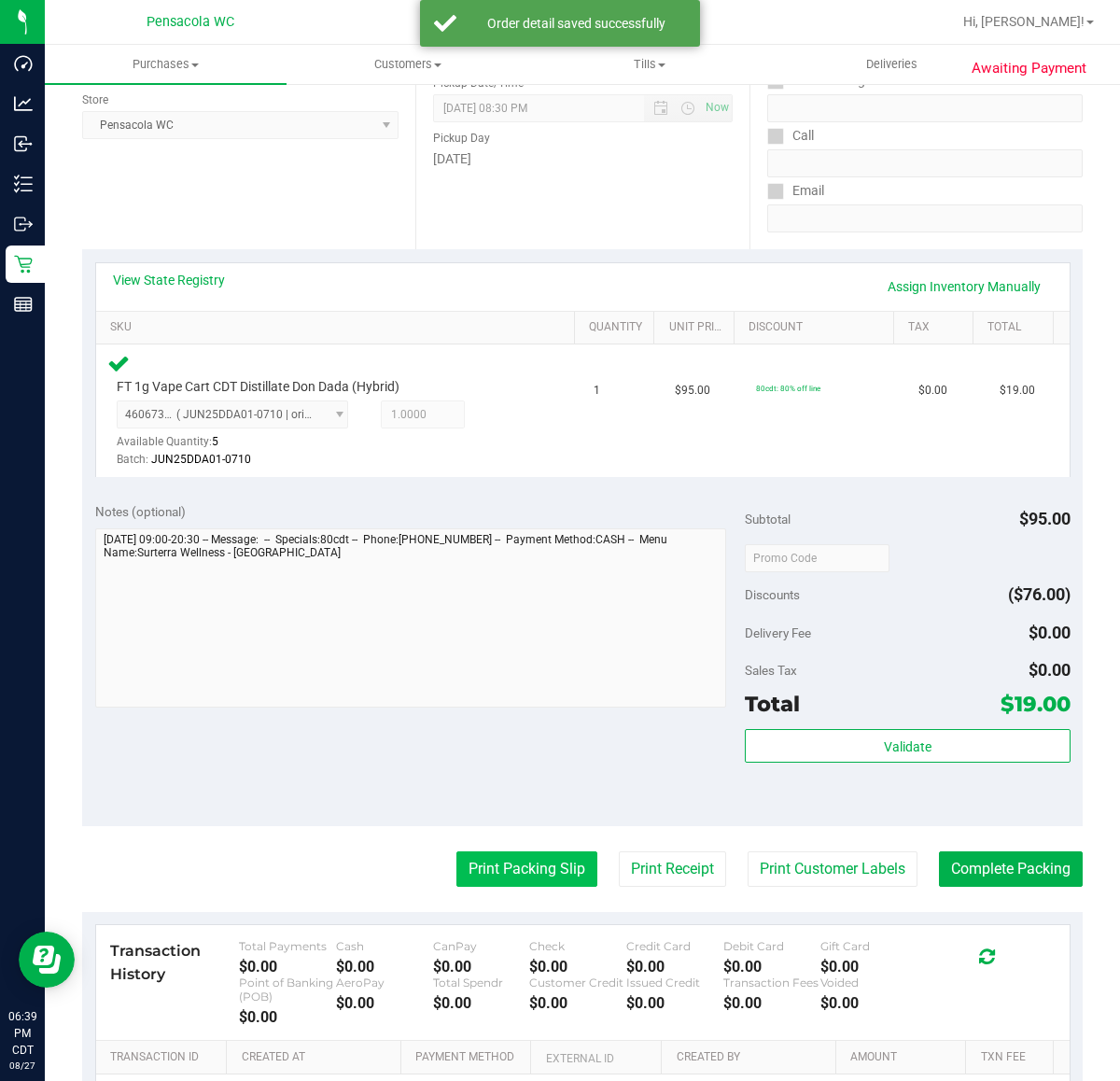
click at [509, 864] on button "Print Packing Slip" at bounding box center [526, 868] width 141 height 36
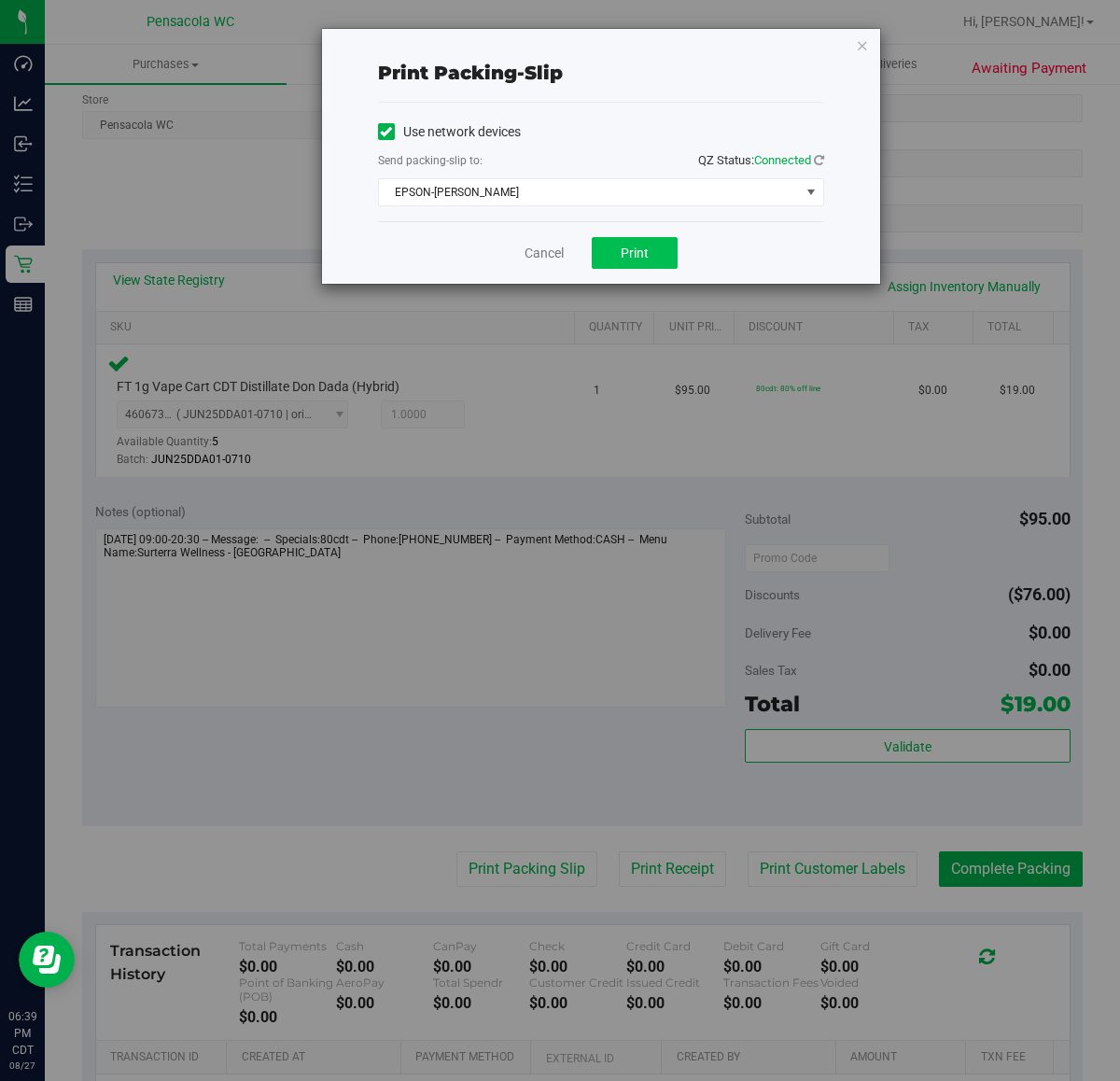
click at [650, 264] on button "Print" at bounding box center [634, 253] width 85 height 32
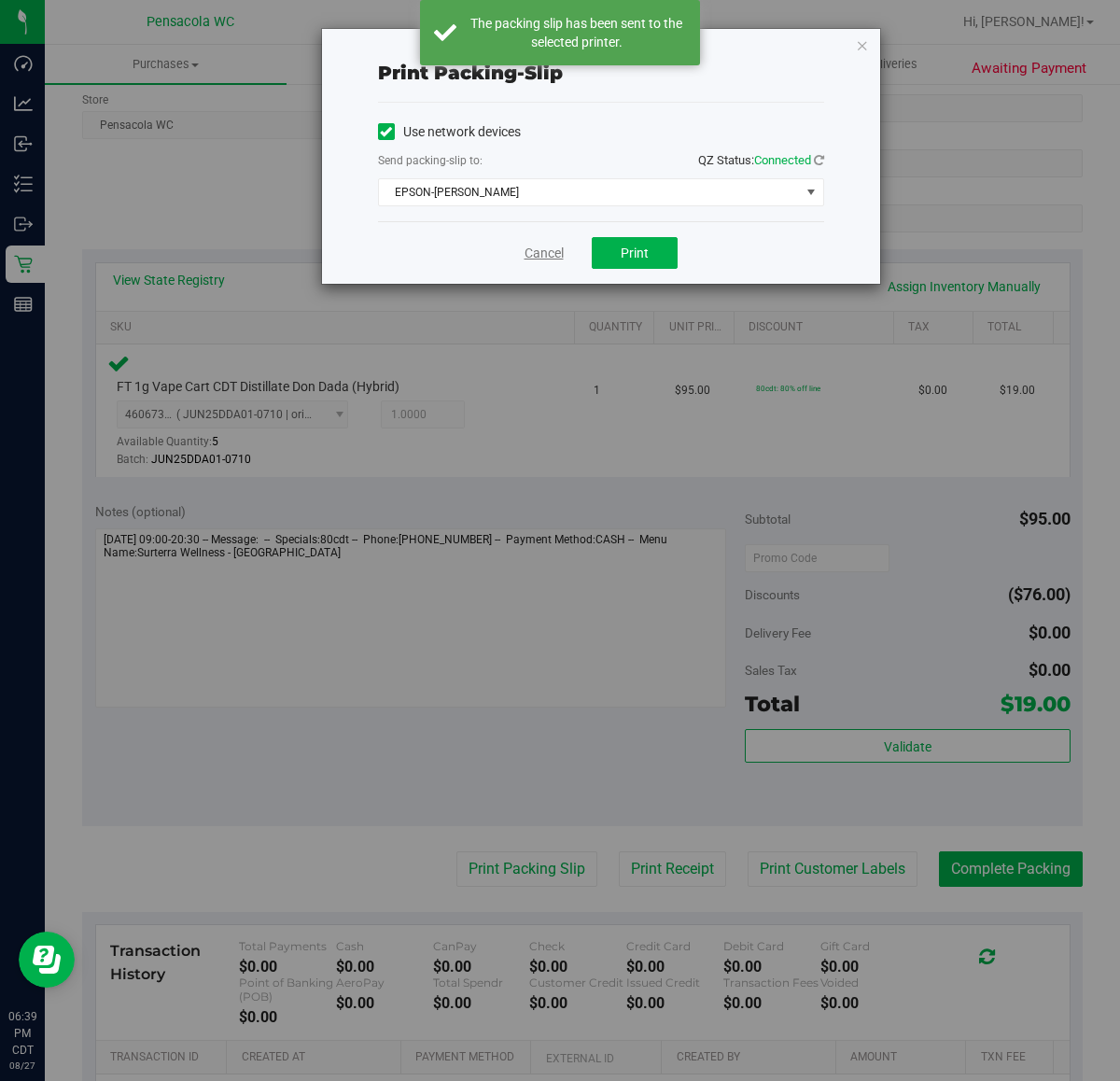
click at [551, 250] on link "Cancel" at bounding box center [544, 253] width 39 height 19
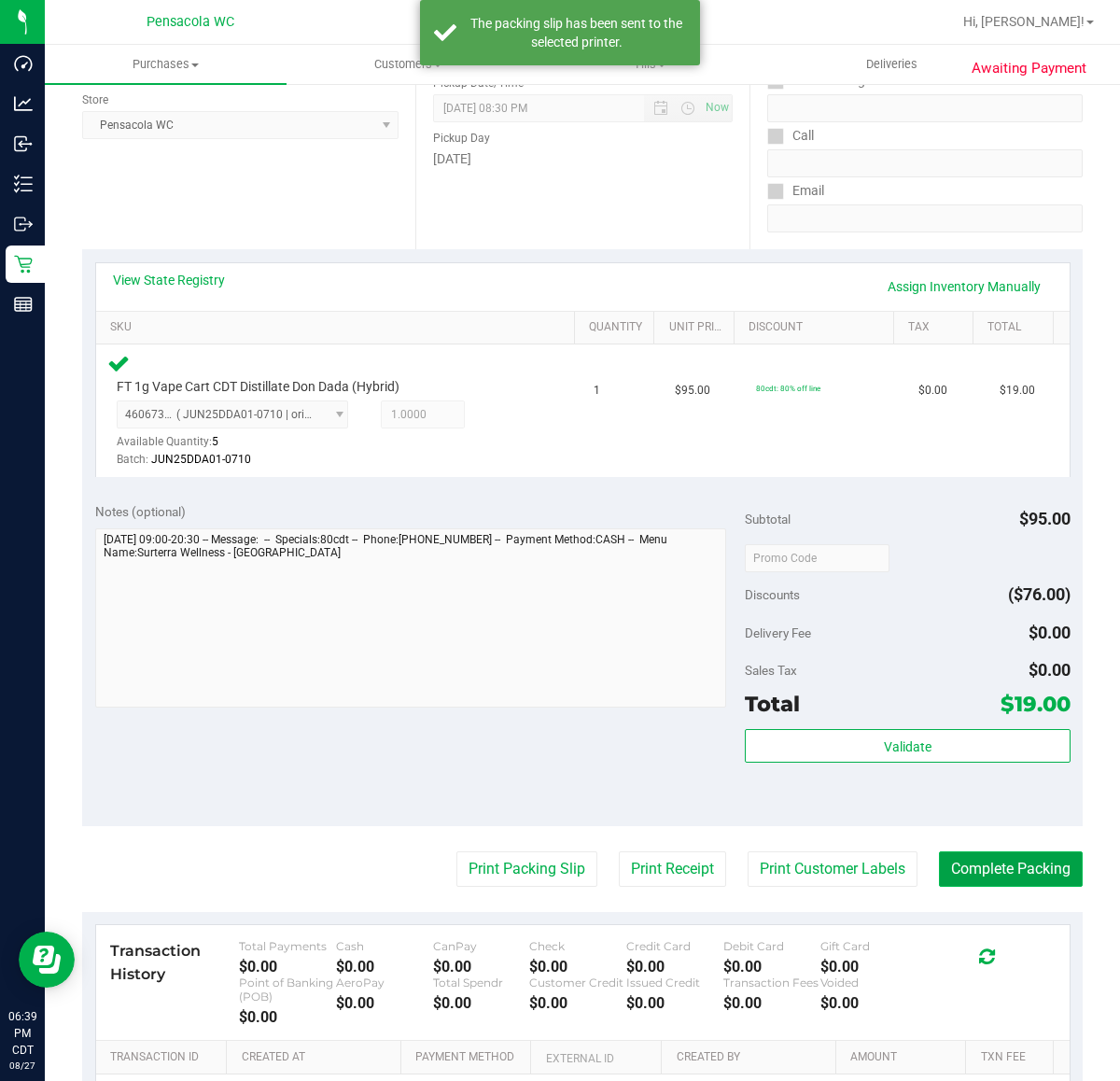
click at [1011, 857] on button "Complete Packing" at bounding box center [1011, 868] width 144 height 36
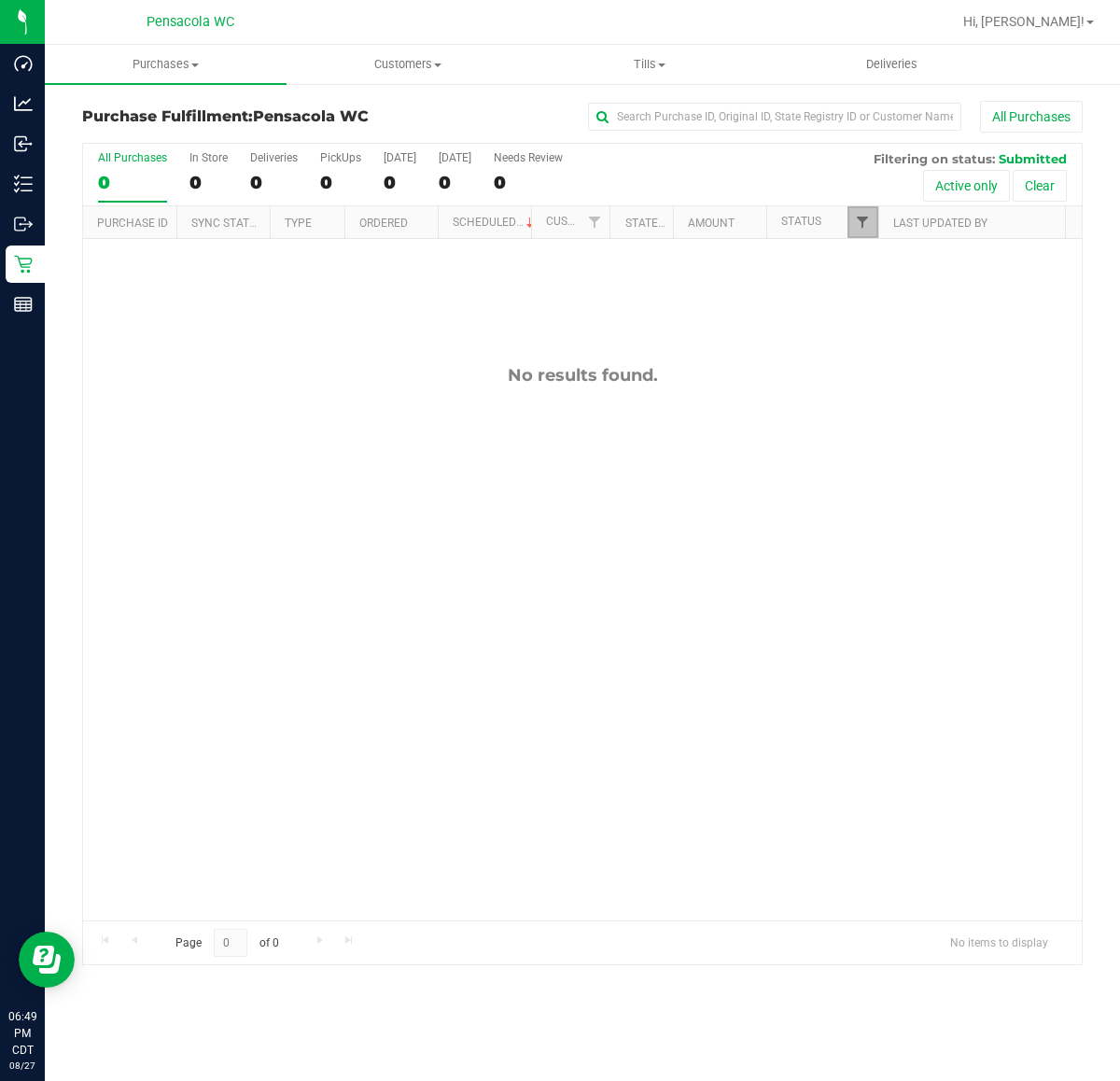
click at [857, 221] on span "Filter" at bounding box center [862, 221] width 15 height 15
click at [883, 425] on label "Packed" at bounding box center [894, 429] width 57 height 12
click at [877, 425] on input "Packed" at bounding box center [871, 429] width 12 height 12
checkbox input "true"
click at [900, 574] on div "Select All Cancelled Completed Created Out for Delivery Packed Submitted Undeli…" at bounding box center [953, 408] width 215 height 337
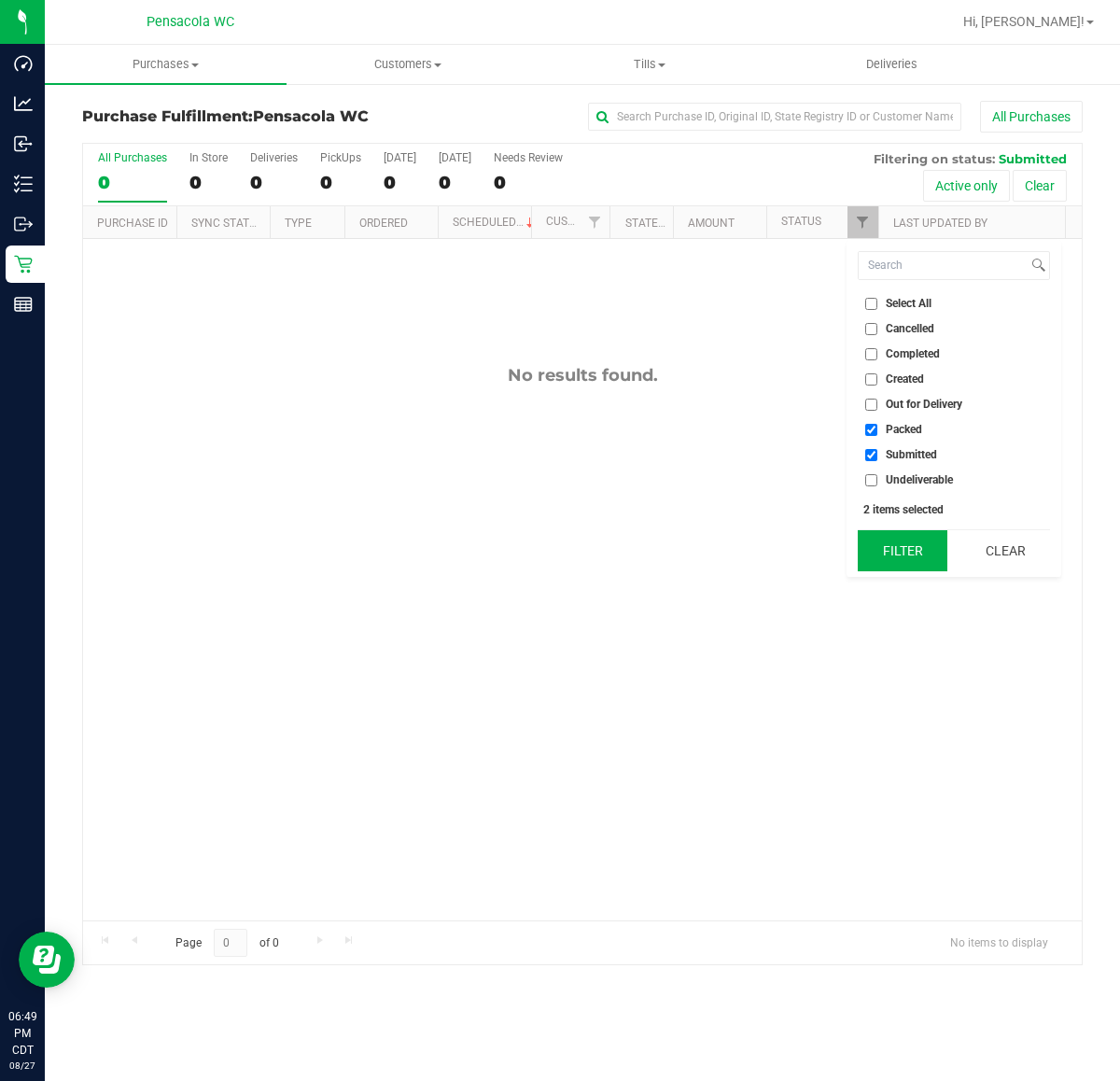
click at [900, 565] on button "Filter" at bounding box center [902, 551] width 89 height 41
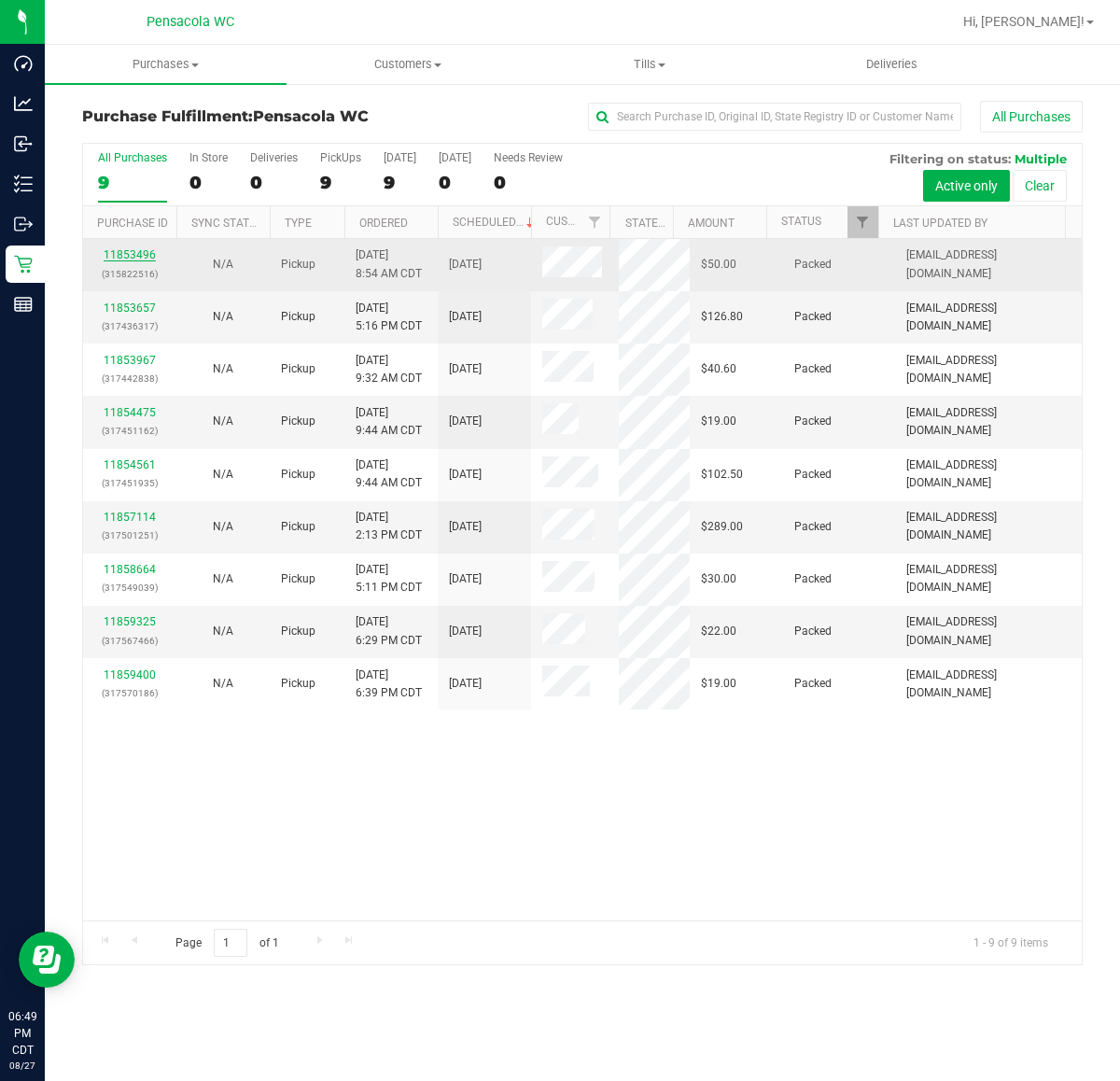
click at [135, 261] on link "11853496" at bounding box center [130, 254] width 52 height 13
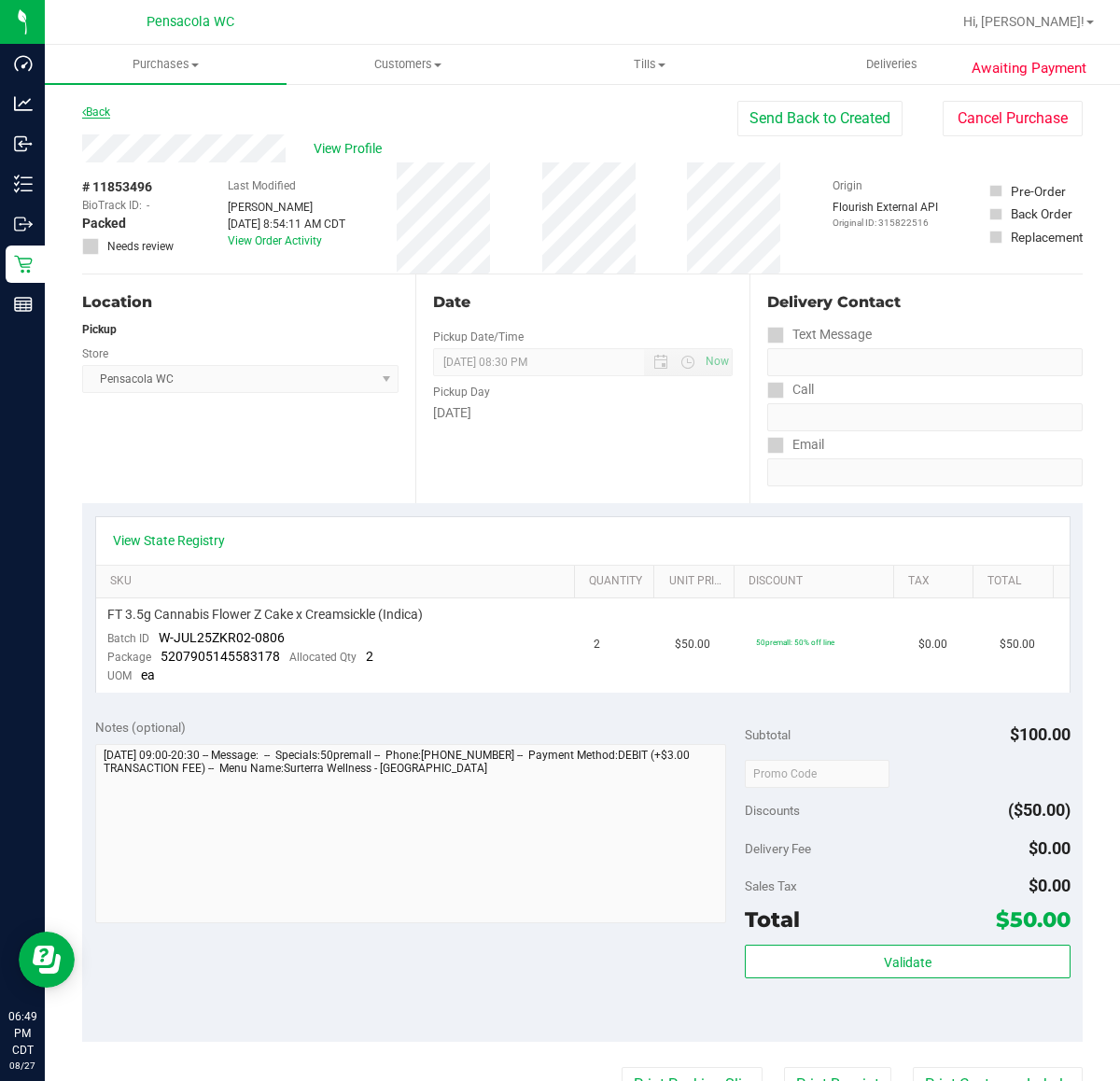
click at [101, 107] on link "Back" at bounding box center [96, 112] width 28 height 13
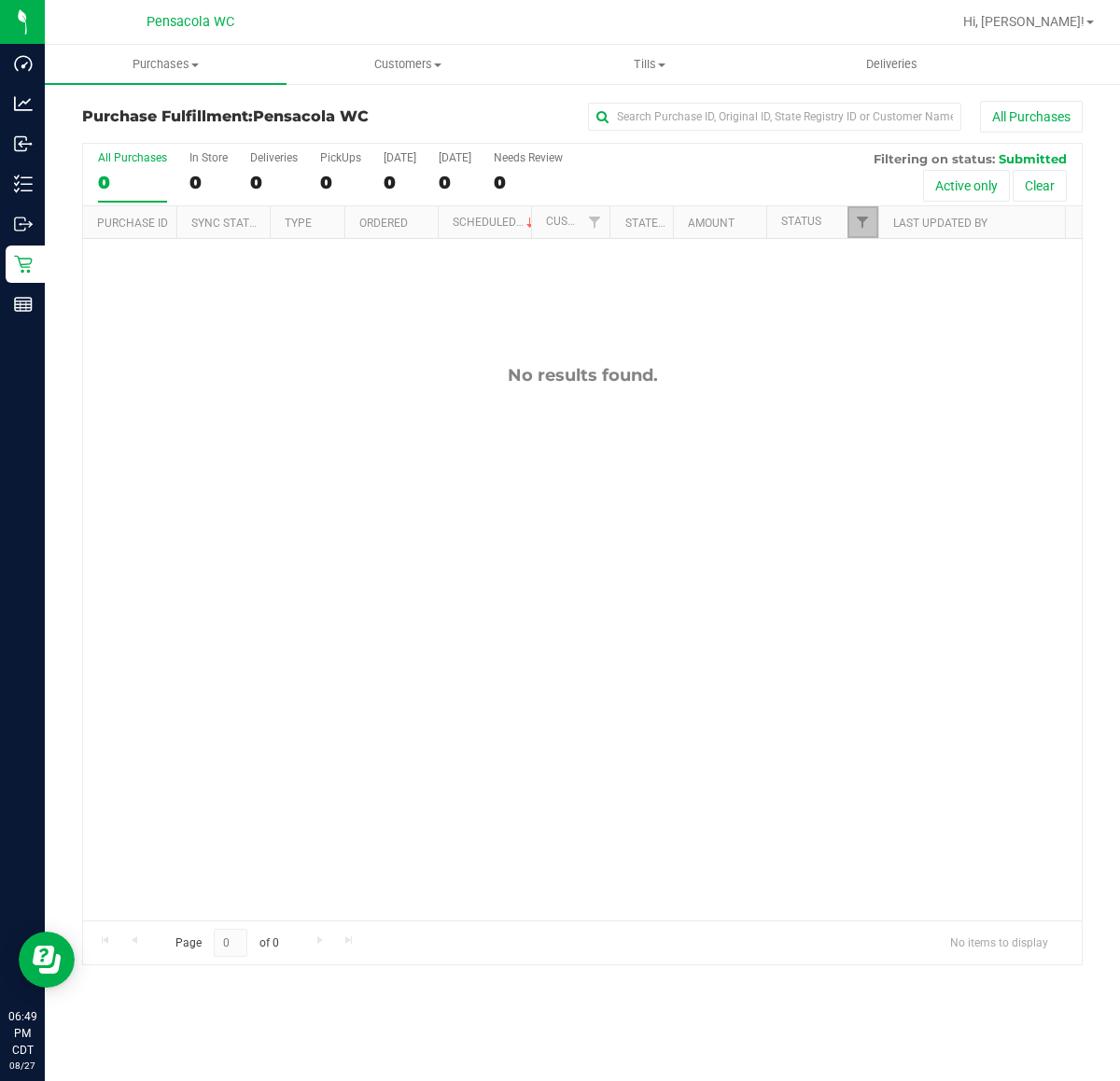
click at [862, 231] on link "Filter" at bounding box center [863, 221] width 31 height 32
click at [882, 430] on label "Packed" at bounding box center [894, 429] width 57 height 12
click at [877, 430] on input "Packed" at bounding box center [871, 429] width 12 height 12
checkbox input "true"
click at [901, 521] on div "Select All Cancelled Completed Created Out for Delivery Packed Submitted Undeli…" at bounding box center [953, 408] width 215 height 337
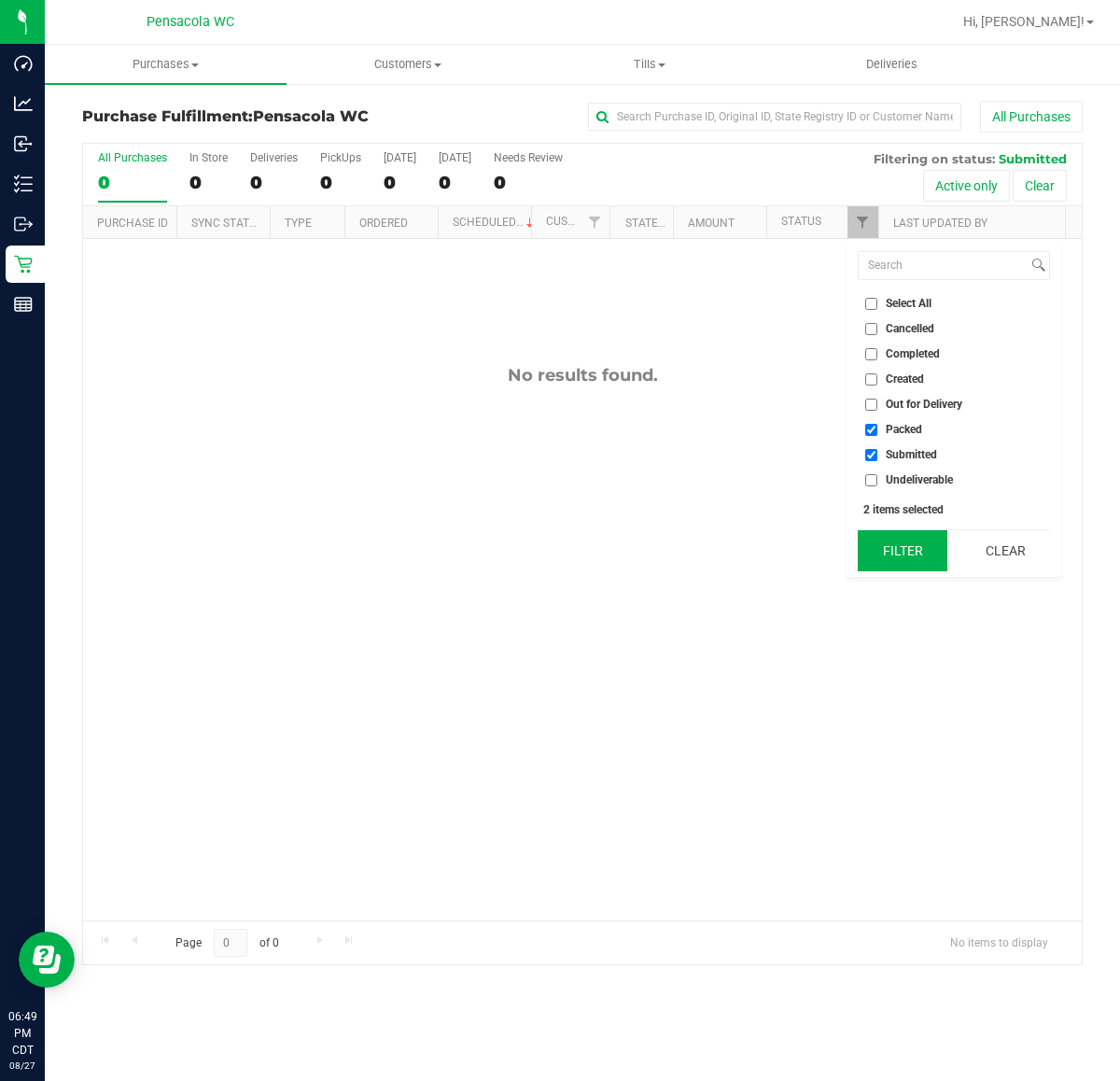
click at [894, 538] on button "Filter" at bounding box center [902, 551] width 89 height 41
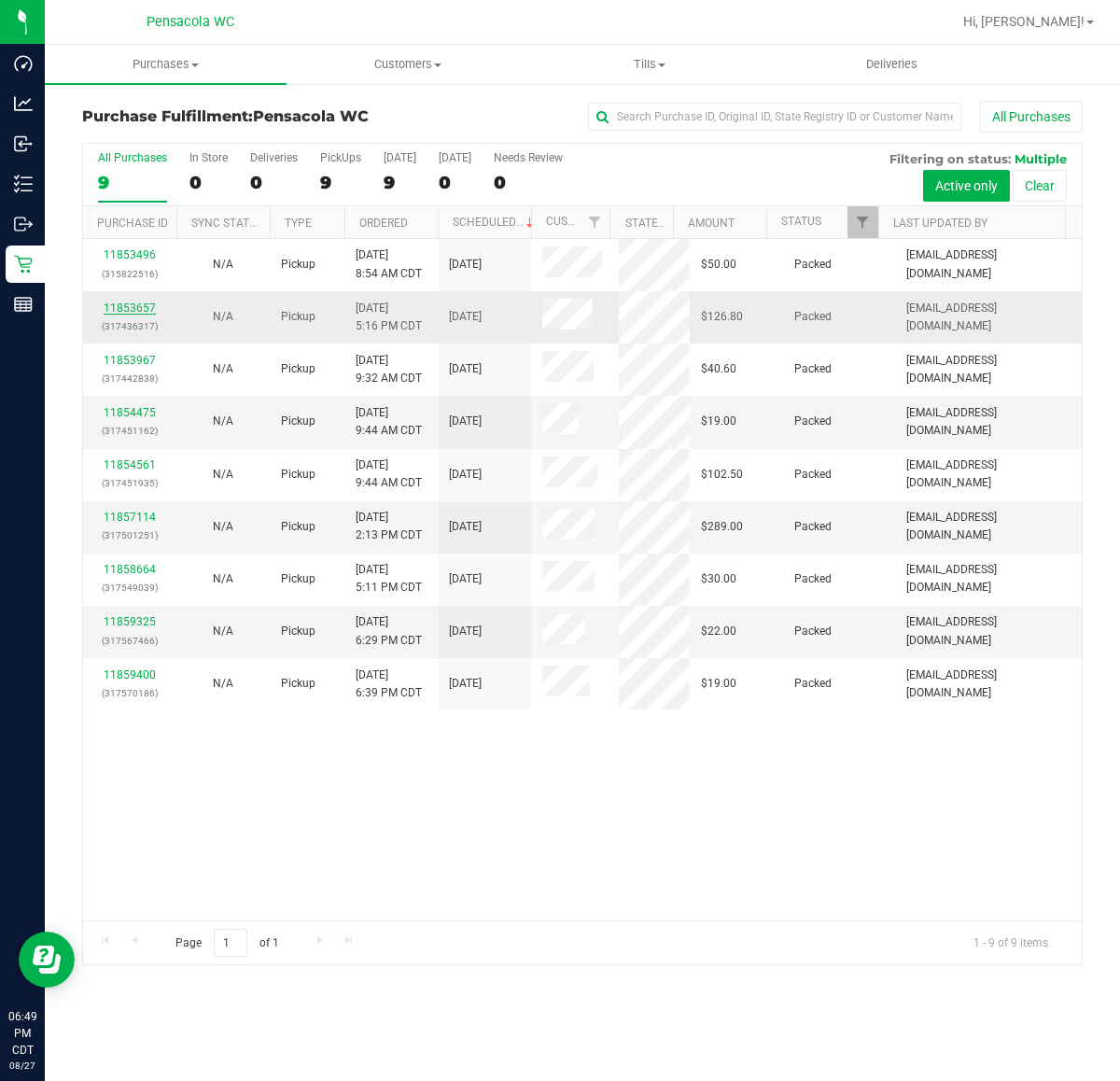
click at [145, 305] on link "11853657" at bounding box center [130, 307] width 52 height 13
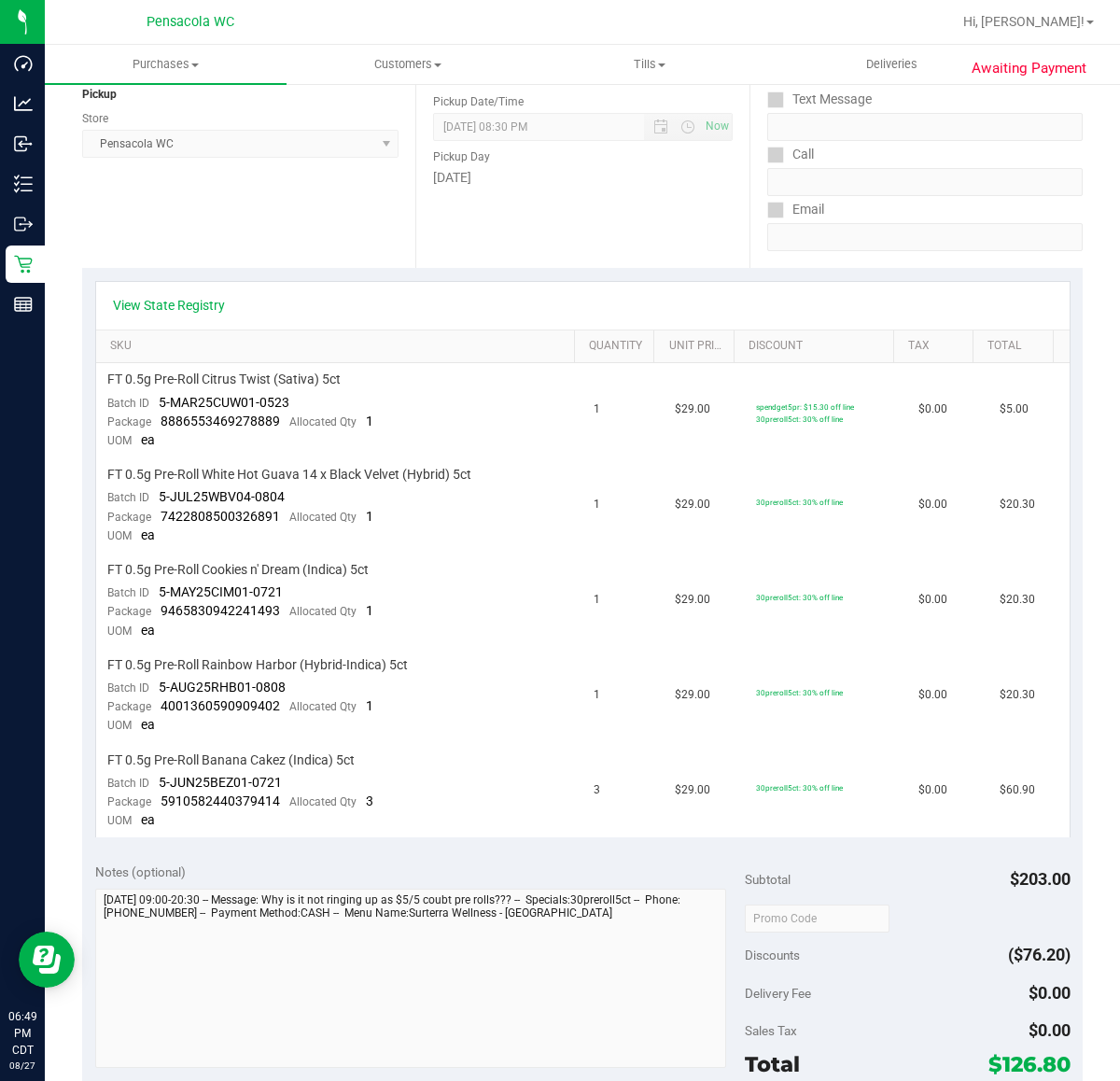
scroll to position [233, 0]
drag, startPoint x: 161, startPoint y: 509, endPoint x: 274, endPoint y: 513, distance: 113.1
click at [274, 513] on span "7422808500326891" at bounding box center [220, 518] width 119 height 15
copy span "7422808500326891"
click at [173, 799] on div "Package 5910582440379414 Allocated Qty 3" at bounding box center [240, 803] width 266 height 18
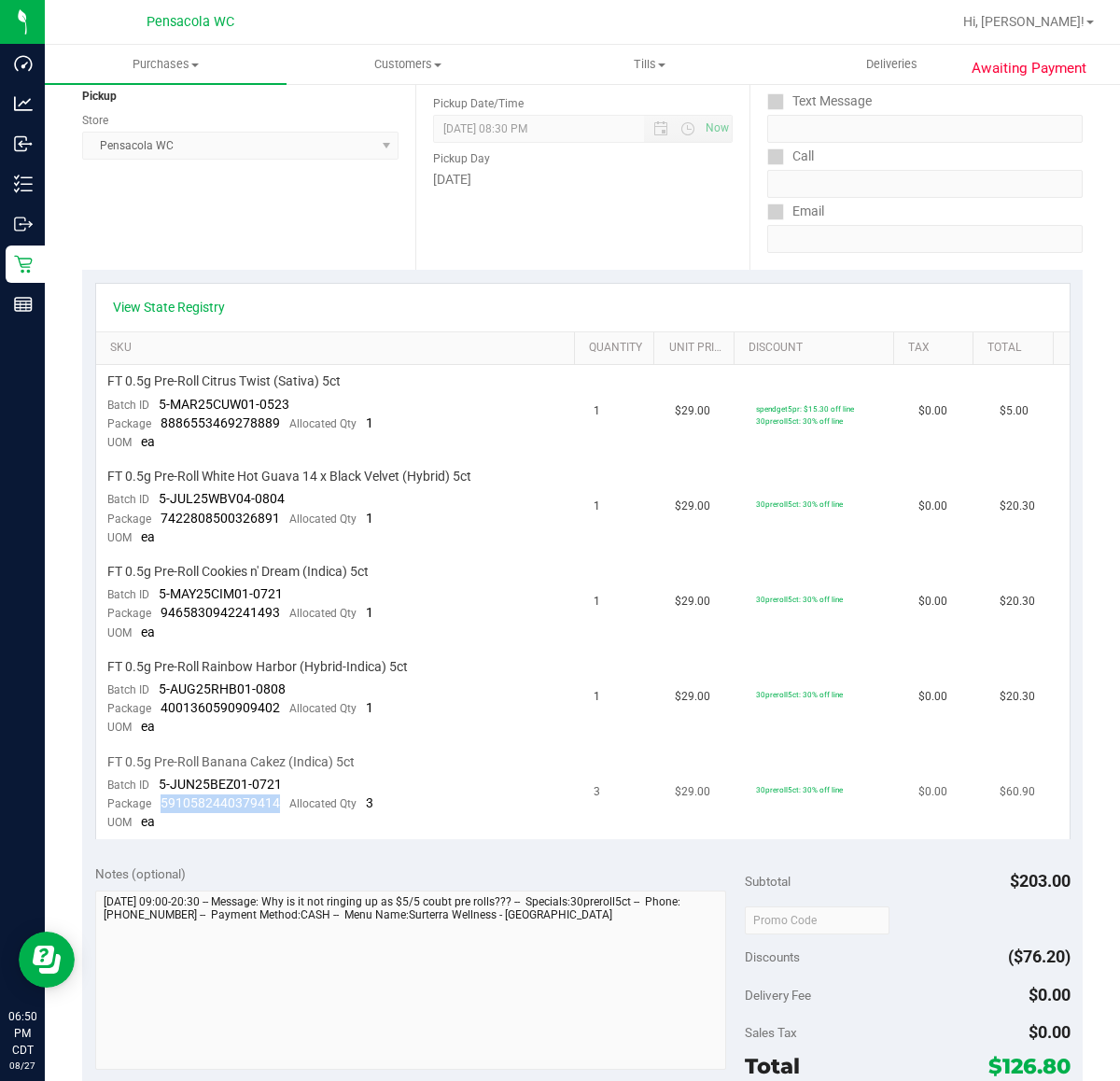
drag, startPoint x: 160, startPoint y: 794, endPoint x: 289, endPoint y: 787, distance: 129.2
click at [289, 794] on div "Package 5910582440379414 Allocated Qty 3" at bounding box center [240, 803] width 266 height 18
copy span "5910582440379414"
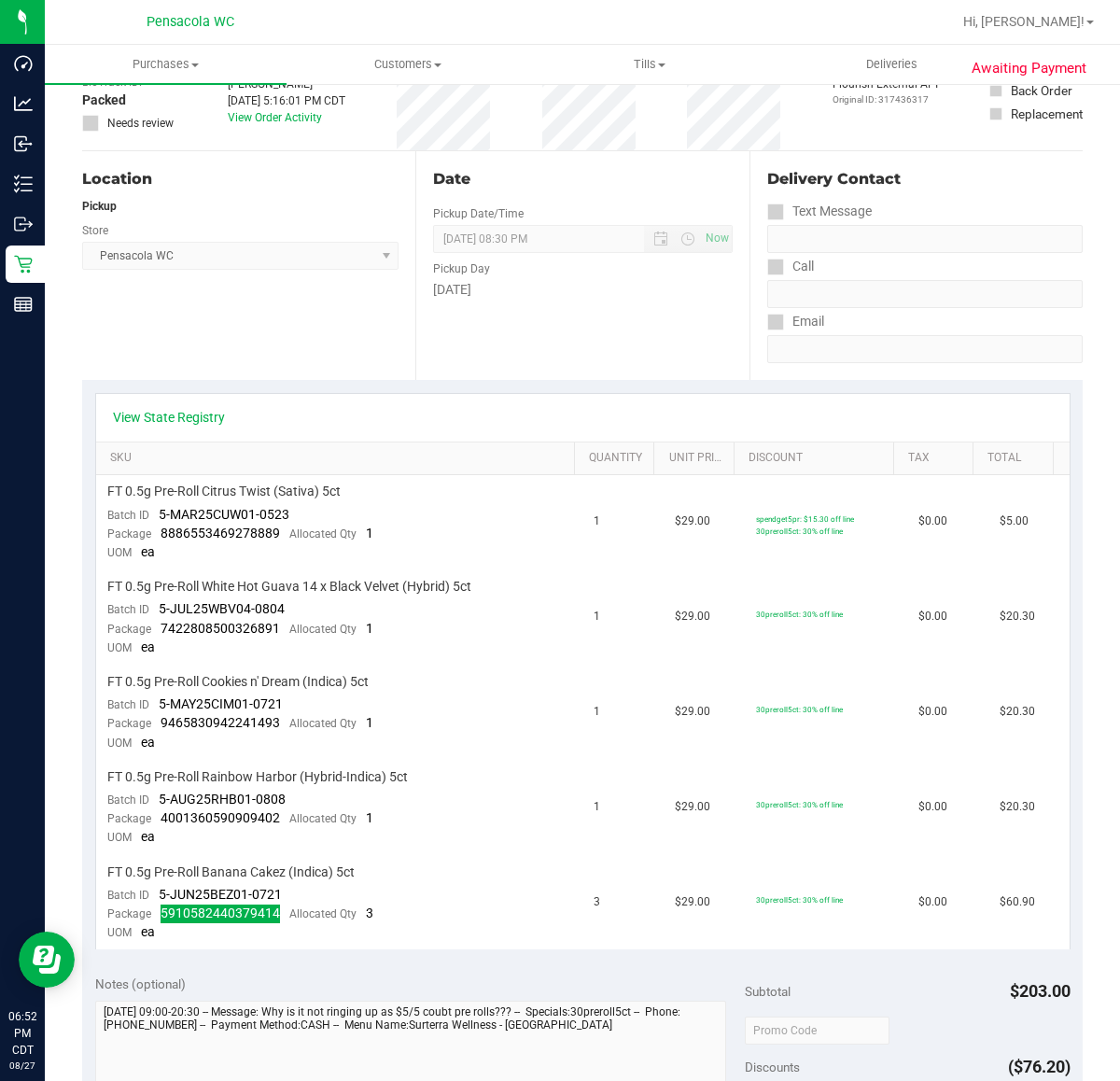
scroll to position [0, 0]
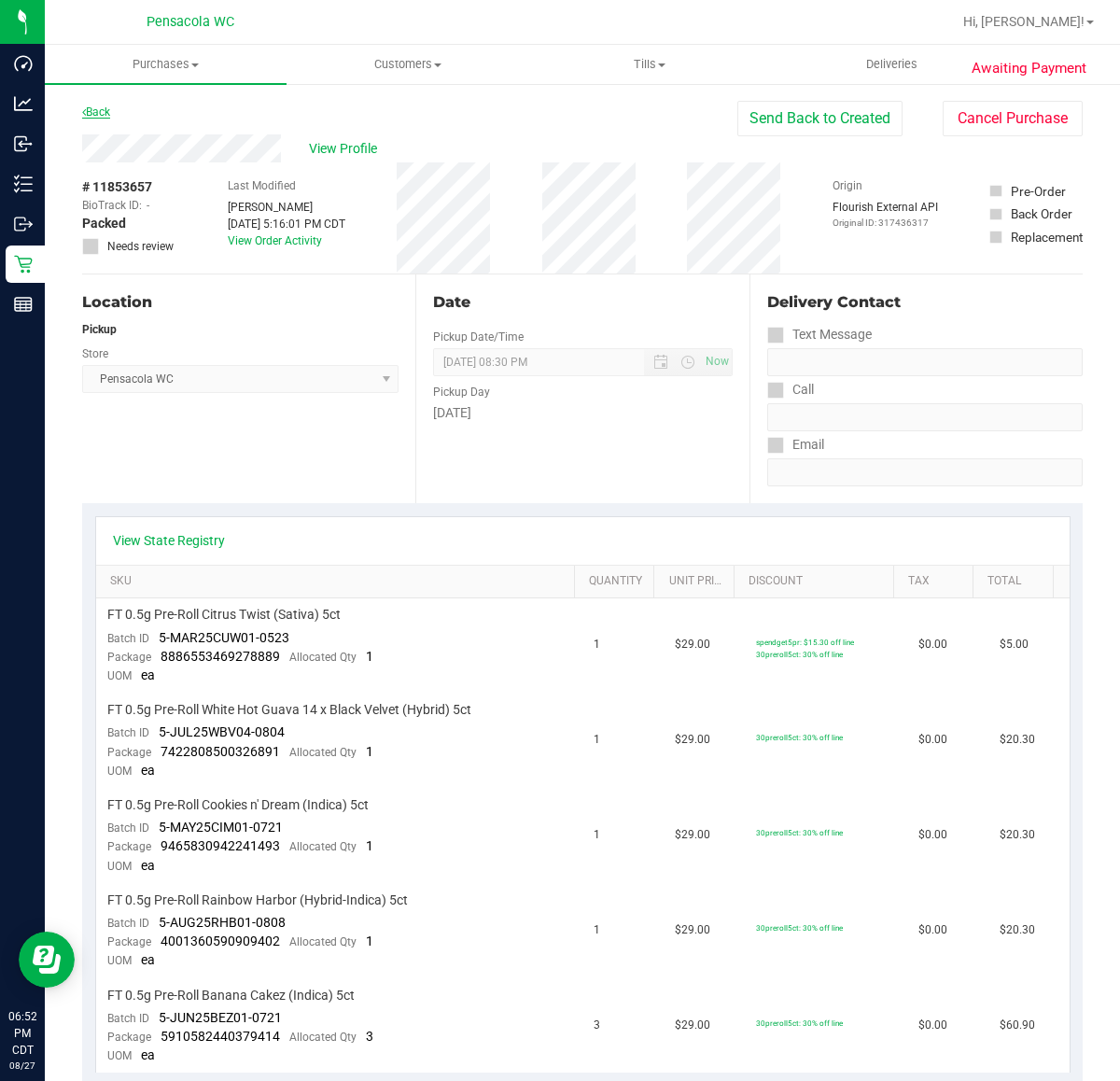
click at [104, 106] on link "Back" at bounding box center [96, 112] width 28 height 13
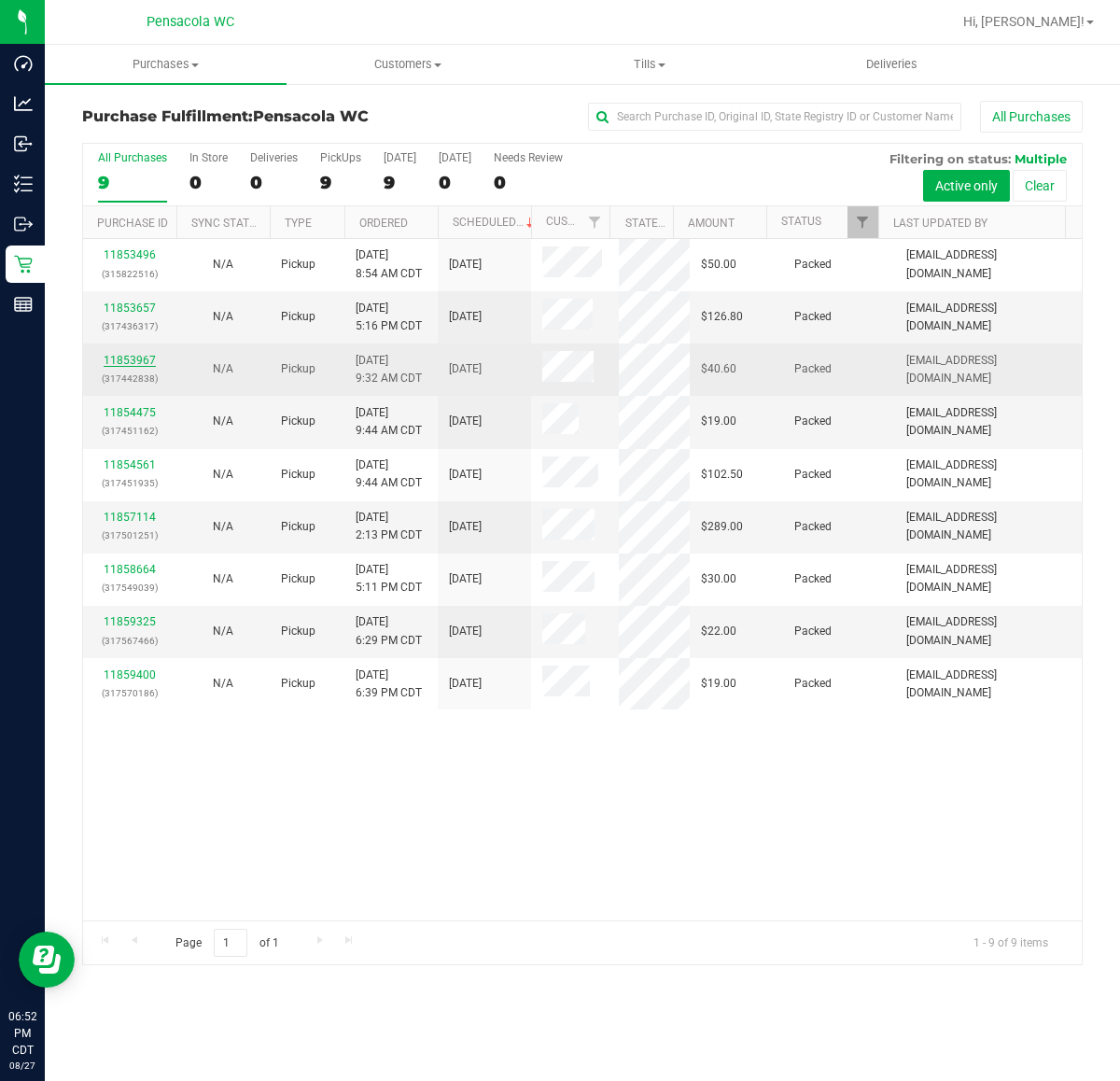
click at [128, 360] on link "11853967" at bounding box center [130, 359] width 52 height 13
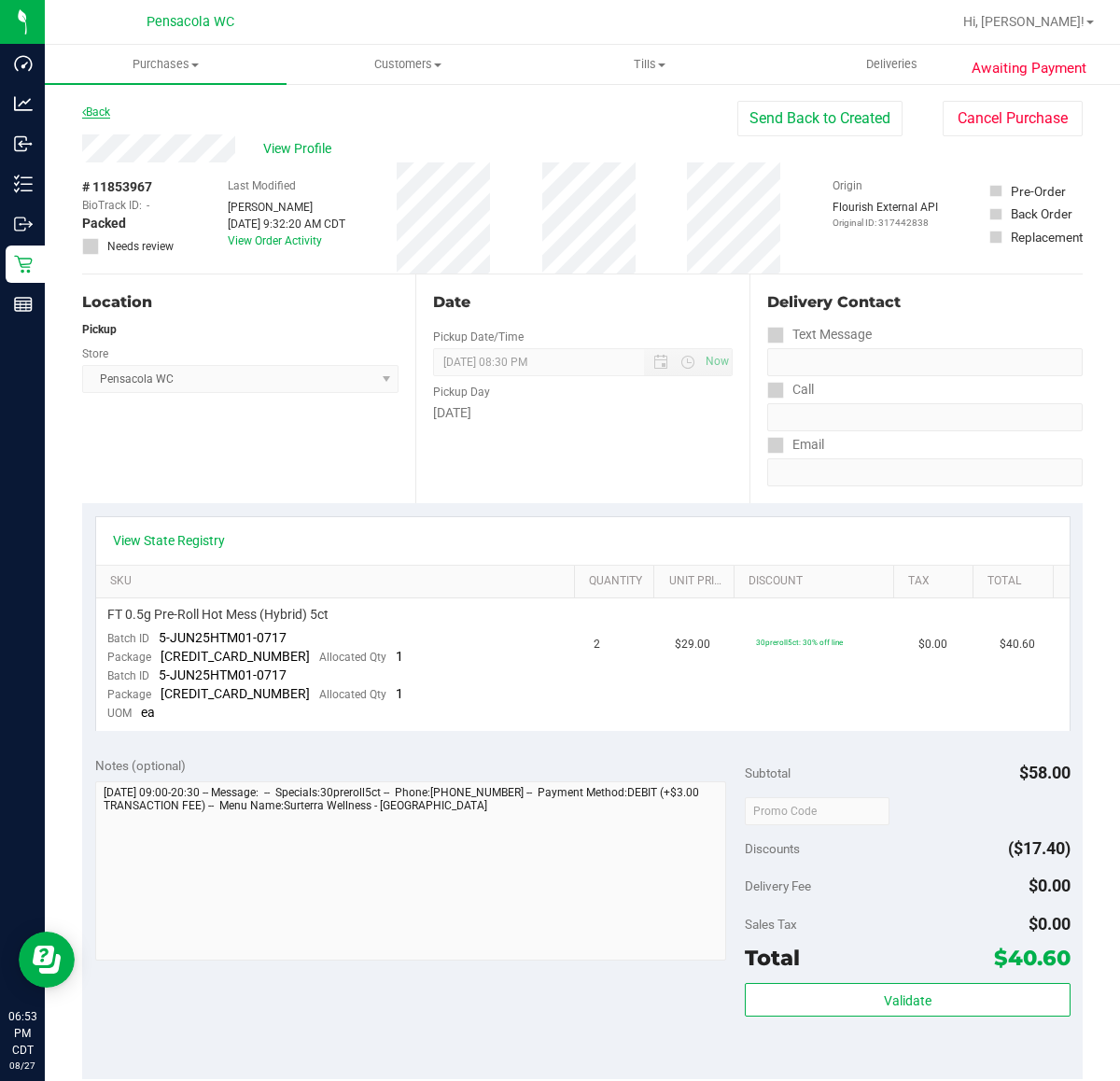
click at [106, 115] on link "Back" at bounding box center [96, 112] width 28 height 13
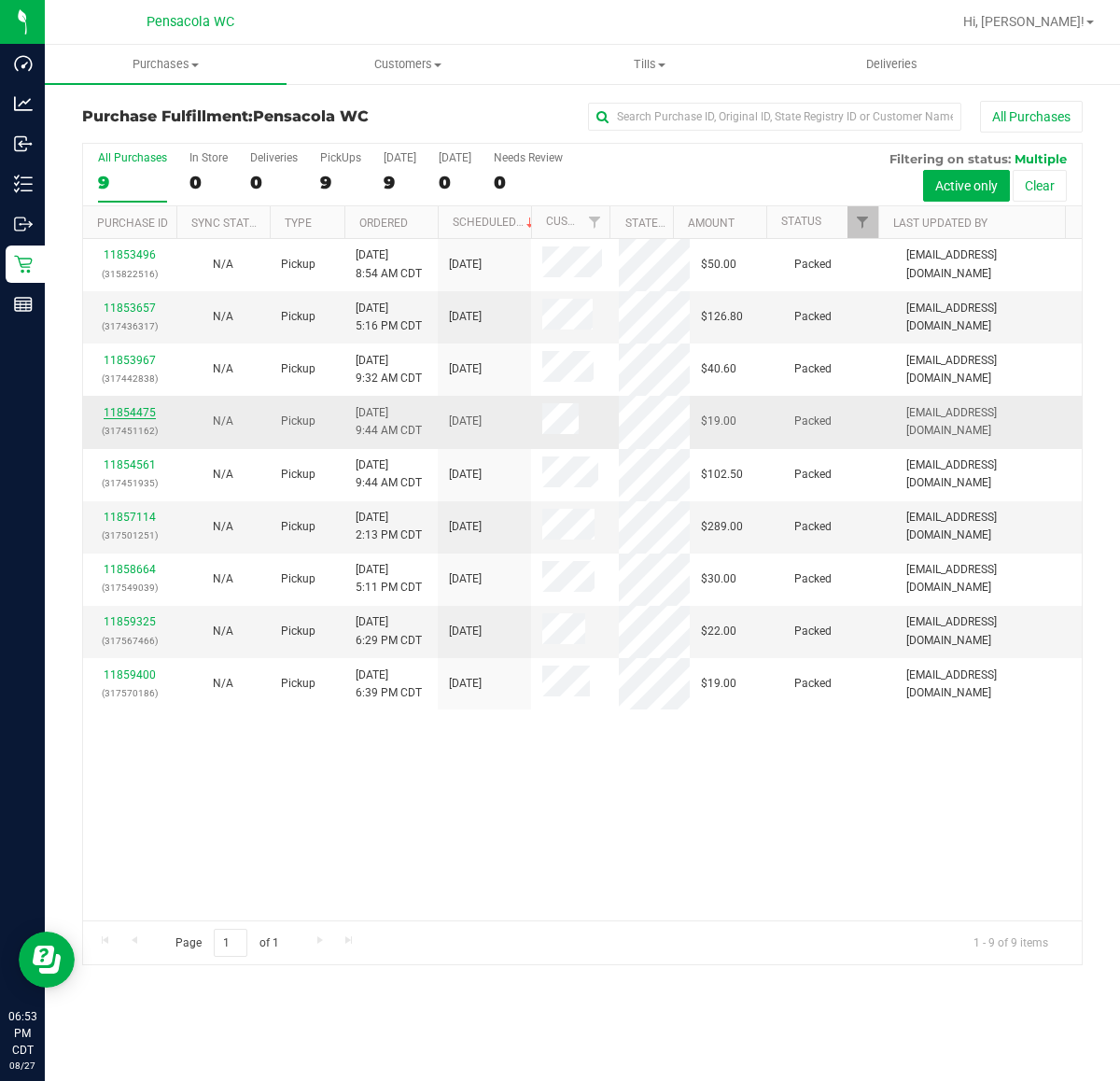
click at [141, 409] on link "11854475" at bounding box center [130, 412] width 52 height 13
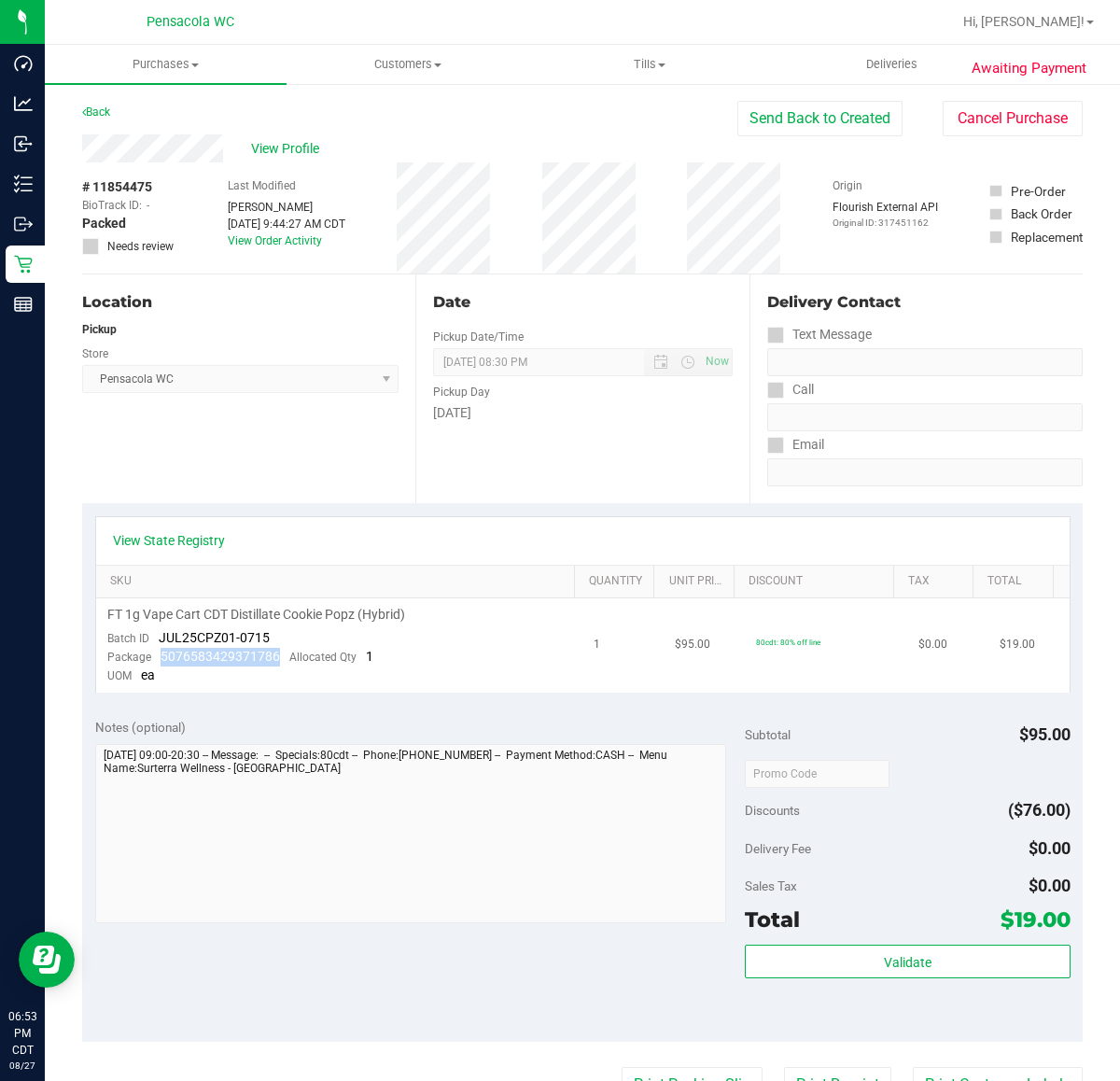
drag, startPoint x: 154, startPoint y: 651, endPoint x: 282, endPoint y: 655, distance: 128.1
click at [280, 656] on div "Package 5076583429371786 Allocated Qty 1" at bounding box center [240, 657] width 266 height 18
copy span "5076583429371786"
click at [99, 106] on link "Back" at bounding box center [96, 112] width 28 height 13
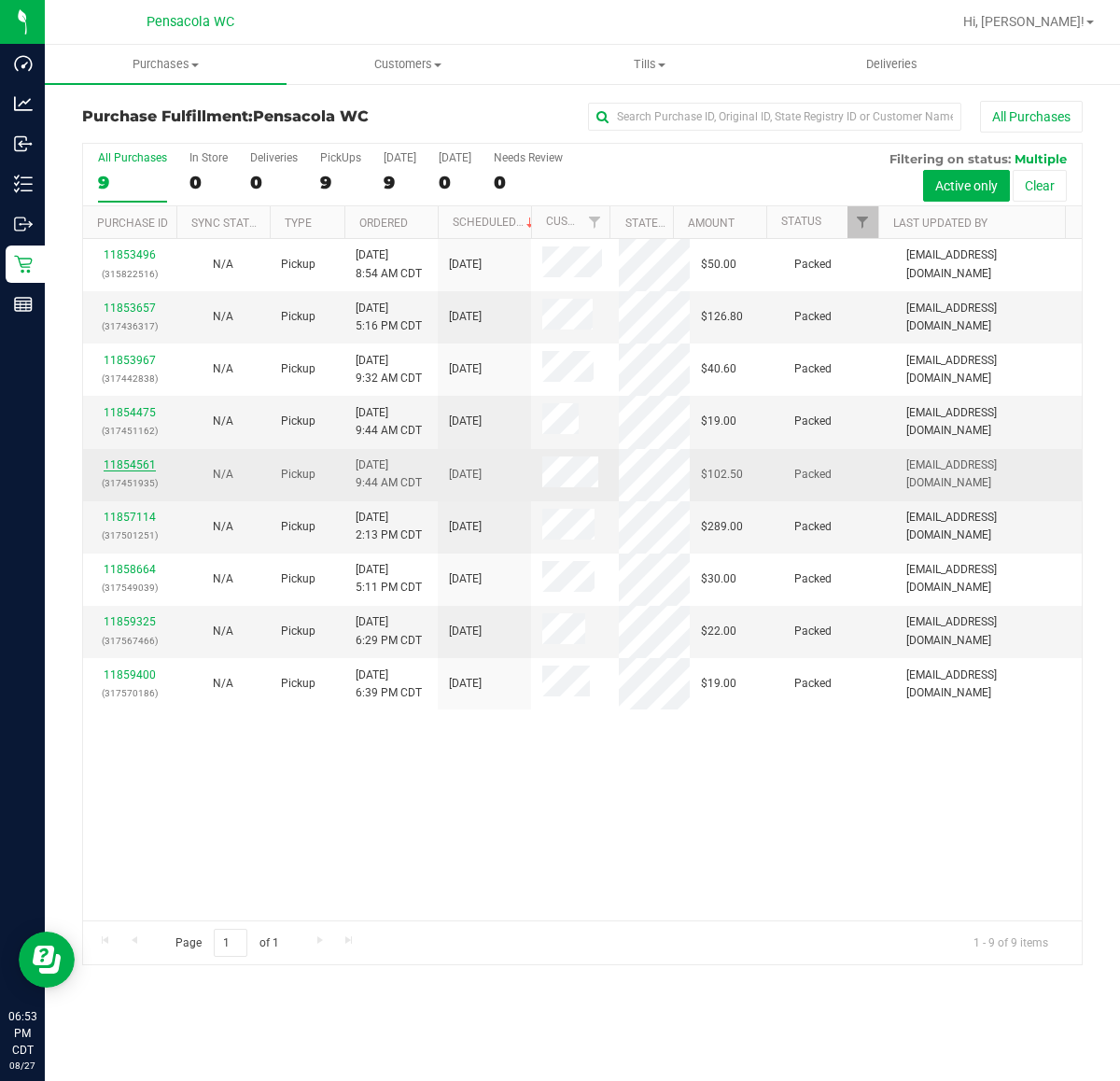
click at [140, 464] on link "11854561" at bounding box center [130, 464] width 52 height 13
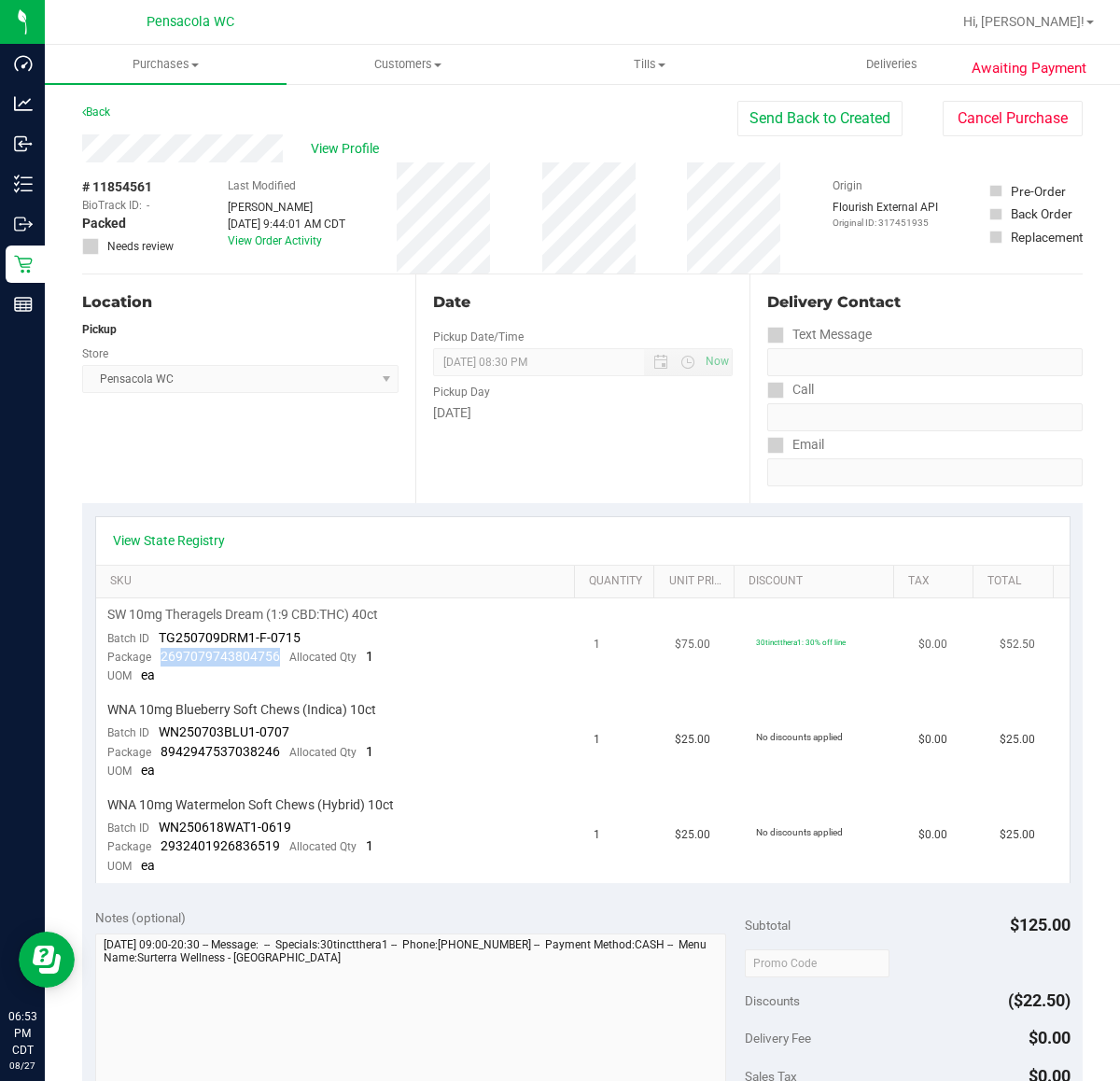
drag, startPoint x: 158, startPoint y: 659, endPoint x: 273, endPoint y: 659, distance: 115.0
click at [274, 659] on div "Package 2697079743804756 Allocated Qty 1" at bounding box center [240, 657] width 266 height 18
copy span "2697079743804756"
click at [89, 108] on link "Back" at bounding box center [96, 112] width 28 height 13
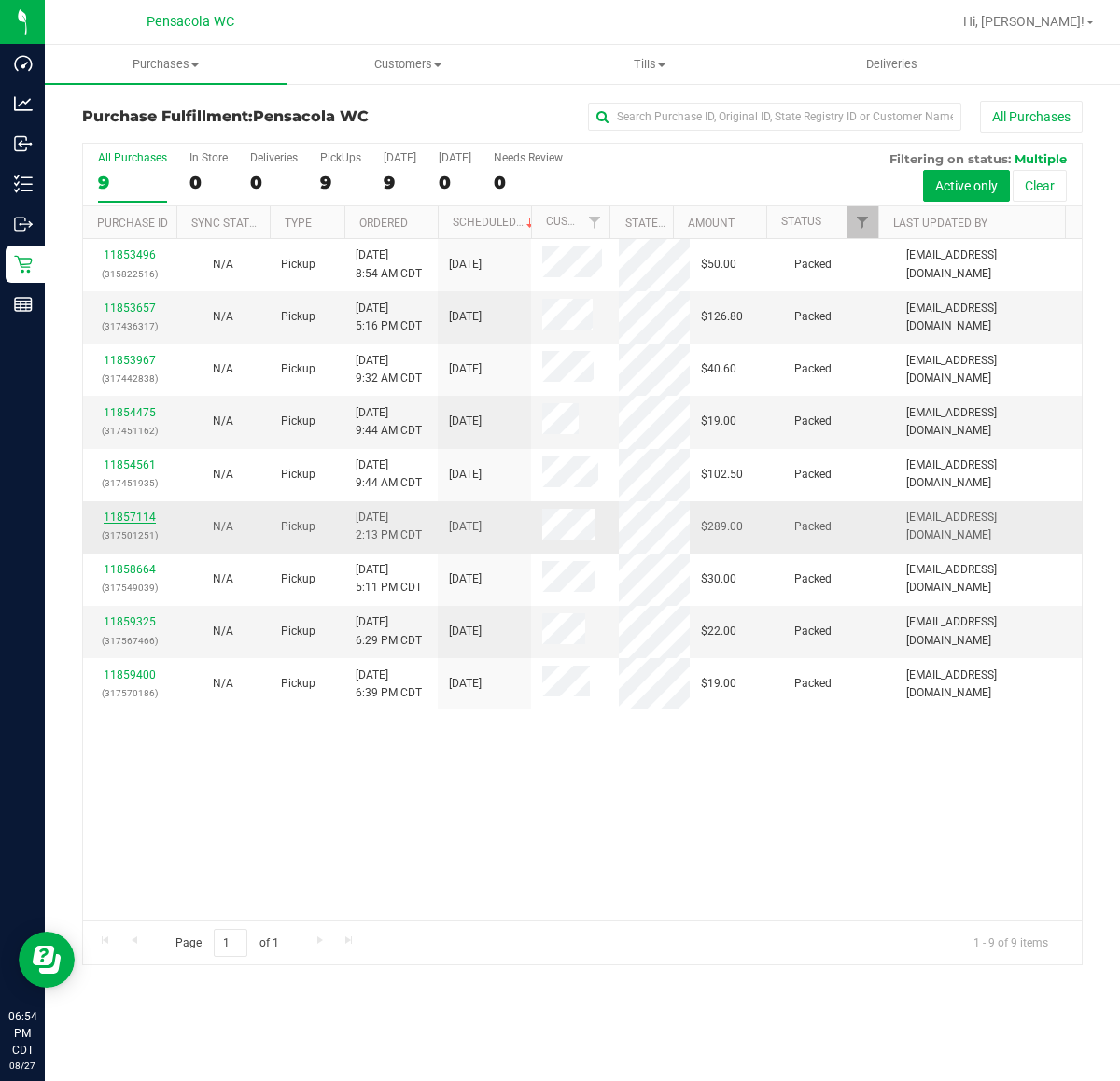
click at [141, 518] on link "11857114" at bounding box center [130, 517] width 52 height 13
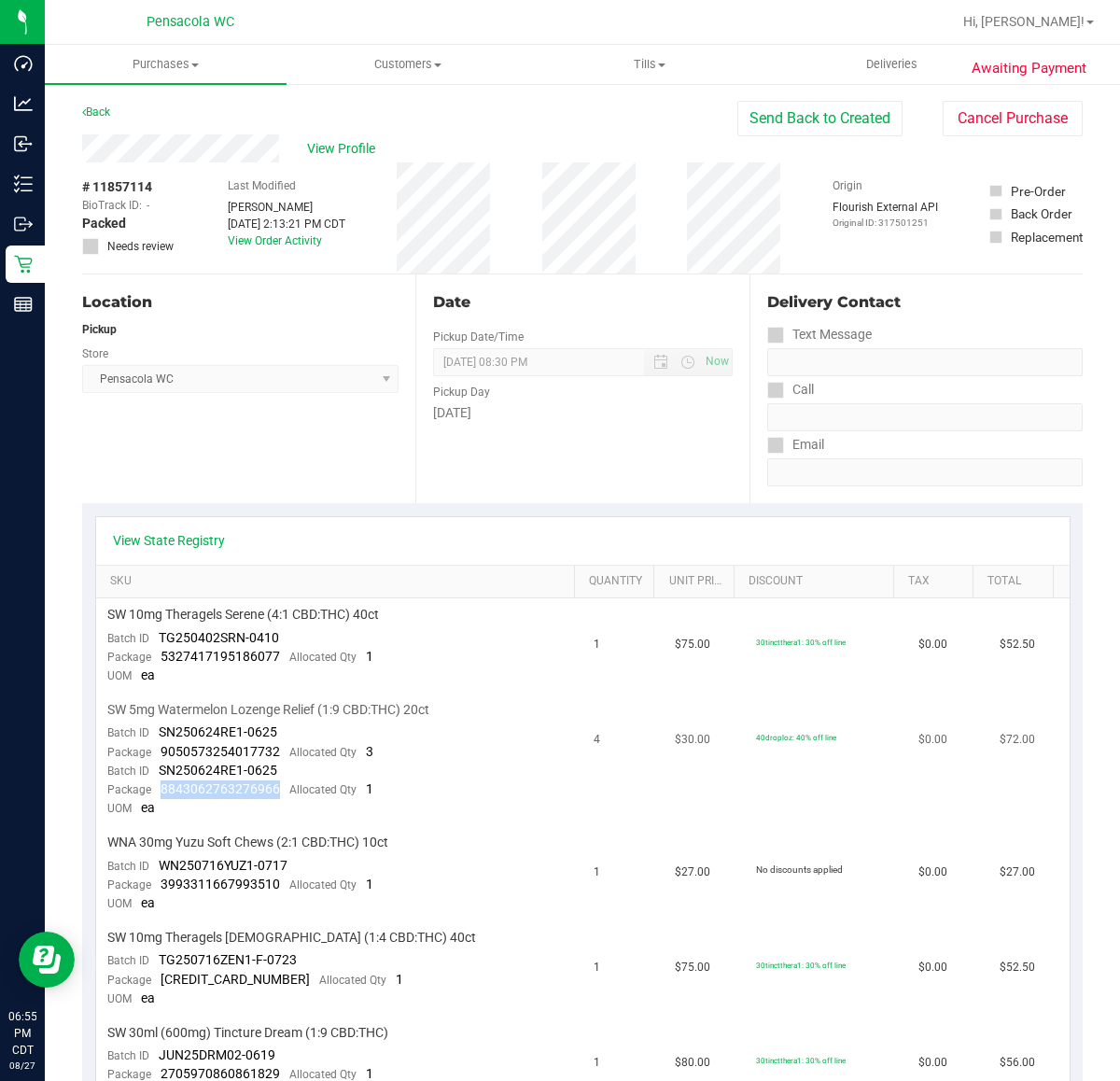
drag, startPoint x: 158, startPoint y: 789, endPoint x: 276, endPoint y: 789, distance: 118.0
click at [276, 789] on div "Package 8843062763276966 Allocated Qty 1" at bounding box center [240, 789] width 266 height 18
copy span "8843062763276966"
click at [108, 108] on link "Back" at bounding box center [96, 112] width 28 height 13
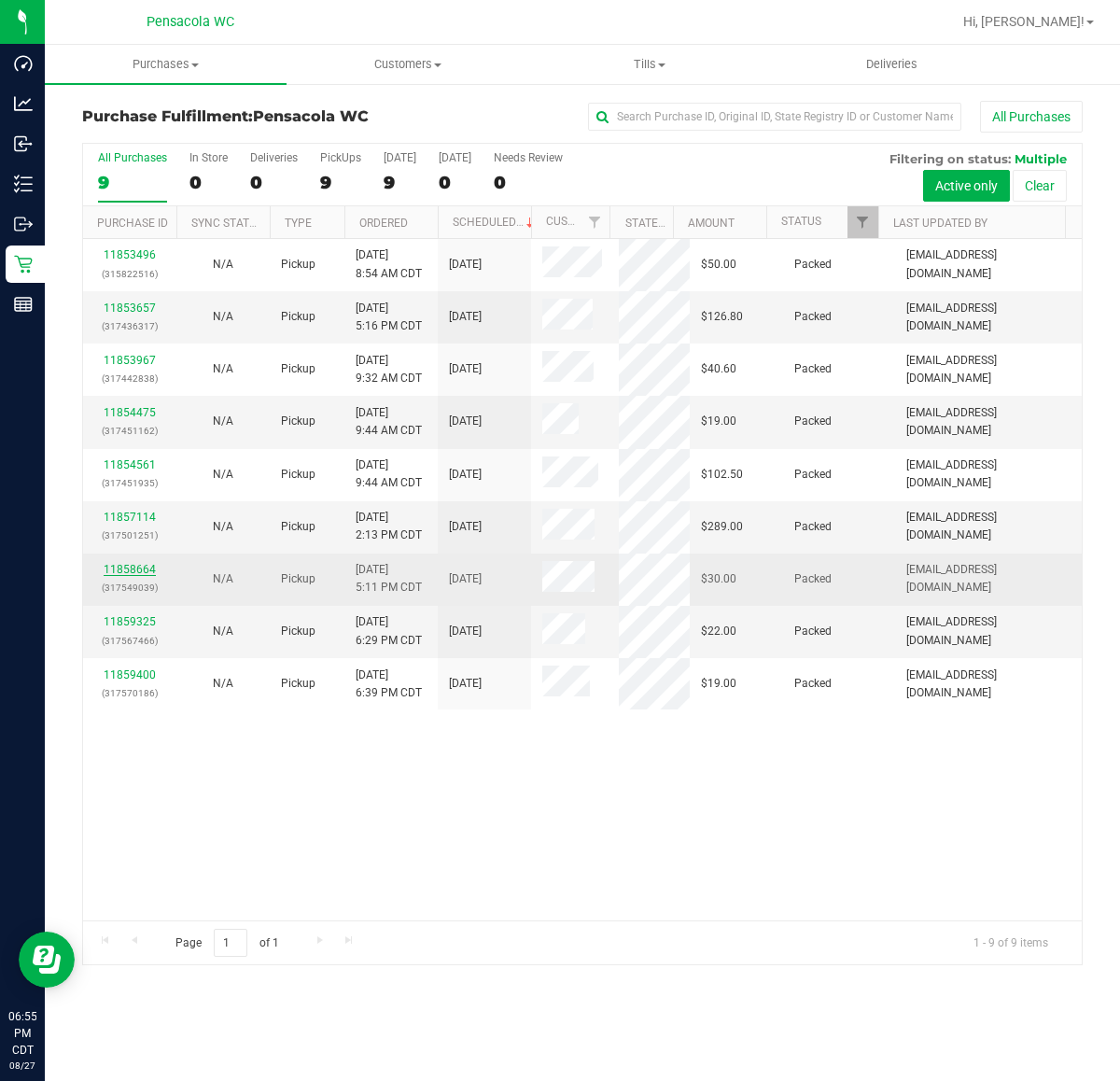
click at [142, 565] on link "11858664" at bounding box center [130, 568] width 52 height 13
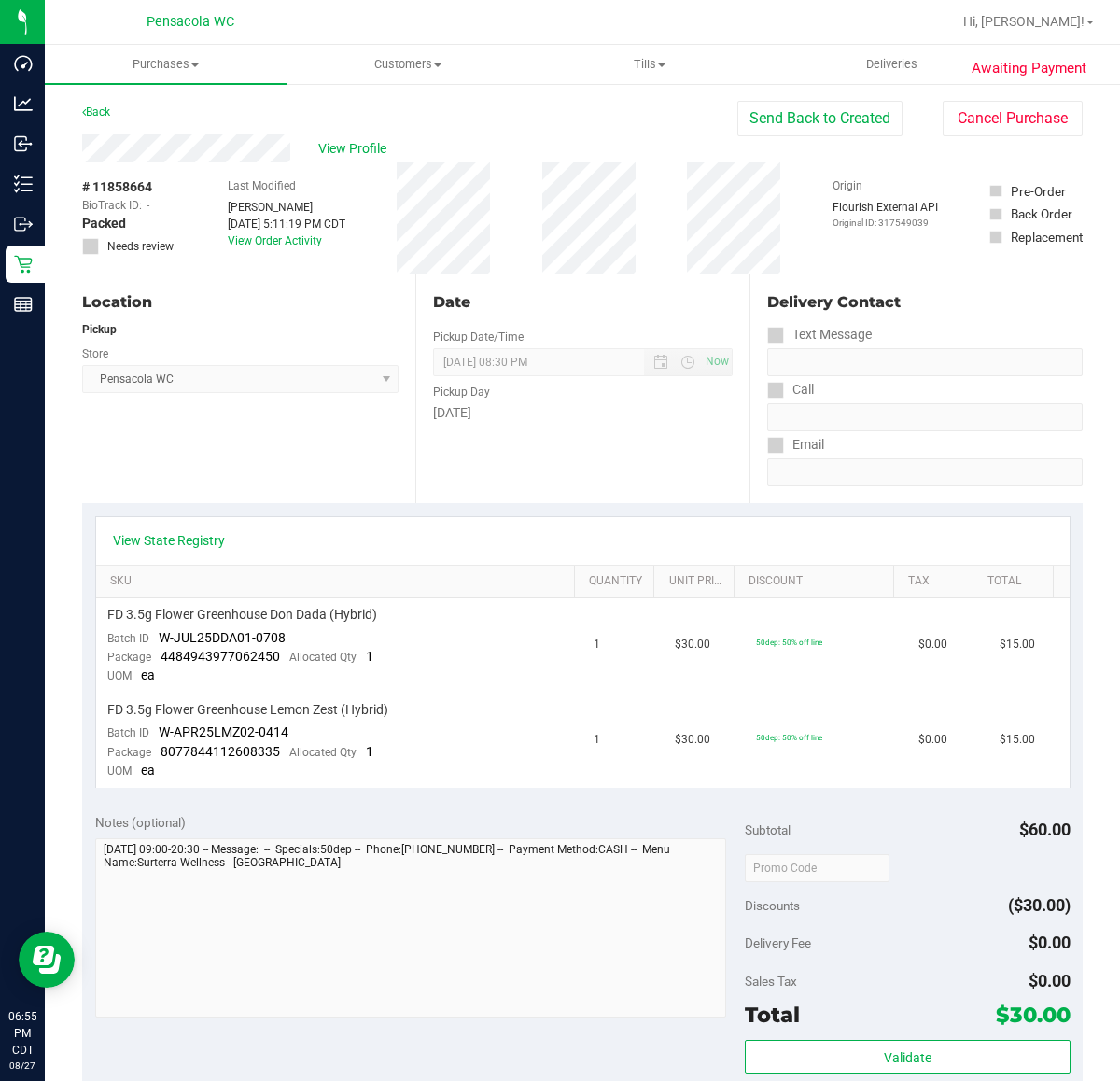
click at [86, 103] on div "Back" at bounding box center [96, 112] width 28 height 22
click at [98, 107] on link "Back" at bounding box center [96, 112] width 28 height 13
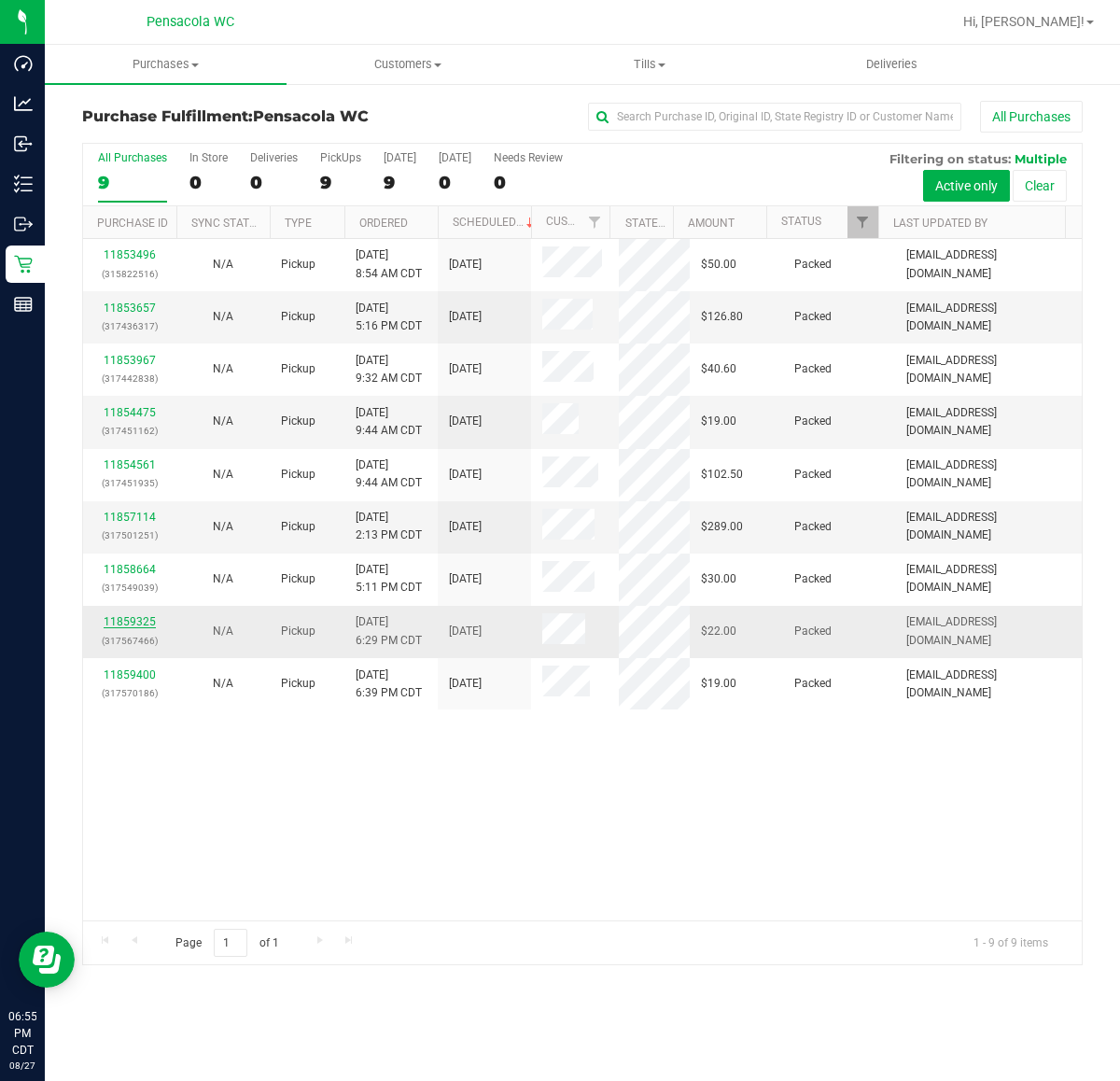
click at [150, 619] on link "11859325" at bounding box center [130, 621] width 52 height 13
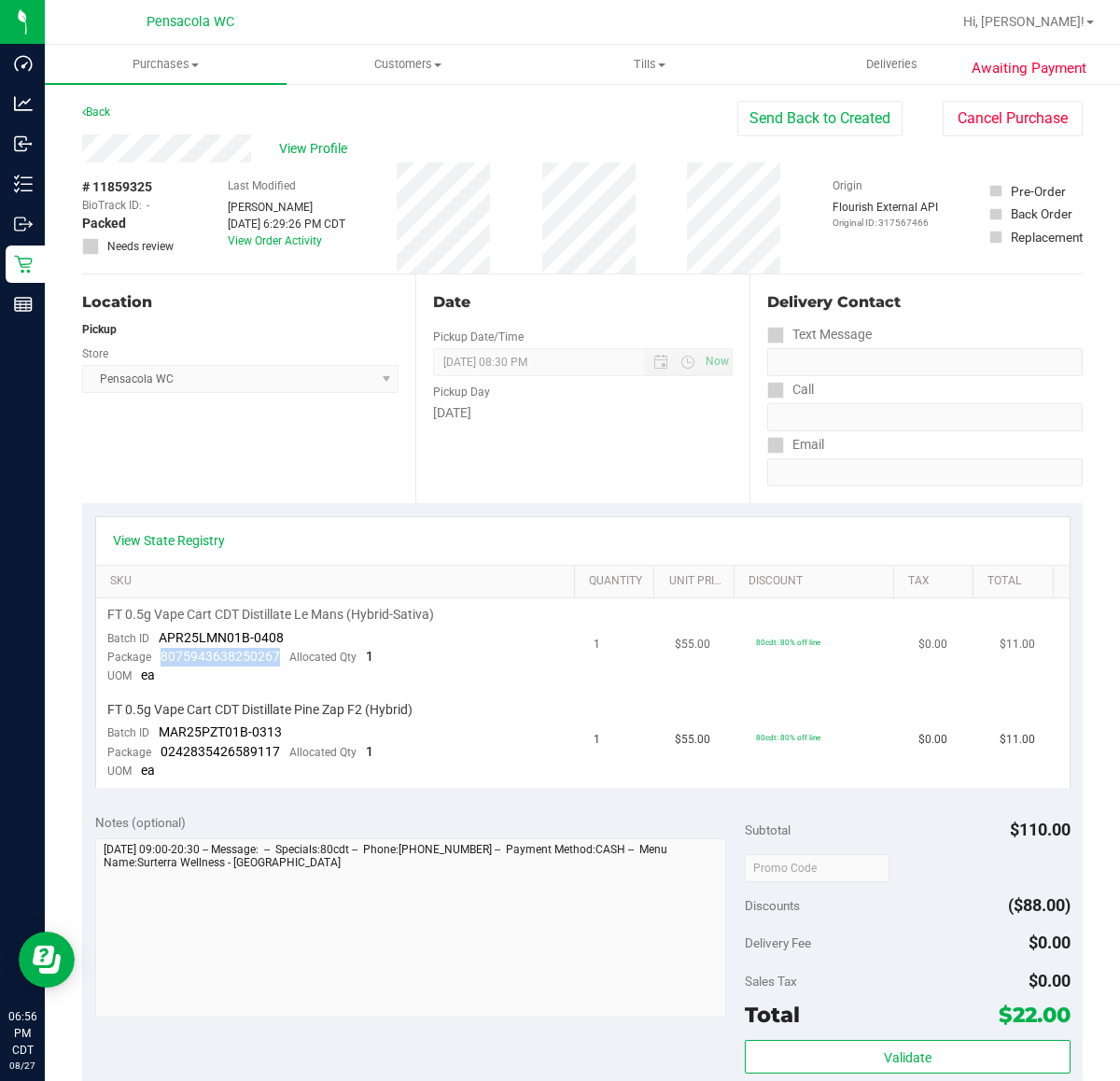
drag, startPoint x: 158, startPoint y: 659, endPoint x: 276, endPoint y: 662, distance: 118.0
click at [276, 662] on div "Package 8075943638250267 Allocated Qty 1" at bounding box center [240, 657] width 266 height 18
copy span "8075943638250267"
drag, startPoint x: 156, startPoint y: 750, endPoint x: 280, endPoint y: 750, distance: 124.0
click at [280, 750] on div "Package 0242835426589117 Allocated Qty 1" at bounding box center [240, 752] width 266 height 18
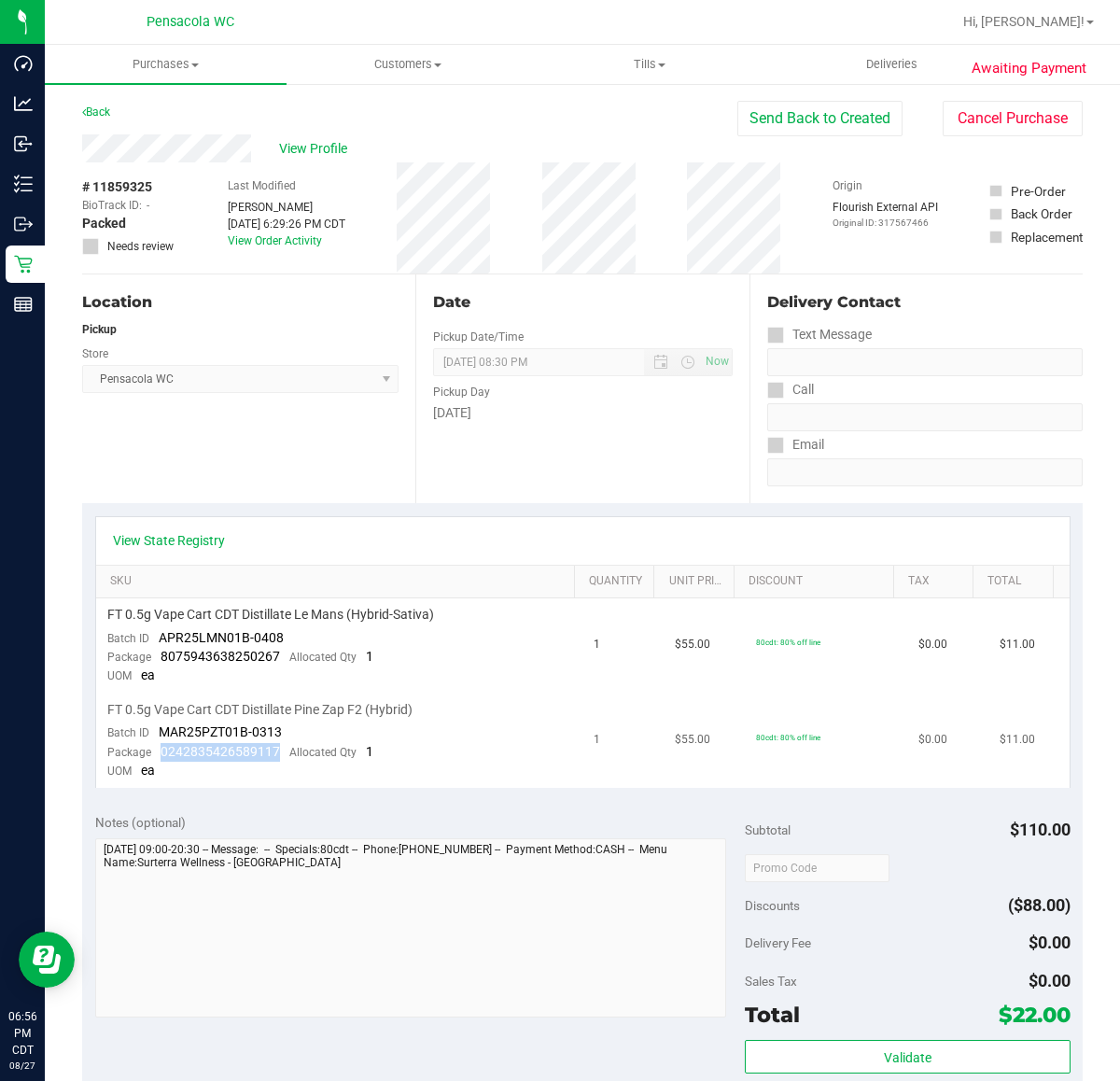
copy span "0242835426589117"
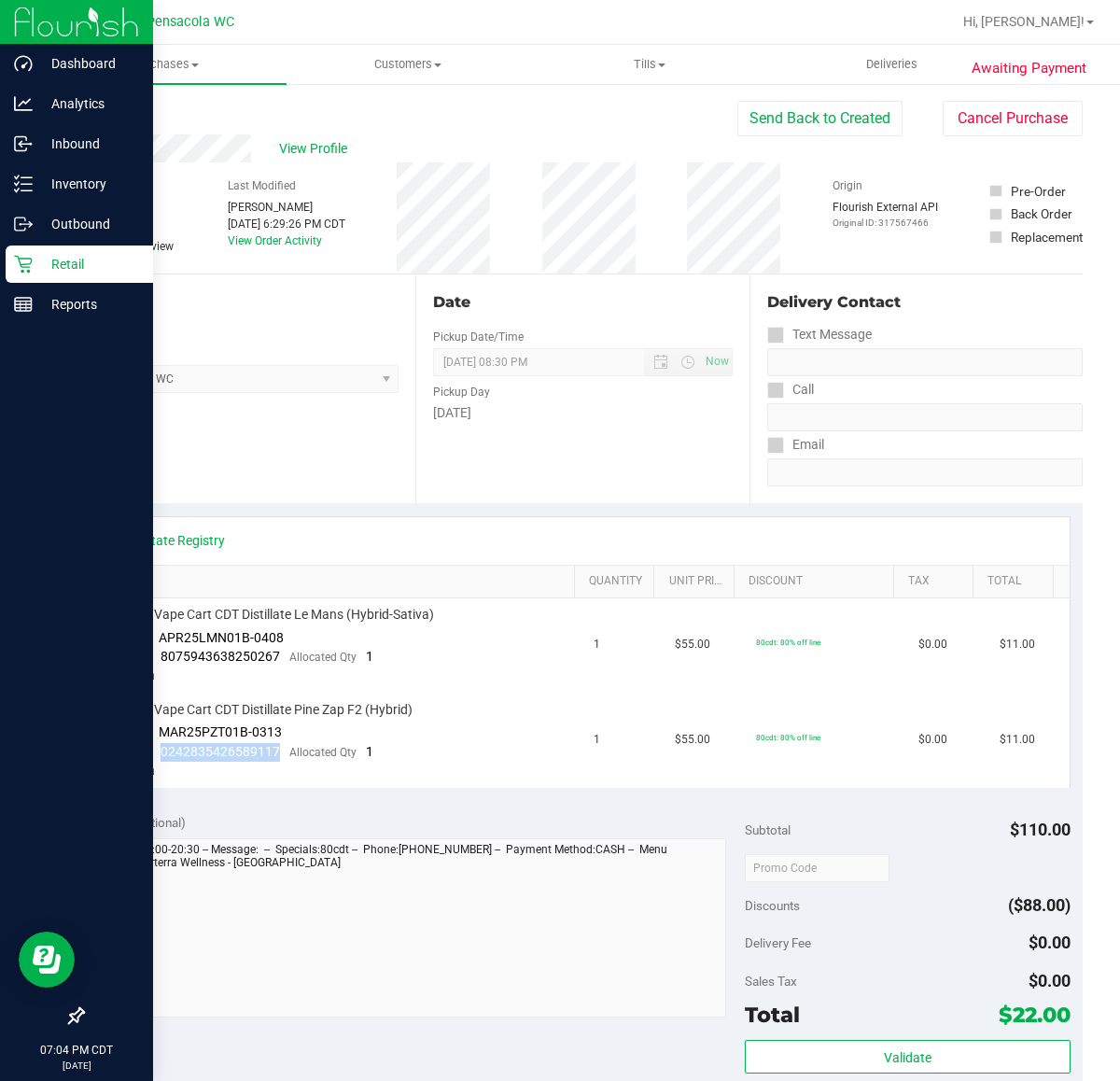
click at [19, 266] on icon at bounding box center [22, 263] width 18 height 18
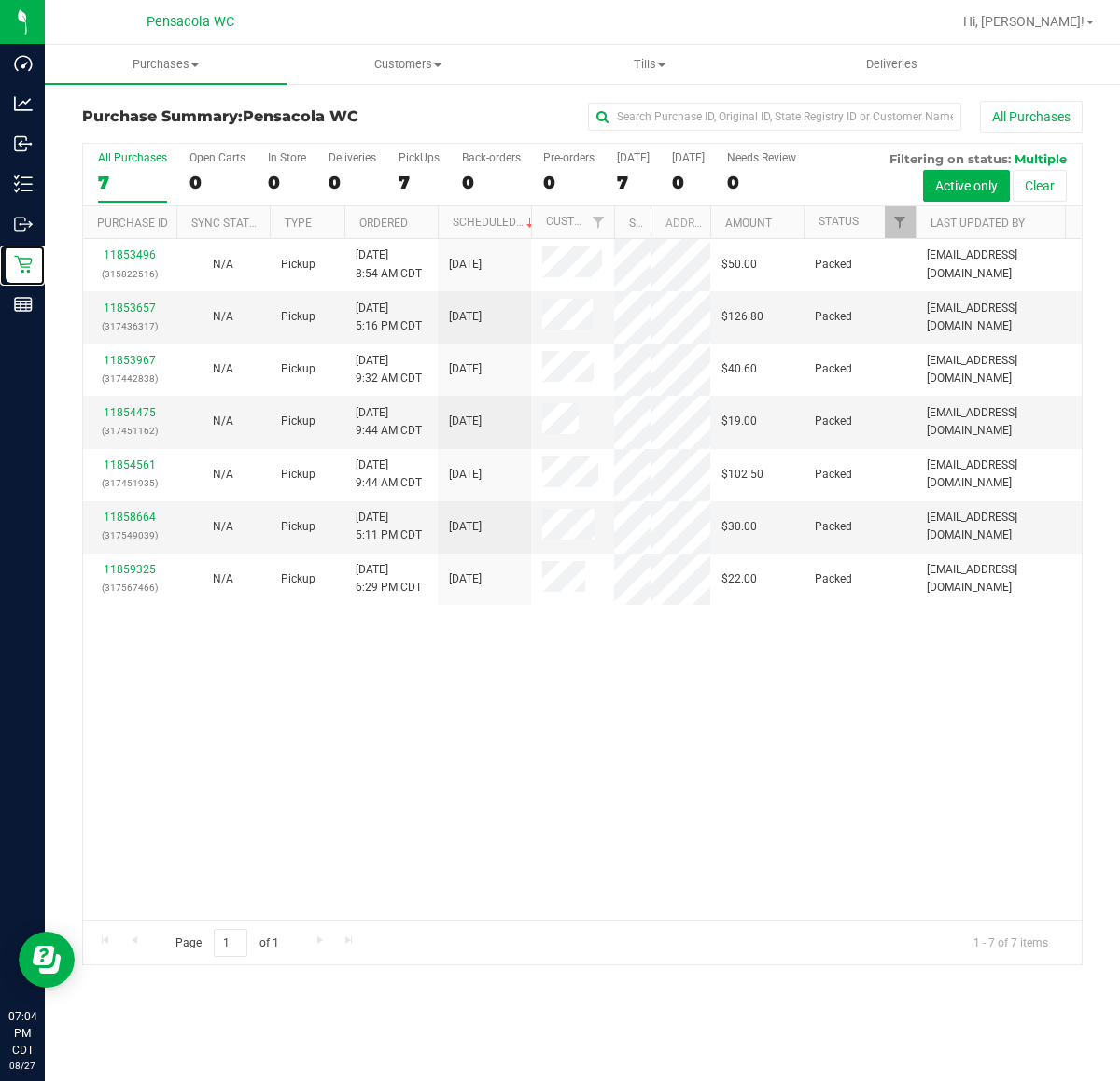
drag, startPoint x: 571, startPoint y: 212, endPoint x: 613, endPoint y: 235, distance: 47.9
click at [613, 235] on div "Purchase ID Sync Status Type Ordered Scheduled Customer State Registry ID Addre…" at bounding box center [575, 221] width 983 height 32
click at [486, 738] on div "11853496 (315822516) N/A Pickup 8/27/2025 8:54 AM CDT 8/27/2025 $50.00 Packed m…" at bounding box center [583, 579] width 999 height 681
